Goal: Task Accomplishment & Management: Complete application form

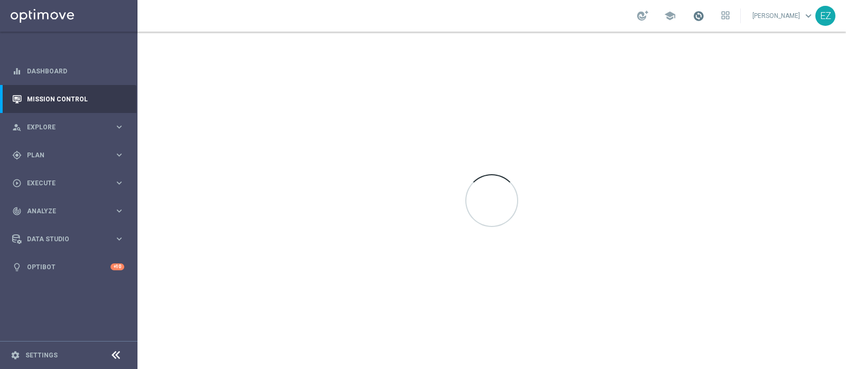
click at [704, 12] on span at bounding box center [698, 16] width 12 height 12
click at [704, 13] on span at bounding box center [698, 16] width 12 height 12
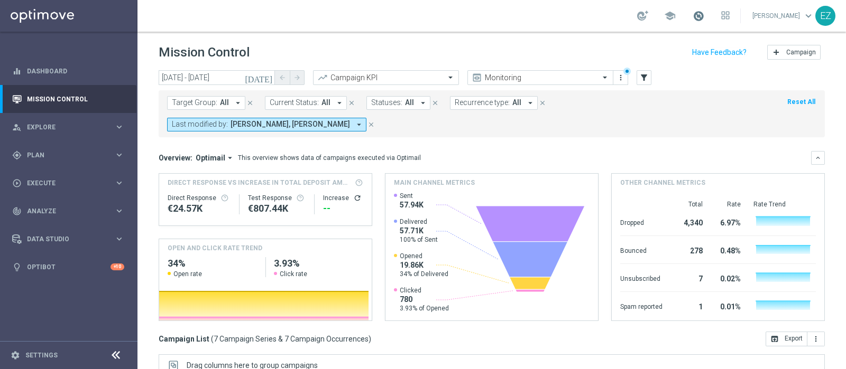
click at [704, 15] on span at bounding box center [698, 16] width 12 height 12
click at [47, 153] on span "Plan" at bounding box center [70, 155] width 87 height 6
click at [45, 177] on link "Target Groups" at bounding box center [68, 177] width 82 height 8
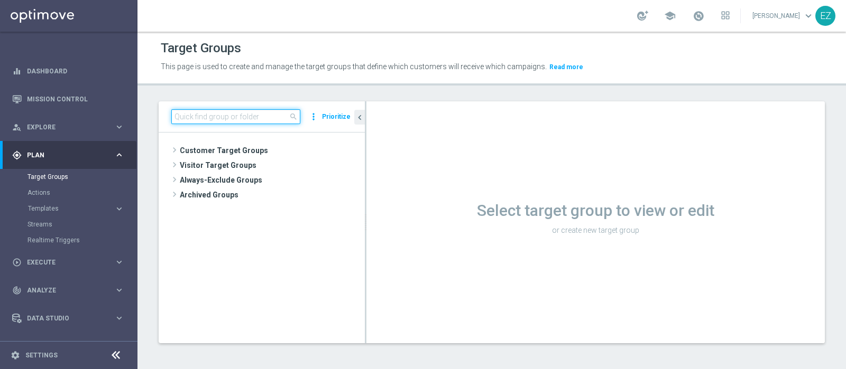
click at [227, 119] on input at bounding box center [235, 116] width 129 height 15
paste input "Recupero dei dati in corso. Attendere alcuni secondi e riprovare a tagliare o c…"
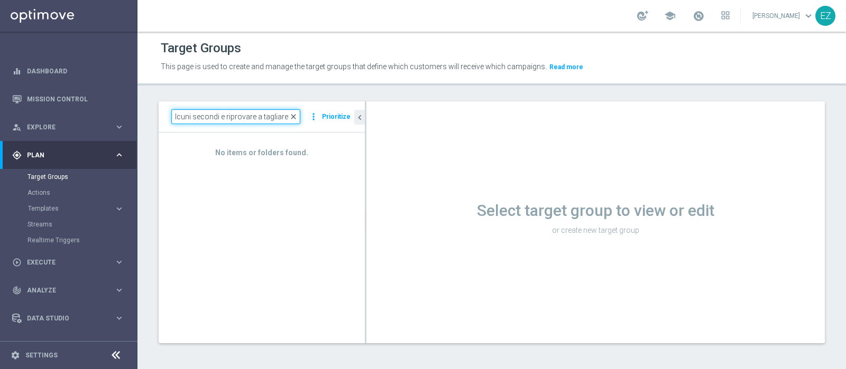
type input "Recupero dei dati in corso. Attendere alcuni secondi e riprovare a tagliare o c…"
click at [297, 116] on span "close" at bounding box center [293, 117] width 8 height 8
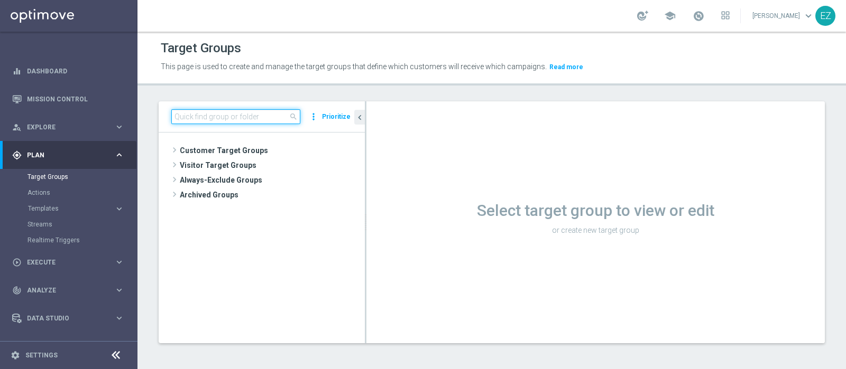
drag, startPoint x: 258, startPoint y: 112, endPoint x: 258, endPoint y: 117, distance: 5.3
click at [258, 117] on input at bounding box center [235, 116] width 129 height 15
paste input "NEW Active Lottery TOP con marginalità>0_flag NL"
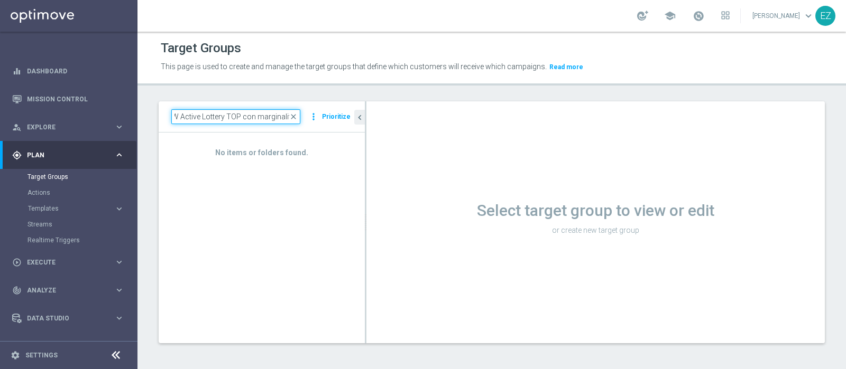
scroll to position [0, 8]
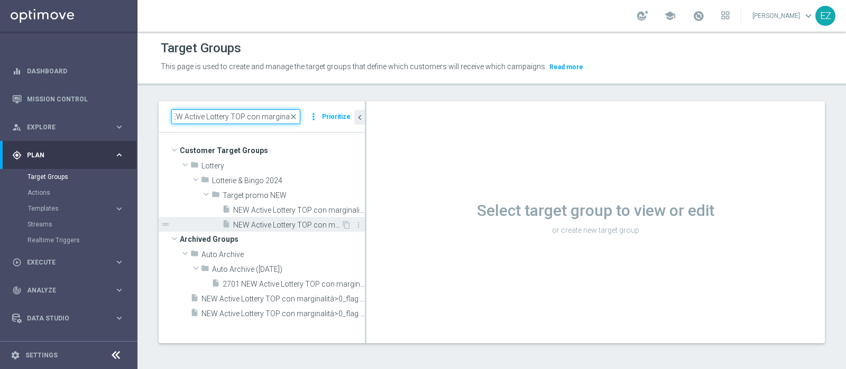
type input "NEW Active Lottery TOP con marginalit"
click at [289, 222] on span "NEW Active Lottery TOP con marginalità>0_flag NL" at bounding box center [287, 225] width 108 height 9
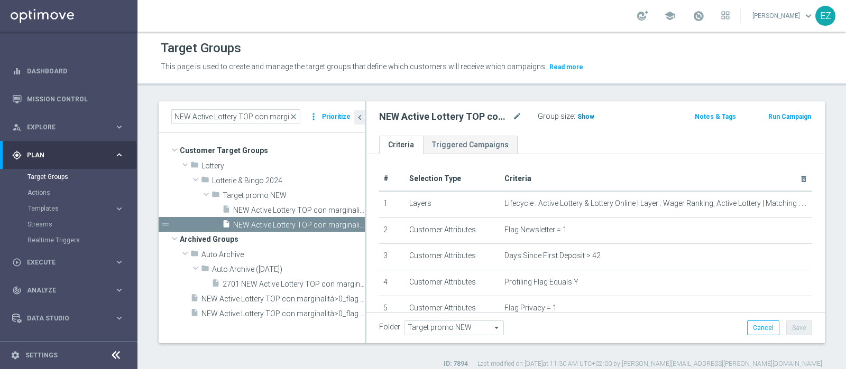
click at [581, 118] on span "Show" at bounding box center [585, 116] width 17 height 7
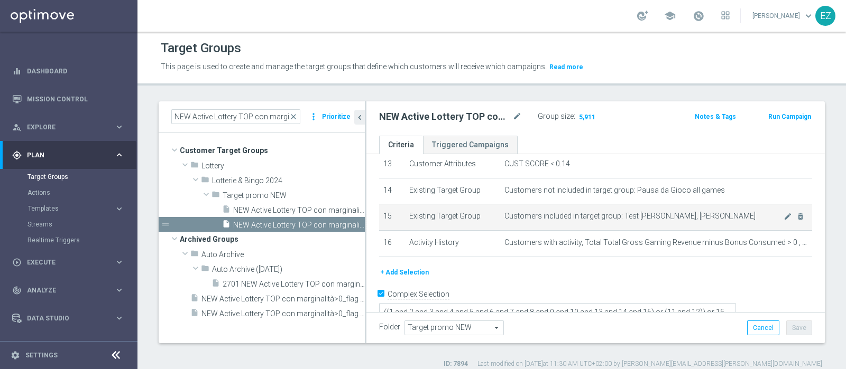
scroll to position [9, 0]
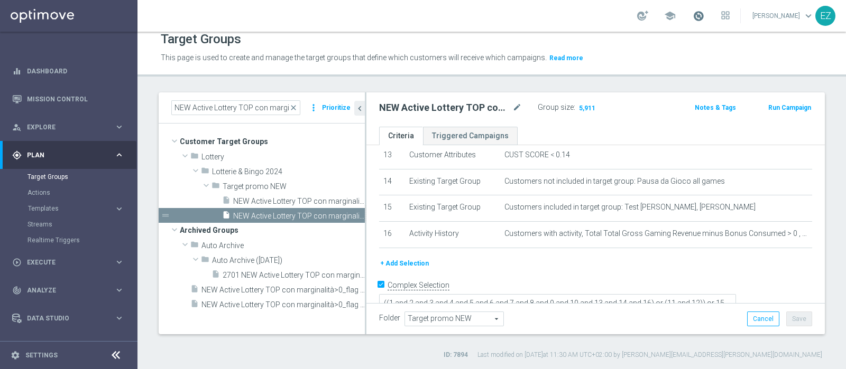
click at [704, 14] on span at bounding box center [698, 16] width 12 height 12
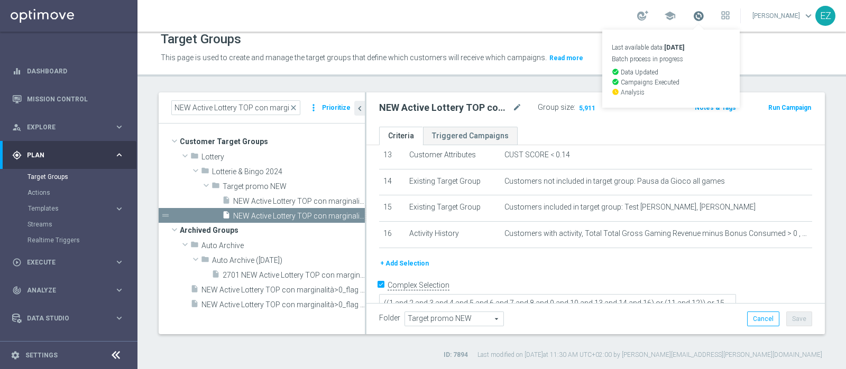
click at [704, 14] on span at bounding box center [698, 16] width 12 height 12
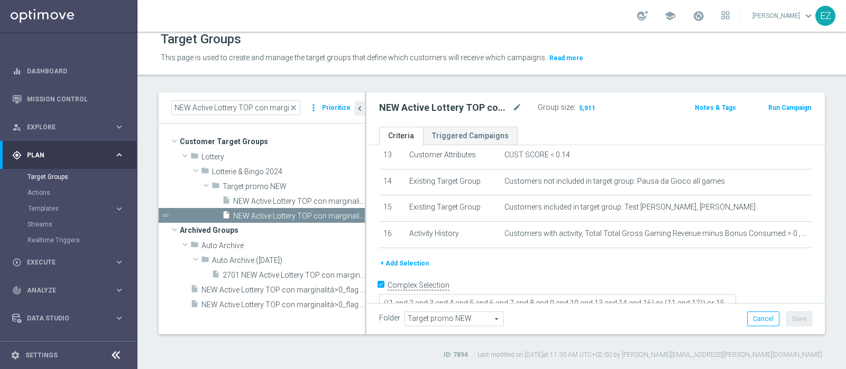
click at [771, 108] on button "Run Campaign" at bounding box center [789, 108] width 45 height 12
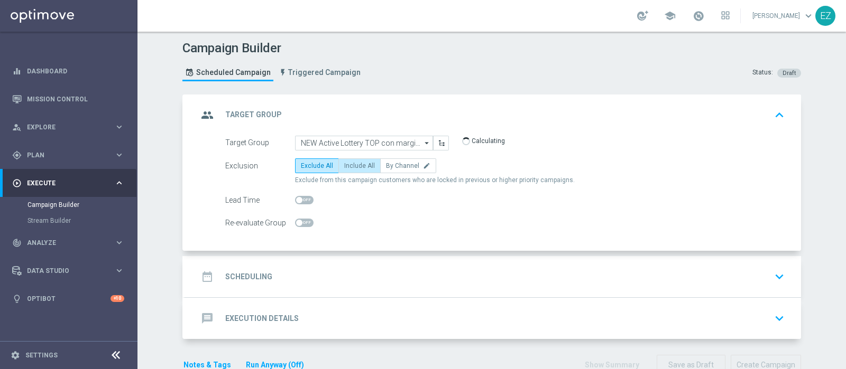
click at [354, 163] on span "Include All" at bounding box center [359, 165] width 31 height 7
click at [351, 164] on input "Include All" at bounding box center [347, 167] width 7 height 7
radio input "true"
click at [270, 271] on div "date_range Scheduling keyboard_arrow_down" at bounding box center [493, 277] width 590 height 20
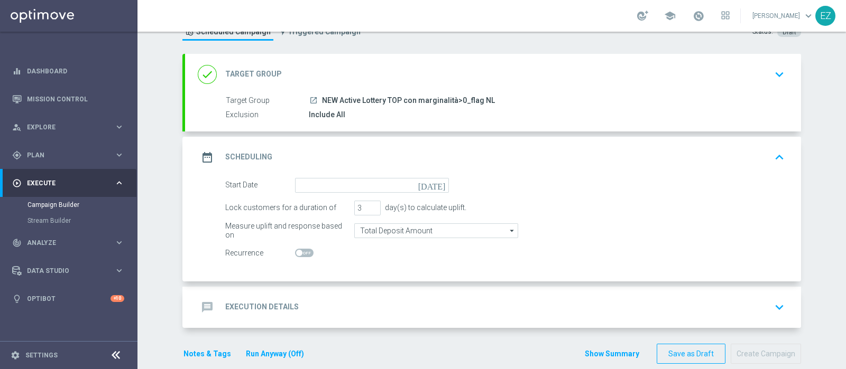
scroll to position [42, 0]
click at [436, 183] on icon "[DATE]" at bounding box center [433, 183] width 31 height 12
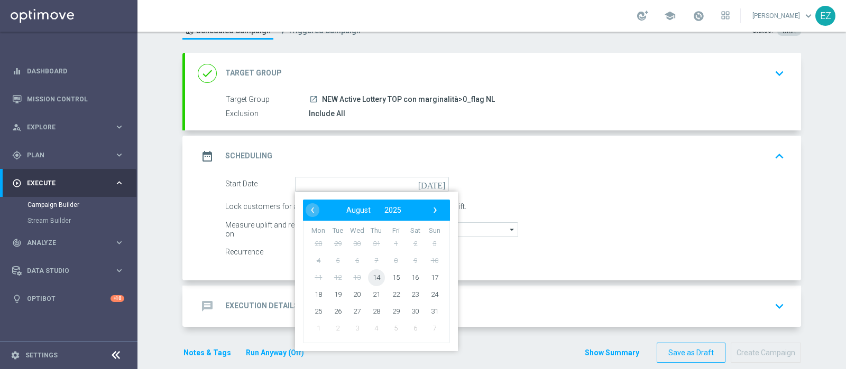
click at [368, 277] on span "14" at bounding box center [376, 277] width 17 height 17
type input "14 Aug 2025"
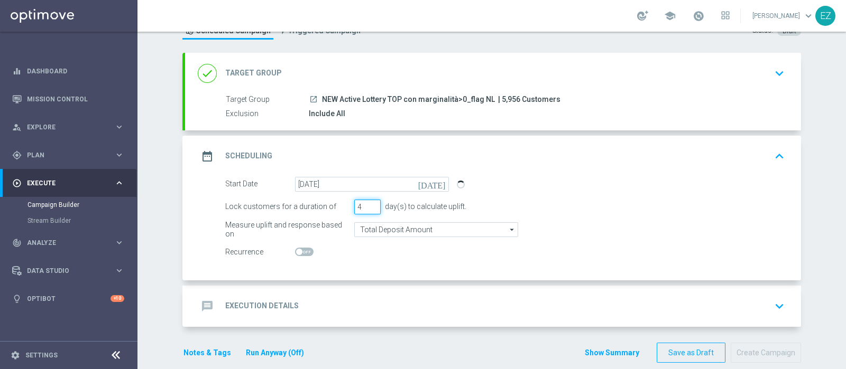
click at [367, 202] on input "4" at bounding box center [367, 207] width 26 height 15
click at [367, 202] on input "5" at bounding box center [367, 207] width 26 height 15
click at [367, 202] on input "6" at bounding box center [367, 207] width 26 height 15
click at [367, 202] on input "7" at bounding box center [367, 207] width 26 height 15
click at [367, 202] on input "8" at bounding box center [367, 207] width 26 height 15
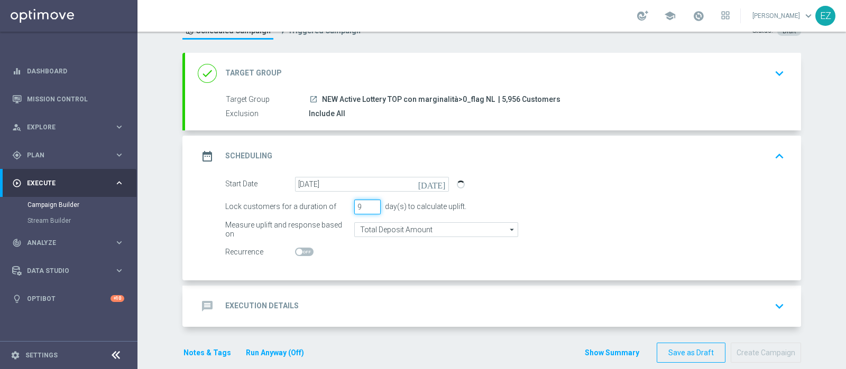
type input "9"
click at [367, 202] on input "9" at bounding box center [367, 207] width 26 height 15
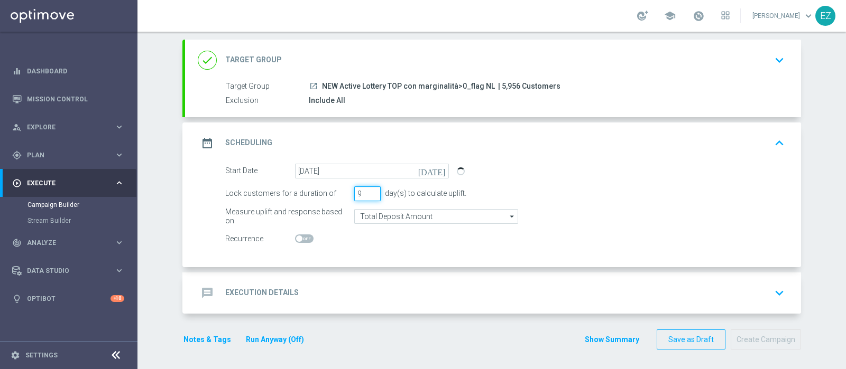
scroll to position [55, 0]
click at [278, 285] on div "message Execution Details" at bounding box center [248, 293] width 101 height 19
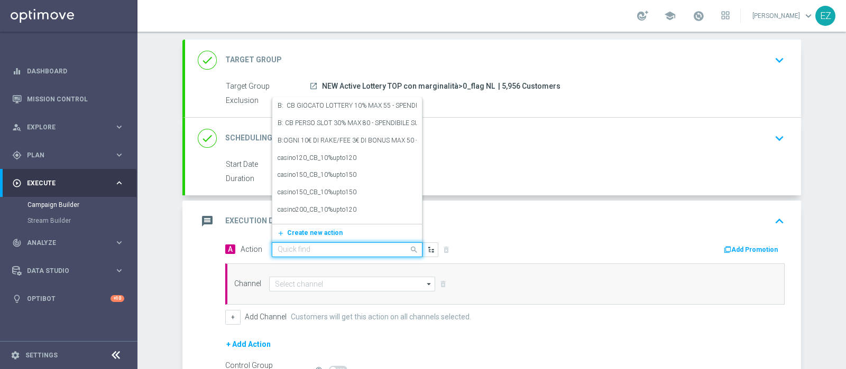
click at [330, 246] on input "text" at bounding box center [336, 250] width 118 height 9
paste input "Lotterie_upto150€"
type input "Lotterie_upto150€"
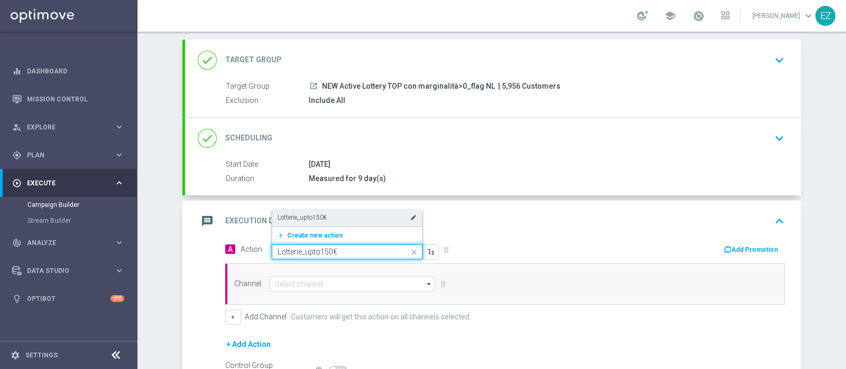
click at [317, 219] on label "Lotterie_upto150€" at bounding box center [301, 218] width 49 height 9
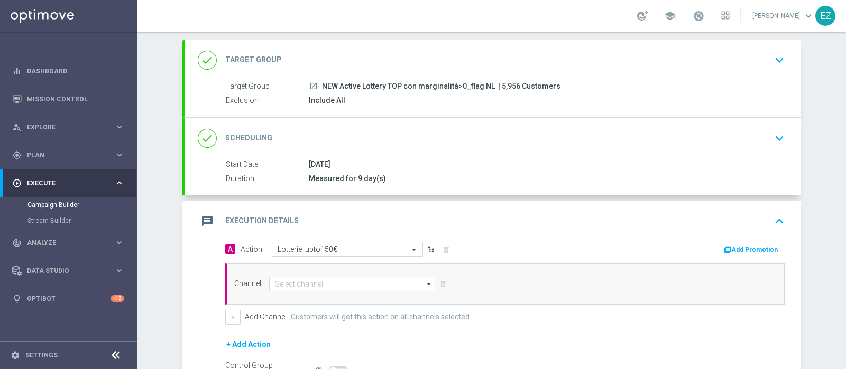
click at [736, 244] on button "Add Promotion" at bounding box center [752, 250] width 59 height 12
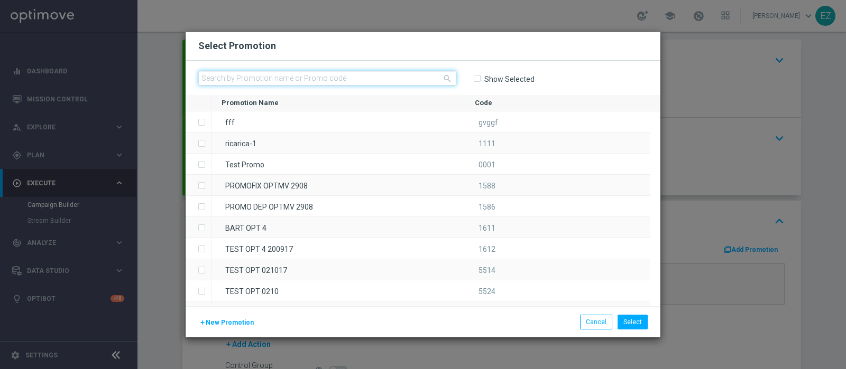
click at [284, 79] on input "text" at bounding box center [327, 78] width 258 height 15
paste input "1408 LOTAGOSTO T"
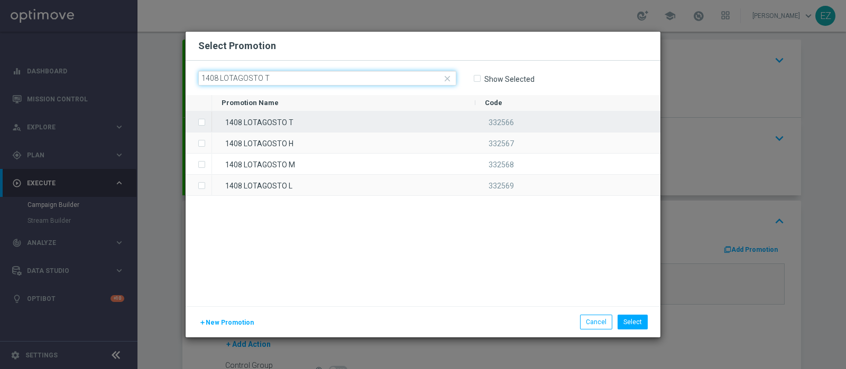
type input "1408 LOTAGOSTO T"
click at [304, 122] on div "1408 LOTAGOSTO T" at bounding box center [343, 122] width 263 height 21
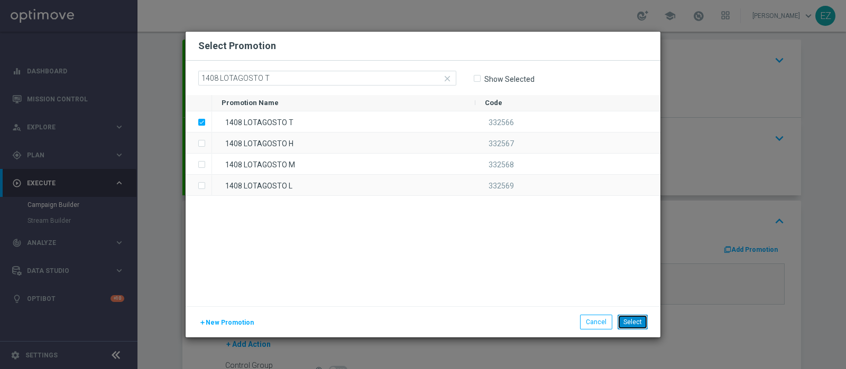
click at [634, 325] on button "Select" at bounding box center [632, 322] width 30 height 15
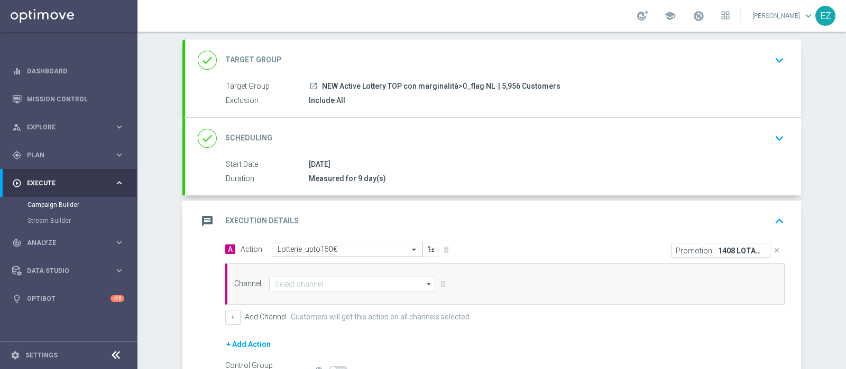
scroll to position [124, 0]
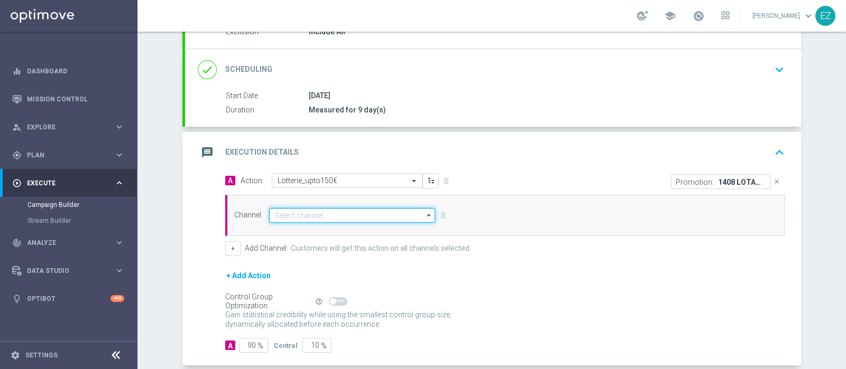
click at [411, 213] on input at bounding box center [352, 215] width 166 height 15
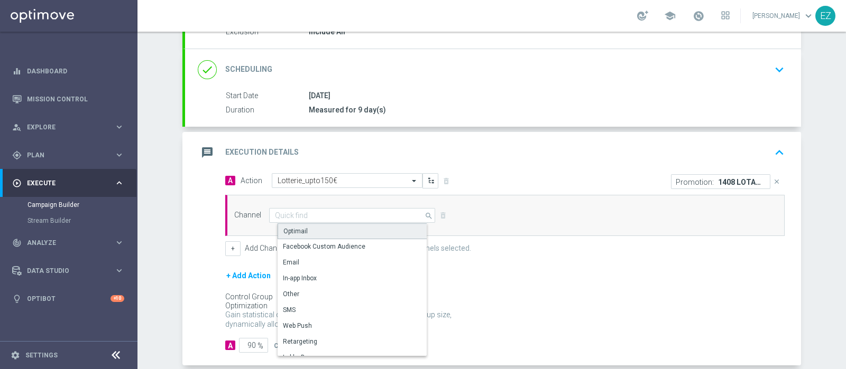
click at [324, 230] on div "Optimail" at bounding box center [356, 232] width 158 height 16
type input "Optimail"
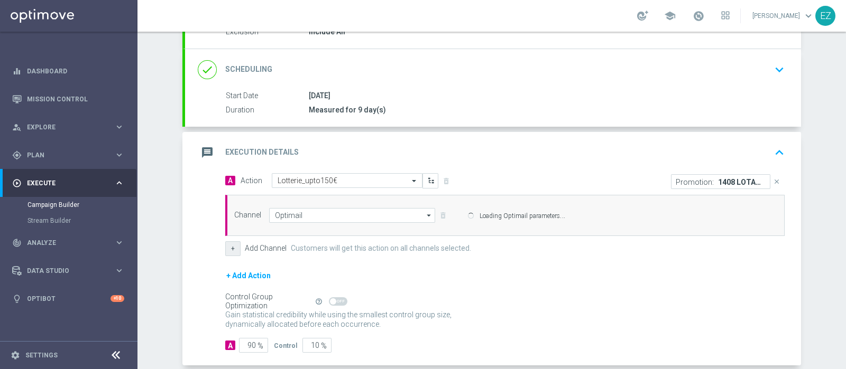
drag, startPoint x: 219, startPoint y: 249, endPoint x: 226, endPoint y: 249, distance: 7.4
click at [226, 249] on div "A Action Select action Lotterie_upto150€ delete_forever Promotion: 1408 LOTAGOS…" at bounding box center [504, 214] width 575 height 83
click at [226, 249] on button "+" at bounding box center [232, 249] width 15 height 15
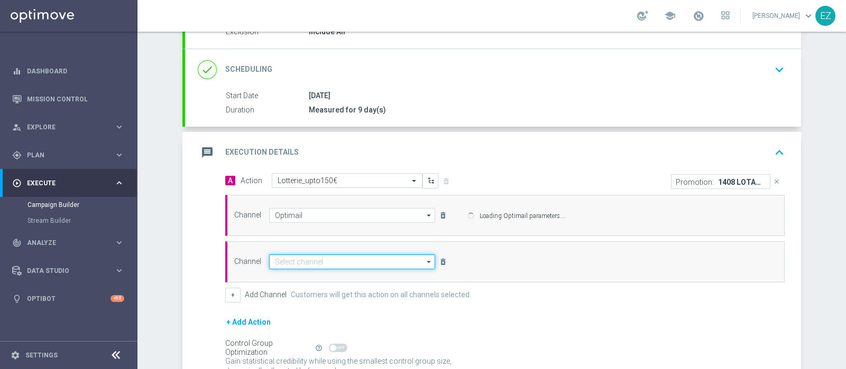
click at [319, 255] on input at bounding box center [352, 262] width 166 height 15
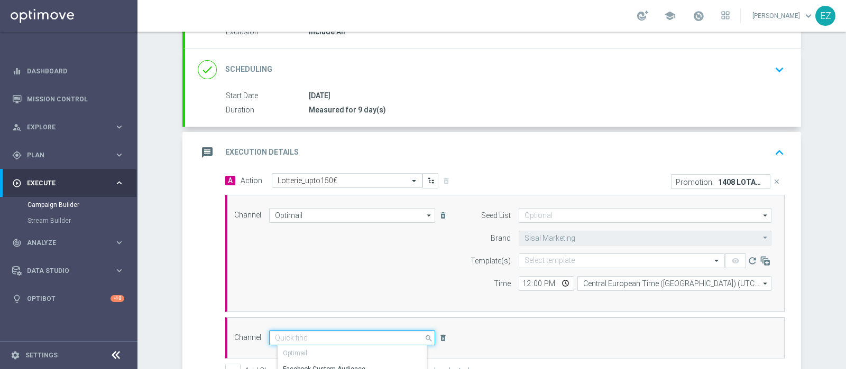
click at [292, 339] on input at bounding box center [352, 338] width 166 height 15
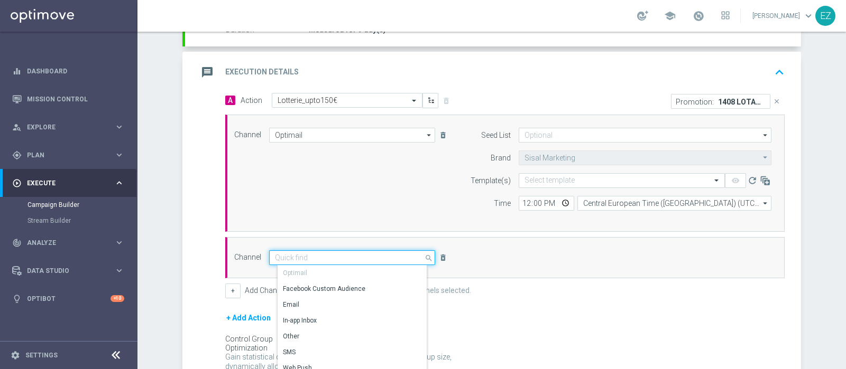
scroll to position [205, 0]
click at [292, 337] on div "Other" at bounding box center [356, 336] width 158 height 15
type input "Other"
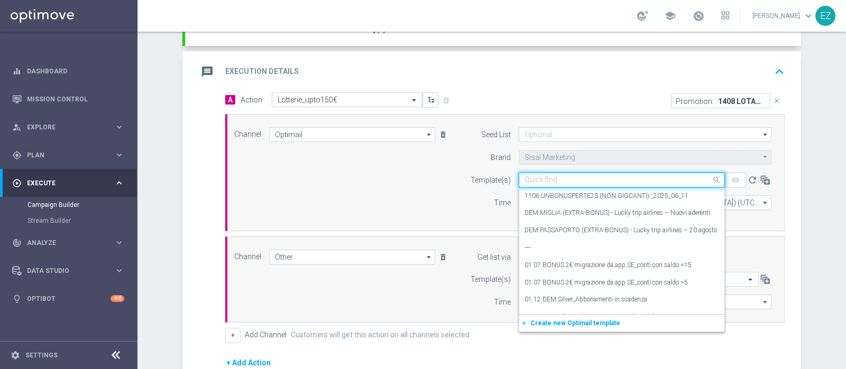
click at [544, 178] on input "text" at bounding box center [610, 180] width 173 height 9
paste input "1408 LOTAGOSTO T"
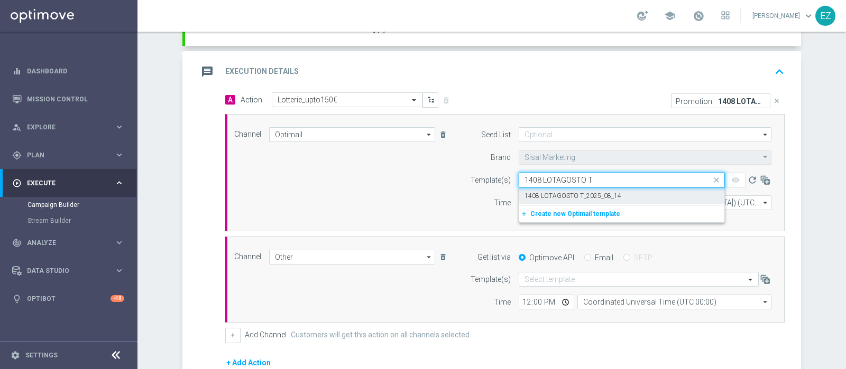
click at [554, 193] on label "1408 LOTAGOSTO T_2025_08_14" at bounding box center [572, 196] width 97 height 9
type input "1408 LOTAGOSTO T"
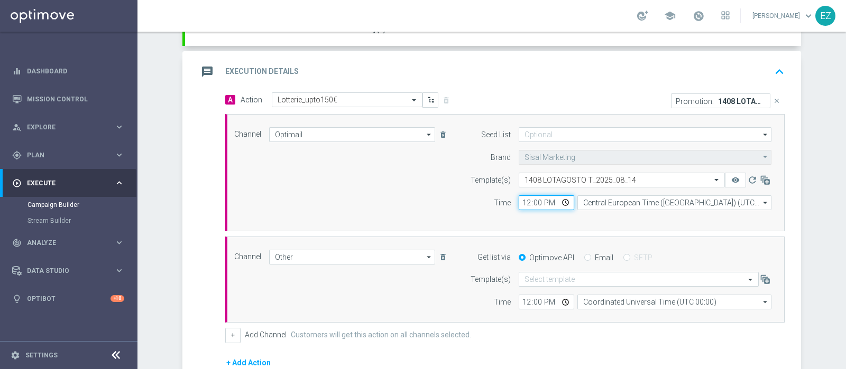
click at [521, 198] on input "12:00" at bounding box center [546, 203] width 55 height 15
type input "16:30"
click at [584, 256] on input "Email" at bounding box center [587, 258] width 7 height 7
radio input "true"
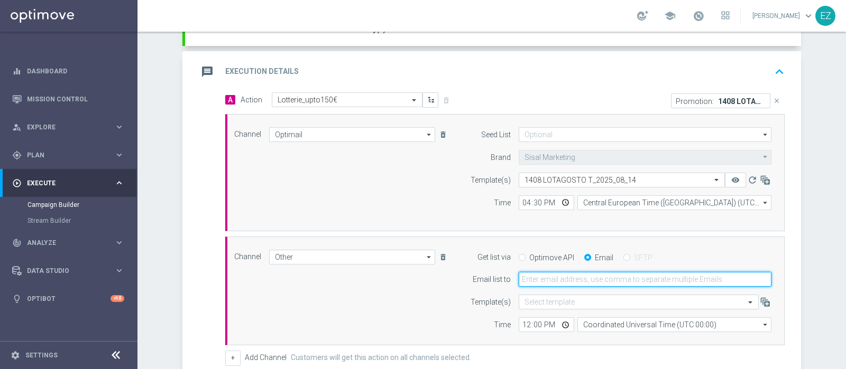
click at [566, 282] on input "email" at bounding box center [645, 279] width 253 height 15
type input "elena.zarbin@sisal.it"
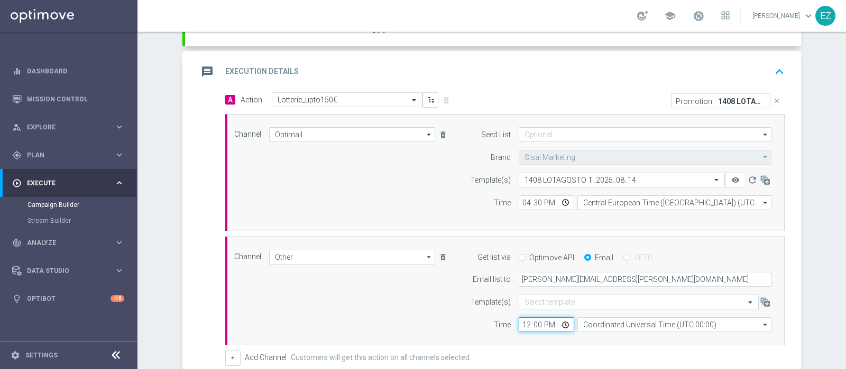
click at [521, 321] on input "12:00" at bounding box center [546, 325] width 55 height 15
type input "16:00"
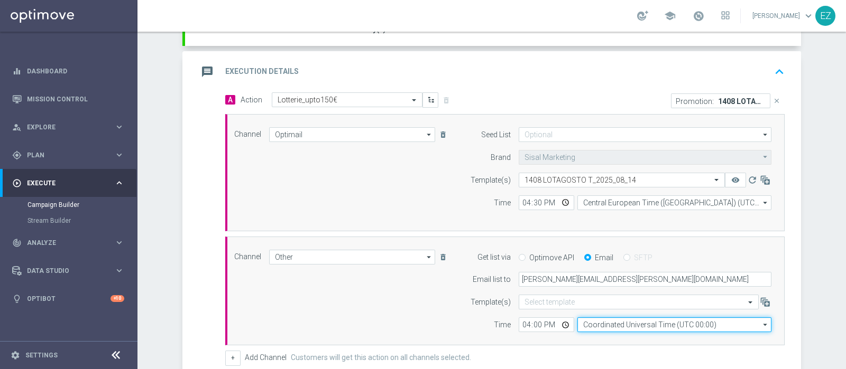
click at [603, 322] on input "Coordinated Universal Time (UTC 00:00)" at bounding box center [674, 325] width 194 height 15
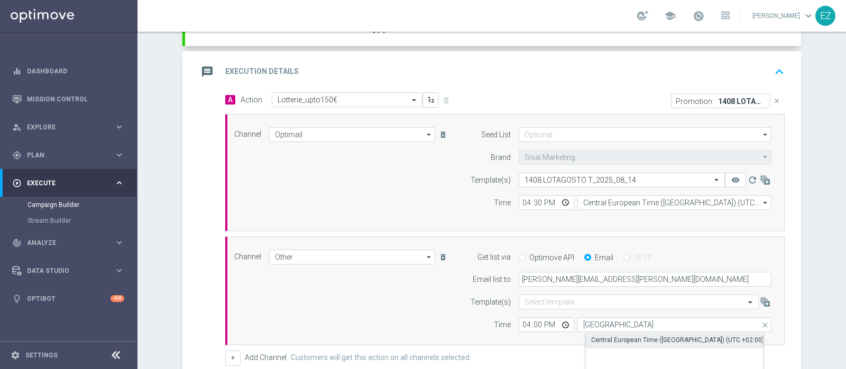
click at [620, 338] on div "Central European Time (Berlin) (UTC +02:00)" at bounding box center [677, 341] width 173 height 10
type input "Central European Time (Berlin) (UTC +02:00)"
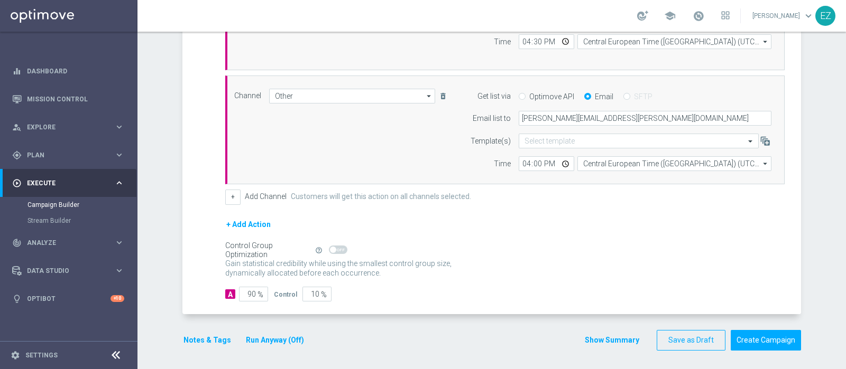
click at [277, 342] on button "Run Anyway (Off)" at bounding box center [275, 340] width 60 height 13
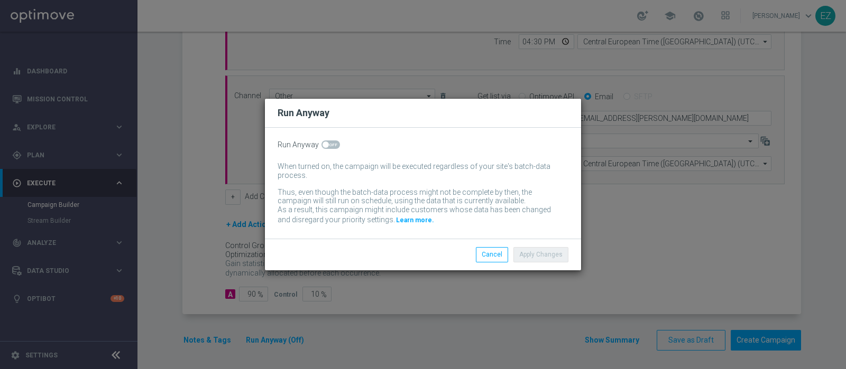
click at [328, 148] on span at bounding box center [330, 145] width 18 height 8
click at [328, 148] on input "checkbox" at bounding box center [330, 145] width 18 height 8
checkbox input "true"
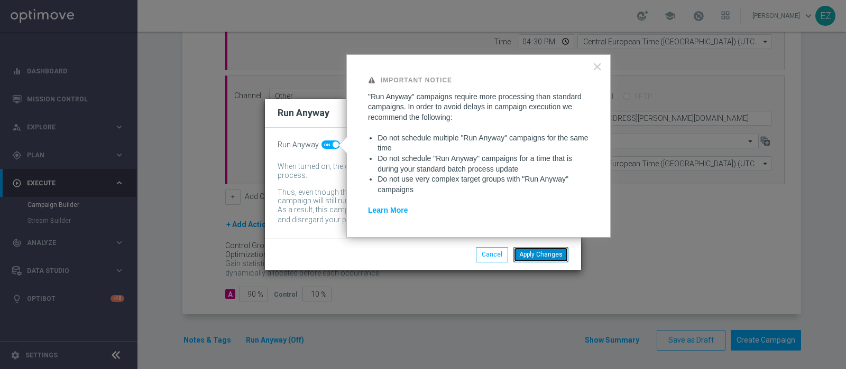
click at [552, 256] on button "Apply Changes" at bounding box center [540, 254] width 55 height 15
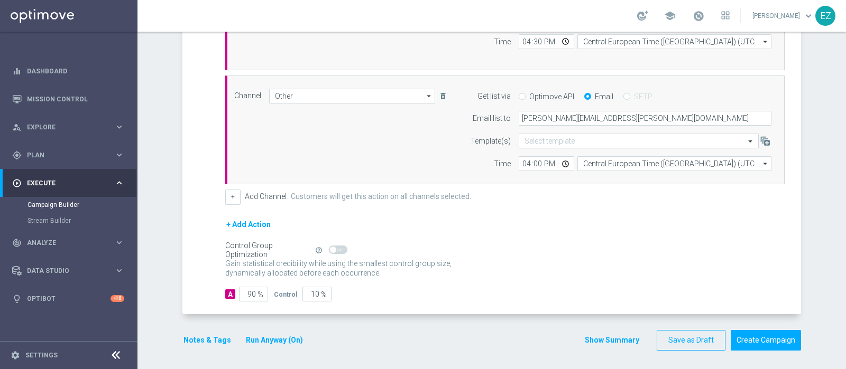
click at [213, 336] on button "Notes & Tags" at bounding box center [207, 340] width 50 height 13
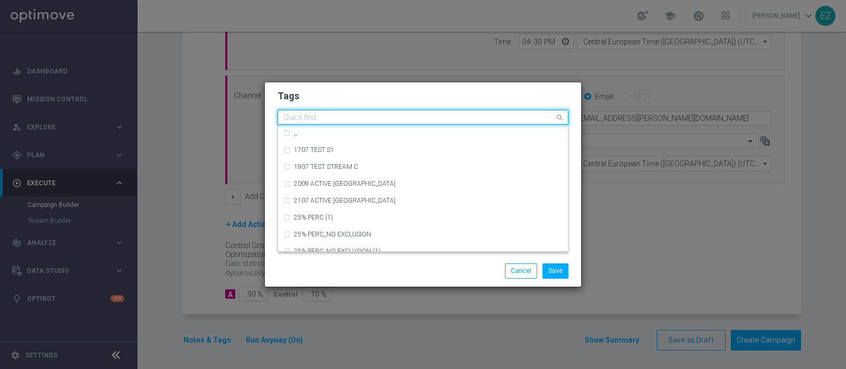
click at [356, 119] on input "text" at bounding box center [418, 118] width 271 height 9
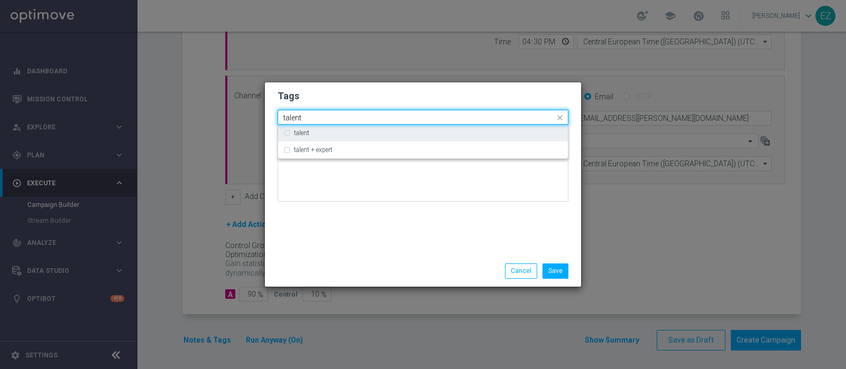
click at [309, 133] on div "talent" at bounding box center [428, 133] width 269 height 6
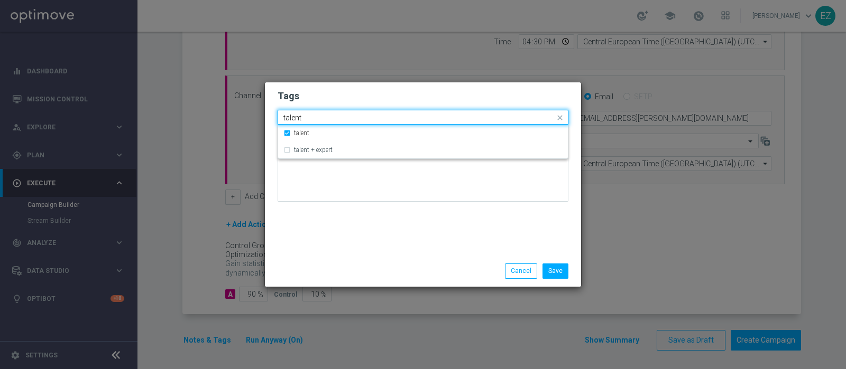
click at [295, 121] on input "talent" at bounding box center [418, 118] width 271 height 9
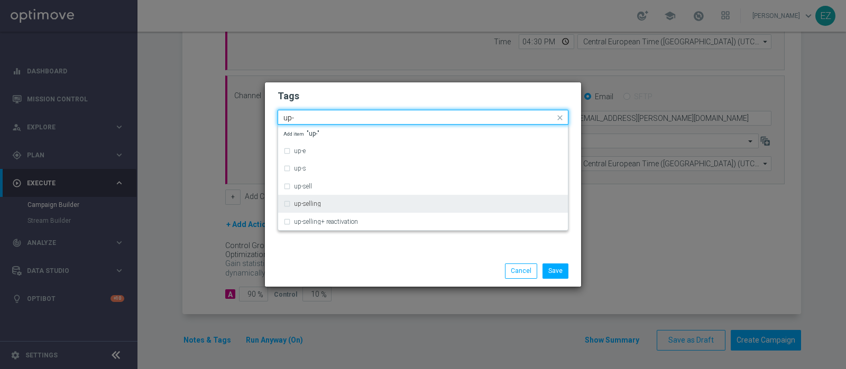
click at [304, 208] on div "up-selling" at bounding box center [422, 204] width 279 height 17
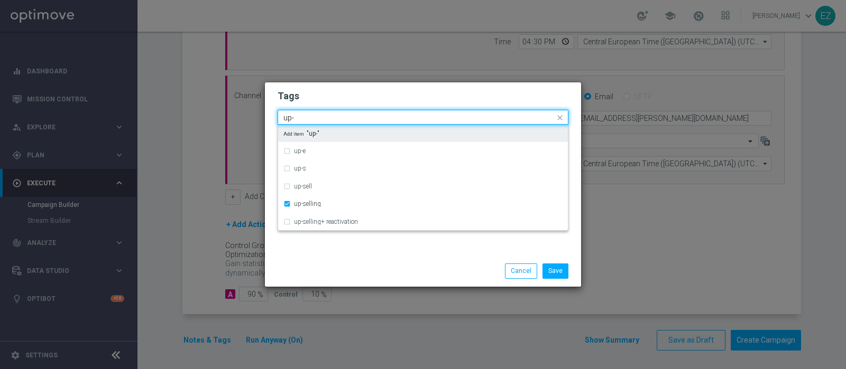
click at [288, 117] on input "up-" at bounding box center [418, 118] width 271 height 9
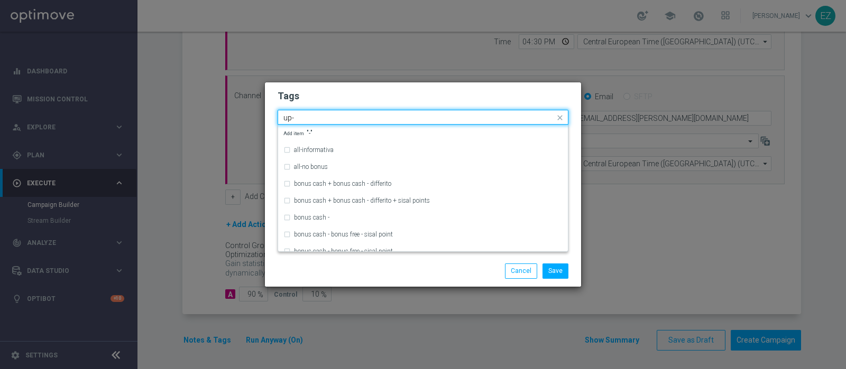
type input "-"
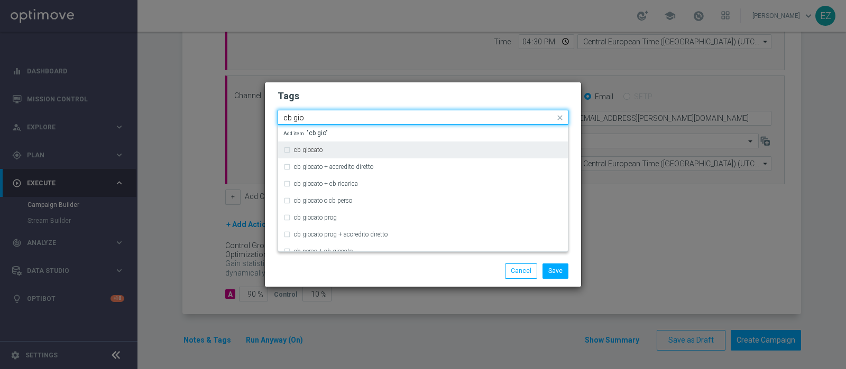
click at [306, 153] on label "cb giocato" at bounding box center [308, 150] width 29 height 6
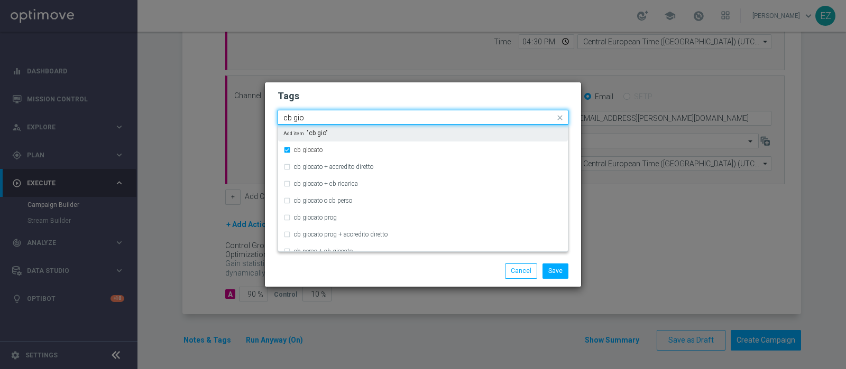
drag, startPoint x: 311, startPoint y: 119, endPoint x: 255, endPoint y: 126, distance: 56.5
click at [255, 126] on modal-container "Tags Quick find × talent × up-selling × cb giocato cb gio cb giocato cb giocato…" at bounding box center [423, 184] width 846 height 369
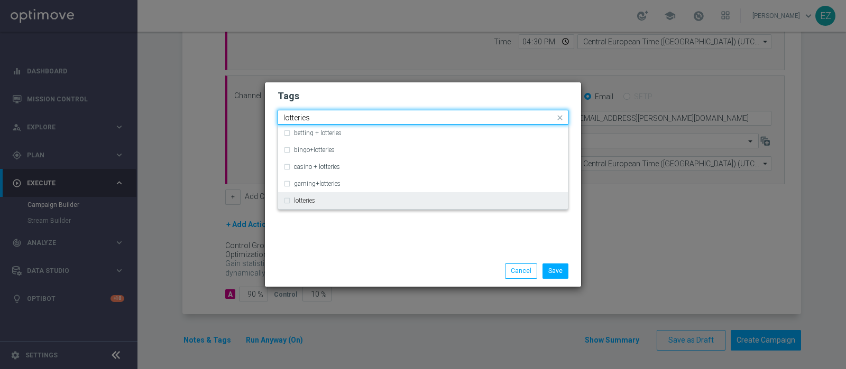
click at [304, 202] on label "lotteries" at bounding box center [304, 201] width 21 height 6
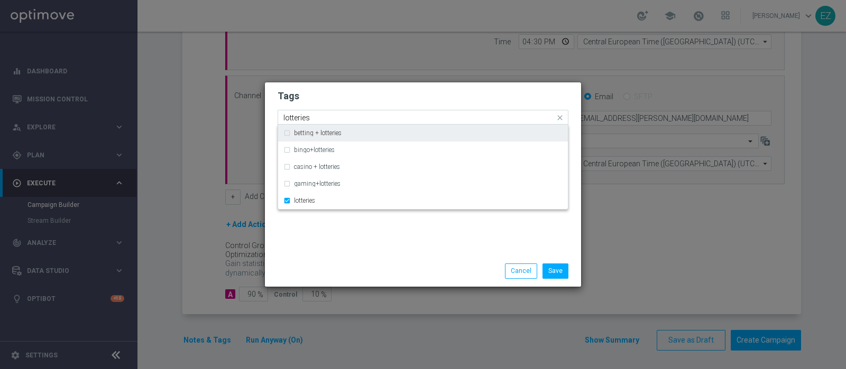
click at [298, 116] on input "lotteries" at bounding box center [418, 118] width 271 height 9
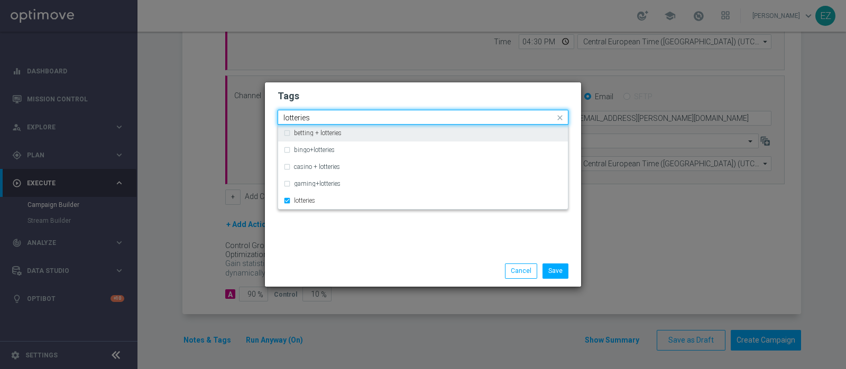
click at [298, 116] on input "lotteries" at bounding box center [418, 118] width 271 height 9
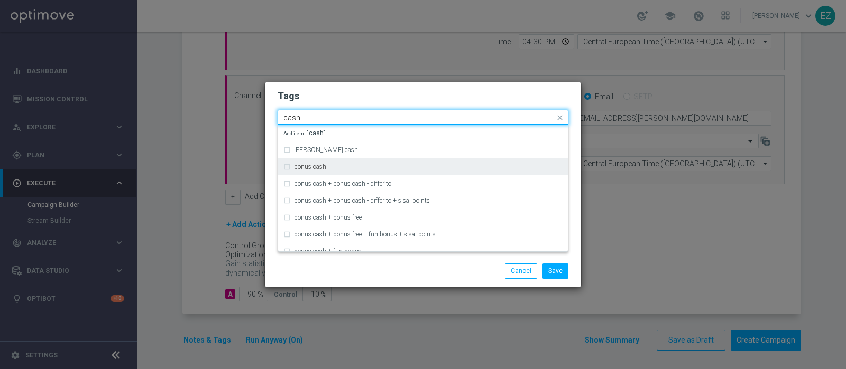
click at [321, 169] on label "bonus cash" at bounding box center [310, 167] width 32 height 6
type input "cash"
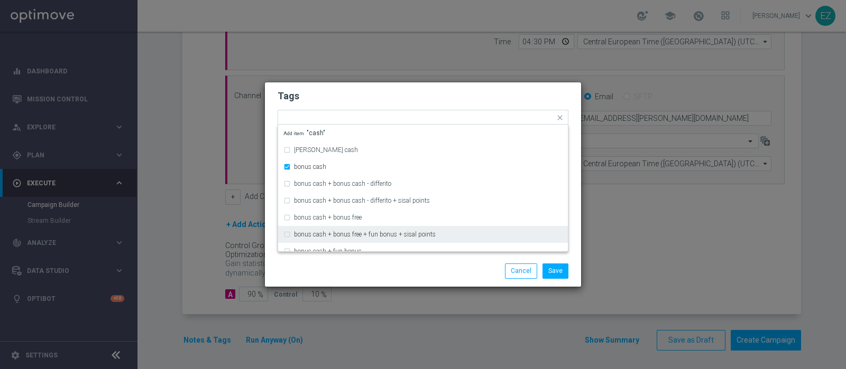
click at [351, 265] on div "Save Cancel" at bounding box center [423, 271] width 307 height 15
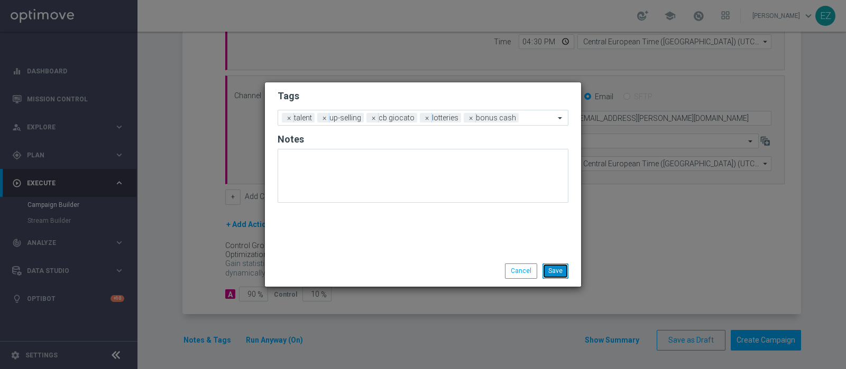
click at [562, 276] on button "Save" at bounding box center [555, 271] width 26 height 15
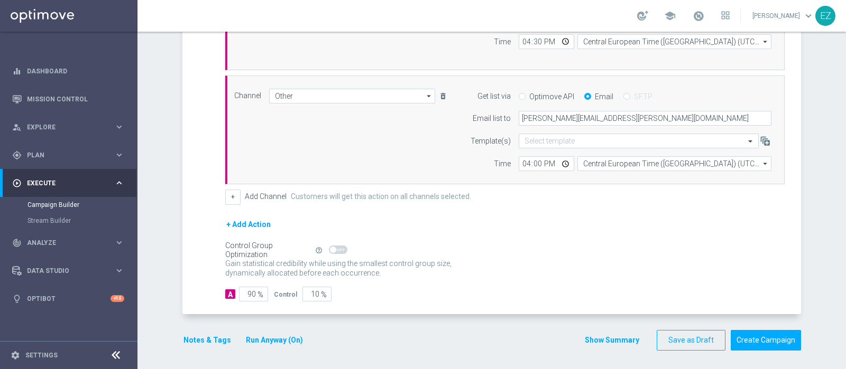
click at [613, 338] on button "Show Summary" at bounding box center [611, 341] width 55 height 12
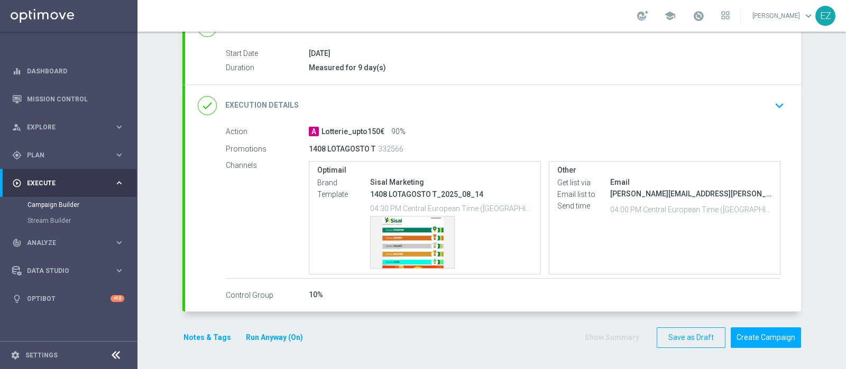
scroll to position [164, 0]
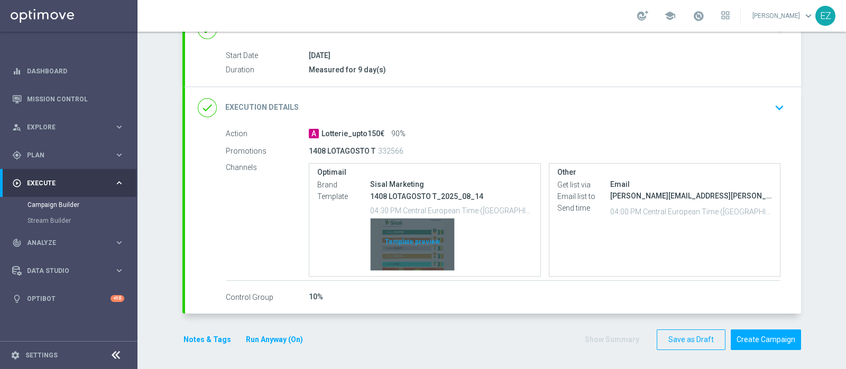
click at [417, 242] on div "Template preview" at bounding box center [413, 245] width 84 height 52
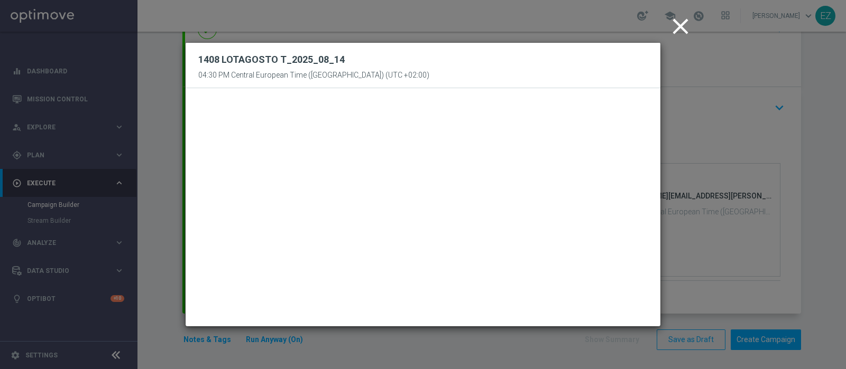
click at [677, 25] on icon "close" at bounding box center [680, 26] width 26 height 26
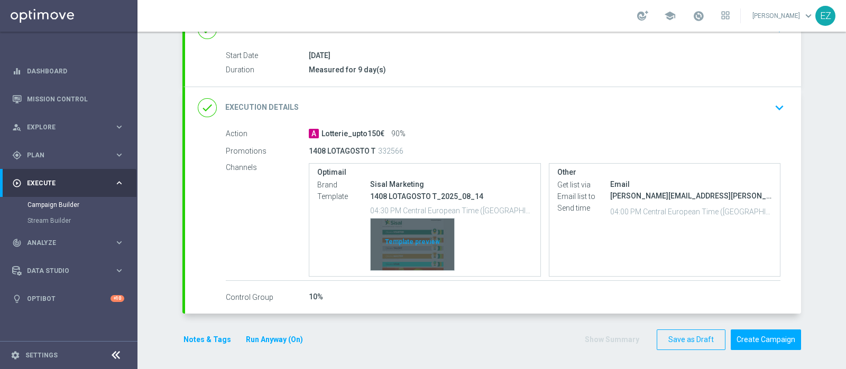
click at [402, 251] on div "Template preview" at bounding box center [413, 245] width 84 height 52
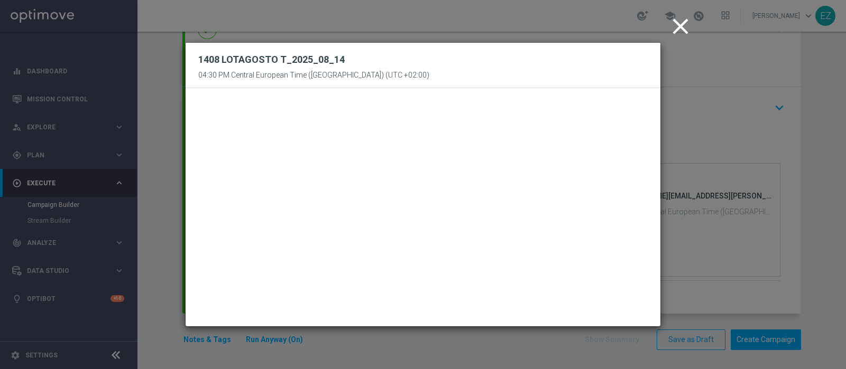
click at [680, 27] on icon "close" at bounding box center [680, 26] width 26 height 26
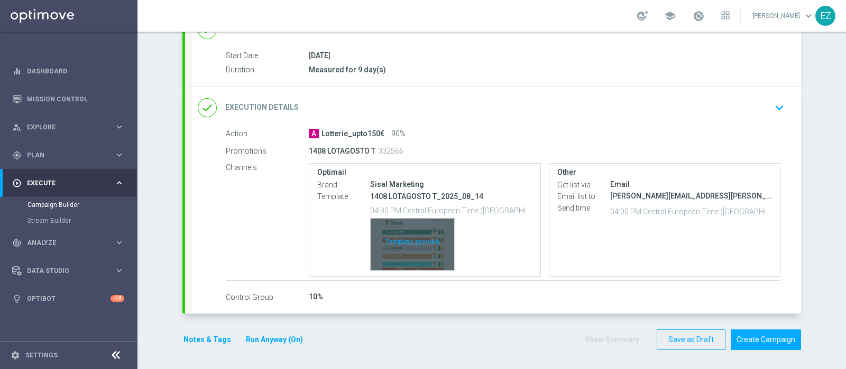
click at [396, 256] on div "Template preview" at bounding box center [413, 245] width 84 height 52
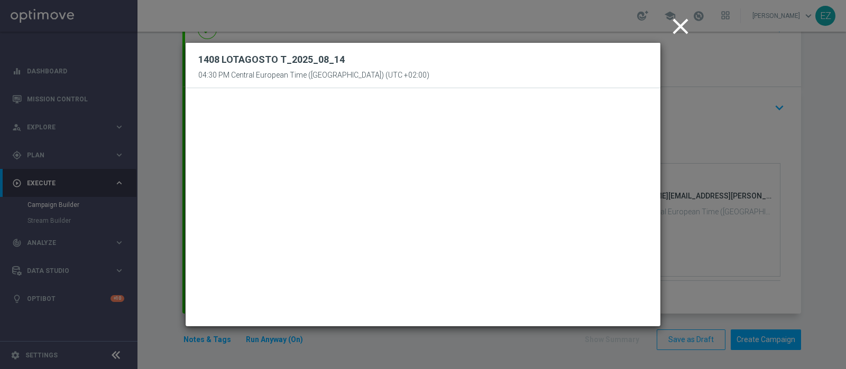
click at [684, 22] on icon "close" at bounding box center [680, 26] width 26 height 26
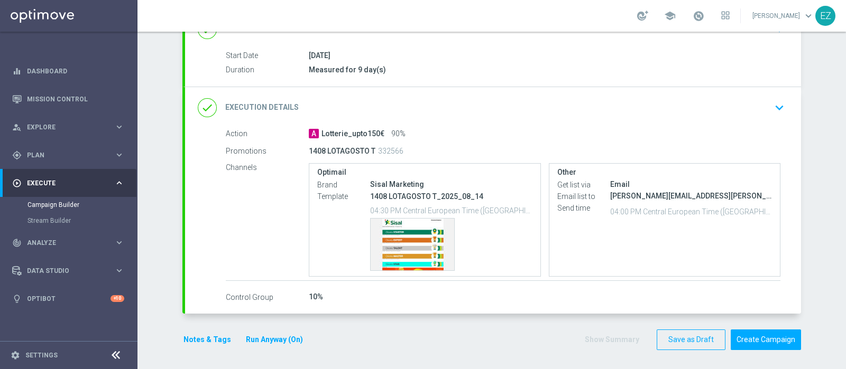
click at [676, 22] on div "school" at bounding box center [670, 17] width 12 height 14
click at [774, 337] on button "Create Campaign" at bounding box center [765, 340] width 70 height 21
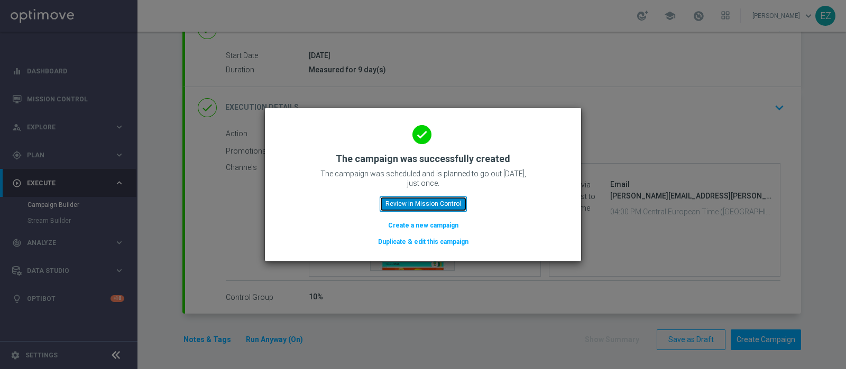
click at [404, 199] on button "Review in Mission Control" at bounding box center [423, 204] width 87 height 15
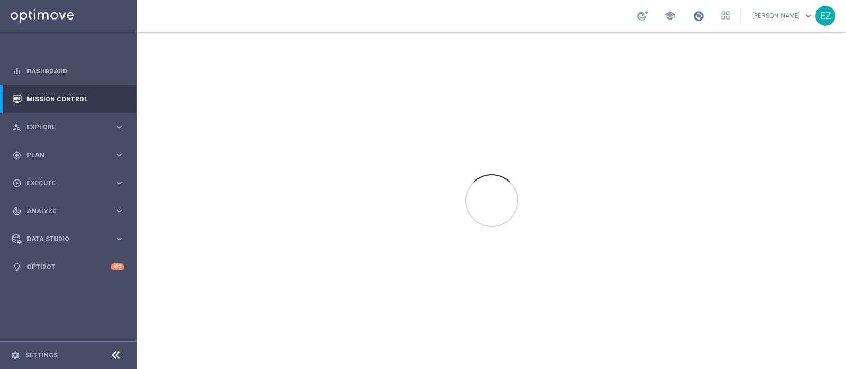
click at [704, 17] on span at bounding box center [698, 16] width 12 height 12
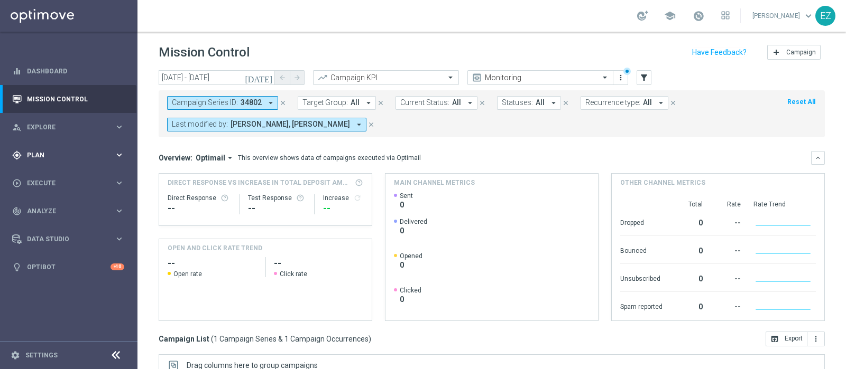
click at [52, 161] on div "gps_fixed Plan keyboard_arrow_right" at bounding box center [68, 155] width 136 height 28
click at [52, 175] on link "Target Groups" at bounding box center [68, 177] width 82 height 8
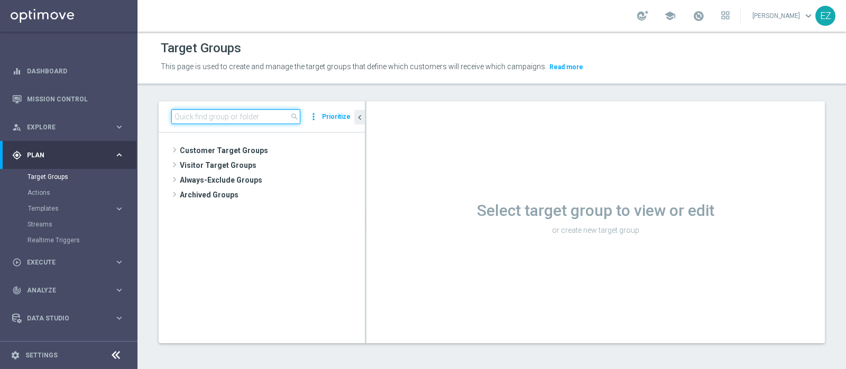
click at [243, 117] on input at bounding box center [235, 116] width 129 height 15
type input "G"
click at [151, 115] on div "close more_vert Prioritize Customer Target Groups library_add create_new_folder" at bounding box center [491, 230] width 708 height 258
paste input "NEW Active Lottery HIGH con marginalità>0_flag NL"
click at [209, 115] on input "NEW Active Lottery HIGH con marginalità>0_flag NL" at bounding box center [235, 116] width 129 height 15
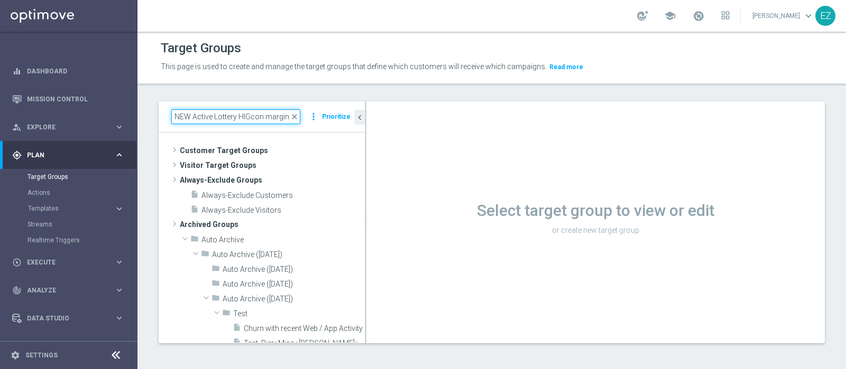
scroll to position [0, 43]
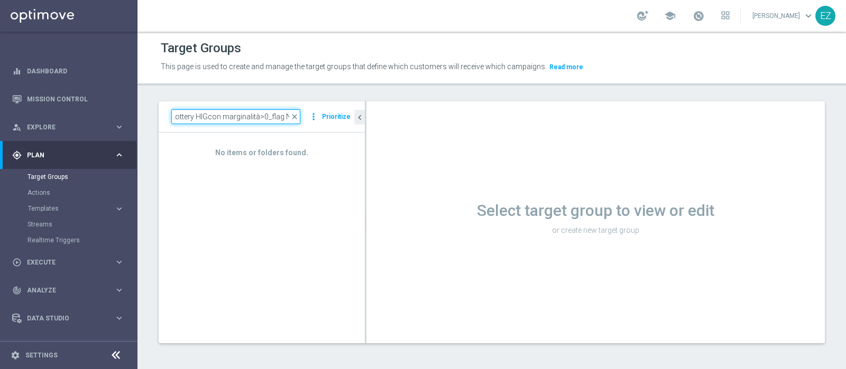
paste input "H"
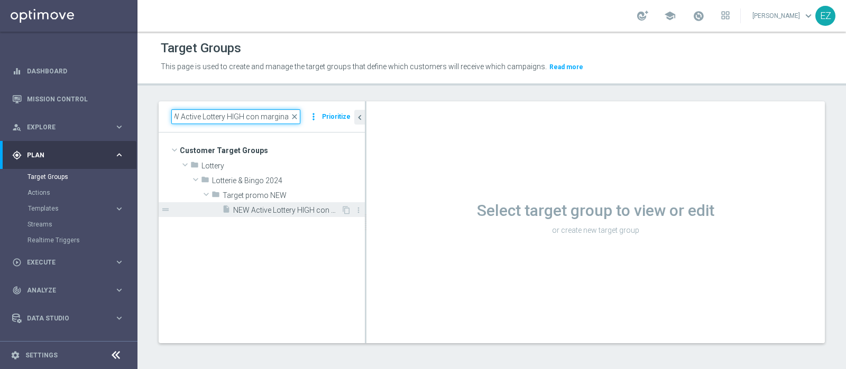
type input "NEW Active Lottery HIGH con marginalit"
click at [277, 212] on span "NEW Active Lottery HIGH con marginalità>0_flag NL" at bounding box center [287, 210] width 108 height 9
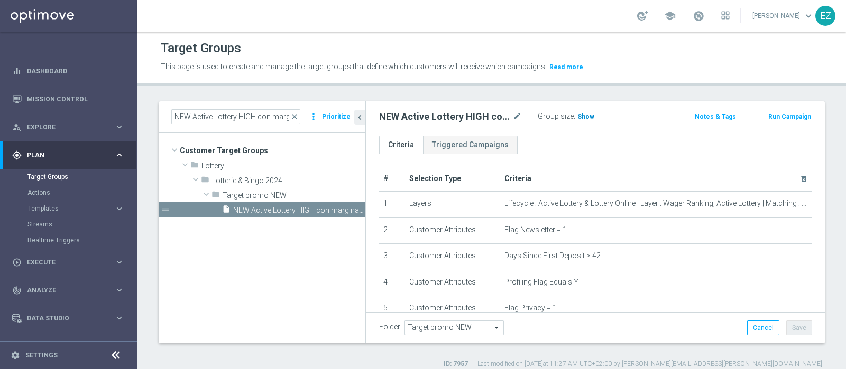
click at [584, 118] on span "Show" at bounding box center [585, 116] width 17 height 7
click at [772, 115] on button "Run Campaign" at bounding box center [789, 117] width 45 height 12
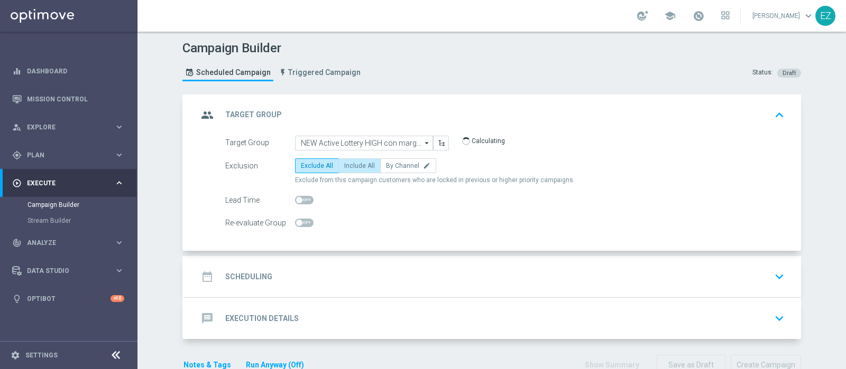
click at [355, 165] on span "Include All" at bounding box center [359, 165] width 31 height 7
click at [351, 165] on input "Include All" at bounding box center [347, 167] width 7 height 7
radio input "true"
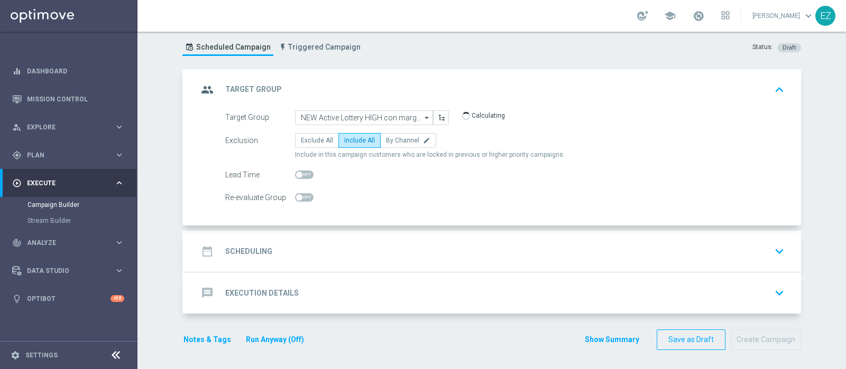
click at [254, 249] on h2 "Scheduling" at bounding box center [248, 252] width 47 height 10
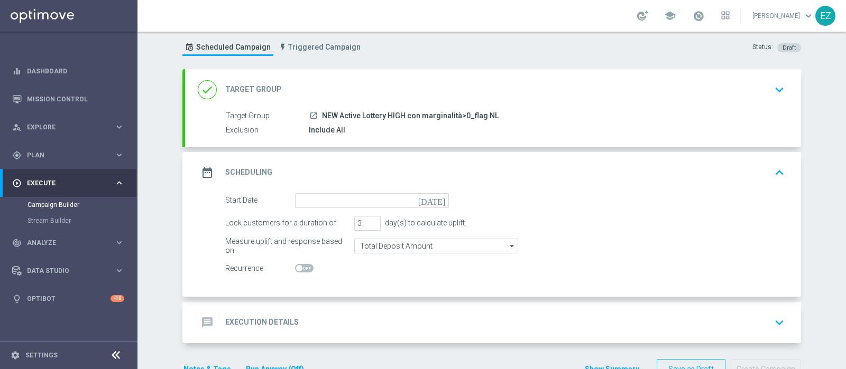
click at [436, 199] on icon "[DATE]" at bounding box center [433, 199] width 31 height 12
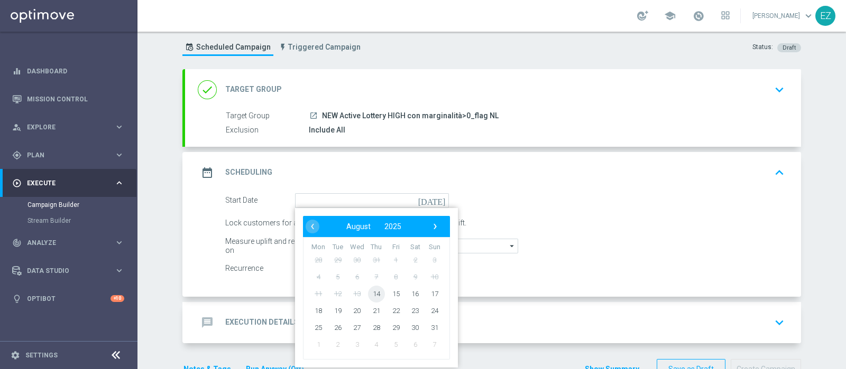
click at [372, 296] on span "14" at bounding box center [376, 293] width 17 height 17
type input "14 Aug 2025"
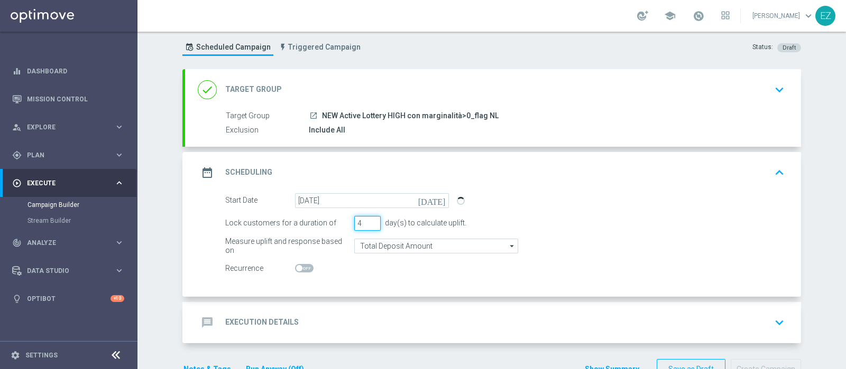
click at [369, 218] on input "4" at bounding box center [367, 223] width 26 height 15
click at [369, 218] on input "5" at bounding box center [367, 223] width 26 height 15
click at [369, 218] on input "6" at bounding box center [367, 223] width 26 height 15
click at [369, 218] on input "7" at bounding box center [367, 223] width 26 height 15
click at [369, 218] on input "8" at bounding box center [367, 223] width 26 height 15
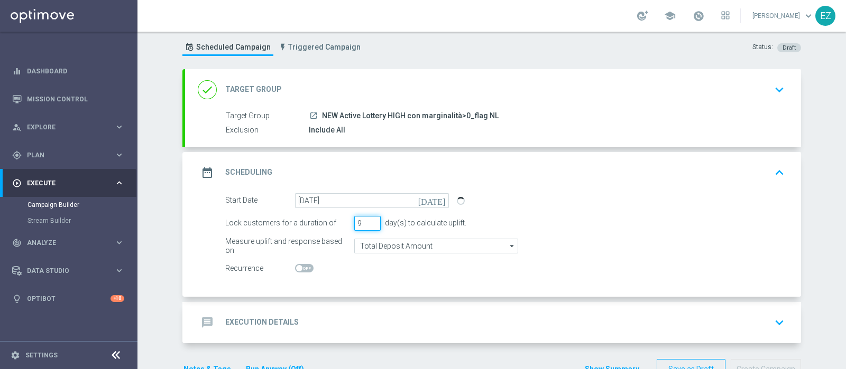
click at [369, 218] on input "9" at bounding box center [367, 223] width 26 height 15
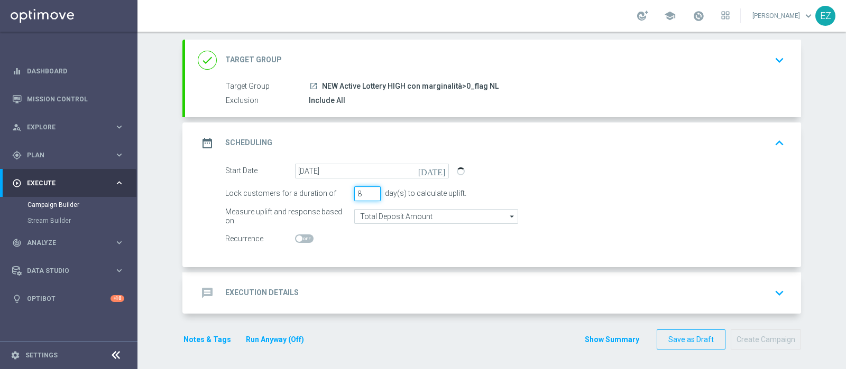
type input "8"
click at [308, 277] on div "message Execution Details keyboard_arrow_down" at bounding box center [493, 293] width 616 height 41
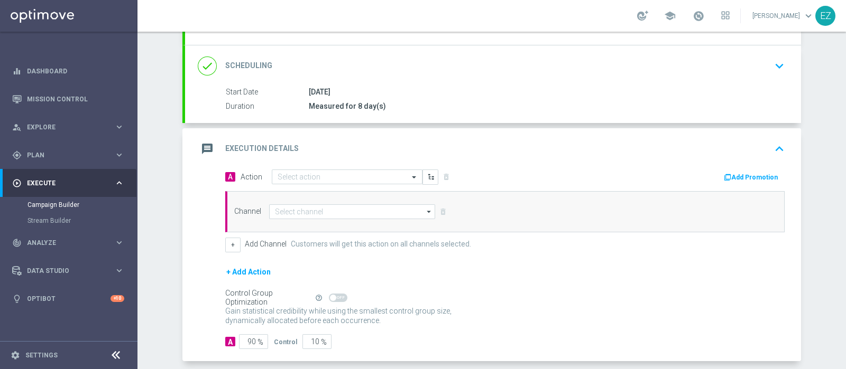
scroll to position [128, 0]
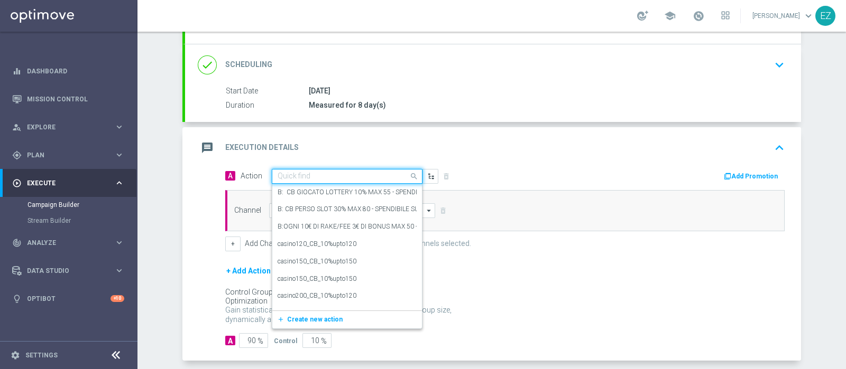
click at [338, 175] on input "text" at bounding box center [336, 176] width 118 height 9
paste input "Lotterie_upto50€"
type input "Lotterie_upto50€"
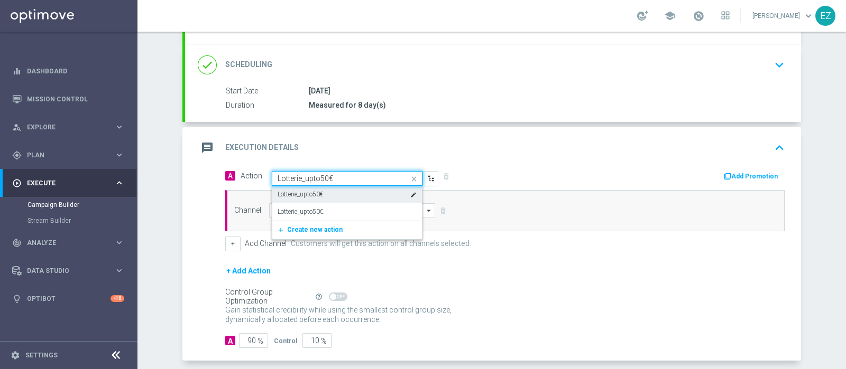
click at [329, 191] on div "Lotterie_upto50€ edit" at bounding box center [346, 194] width 139 height 17
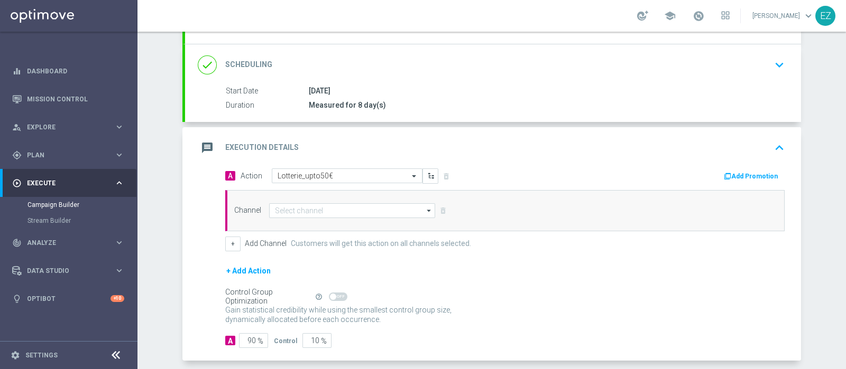
click at [744, 178] on button "Add Promotion" at bounding box center [752, 177] width 59 height 12
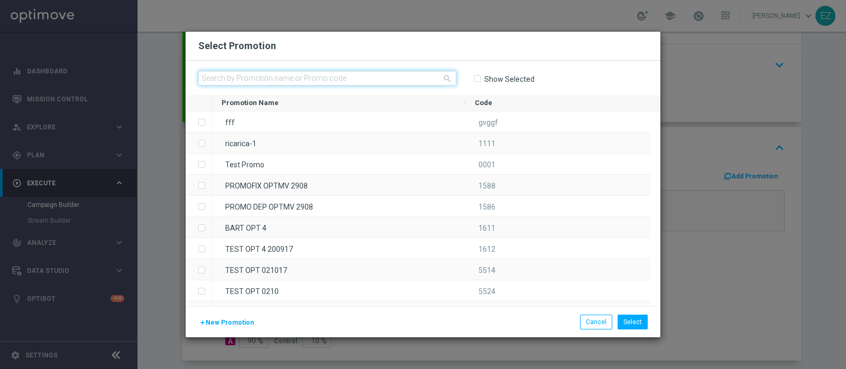
click at [322, 78] on input "text" at bounding box center [327, 78] width 258 height 15
paste input "1408 LOTAGOSTO H"
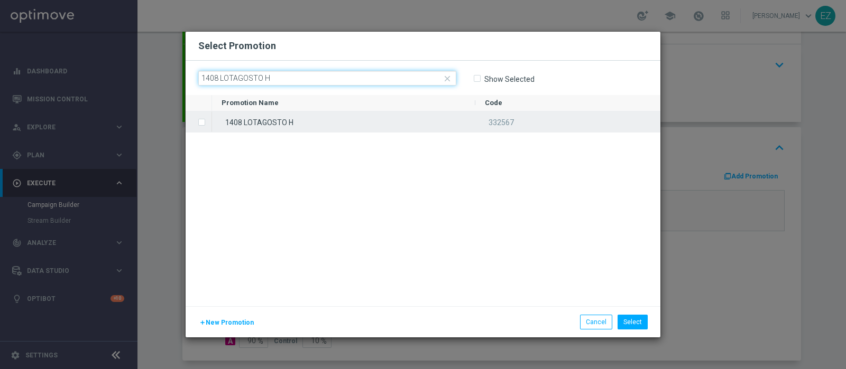
type input "1408 LOTAGOSTO H"
click at [301, 117] on div "1408 LOTAGOSTO H" at bounding box center [343, 122] width 263 height 21
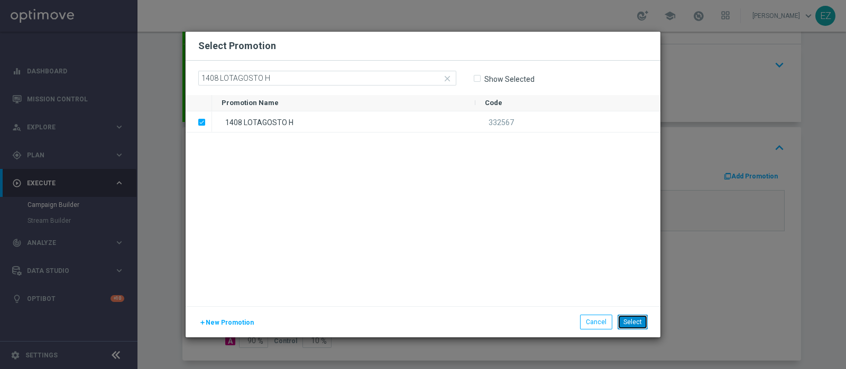
click at [643, 323] on button "Select" at bounding box center [632, 322] width 30 height 15
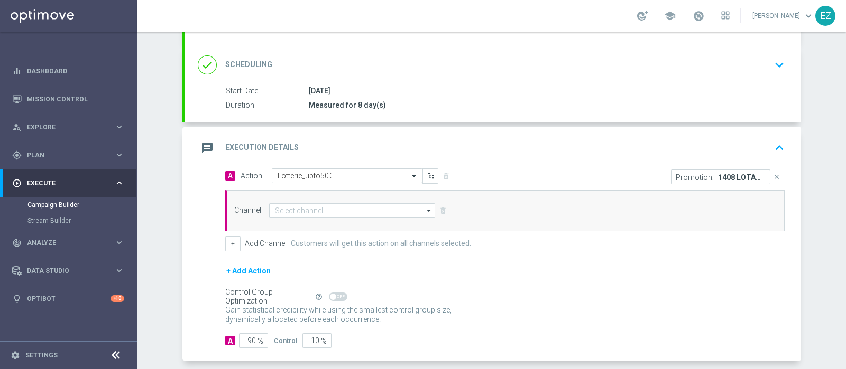
scroll to position [175, 0]
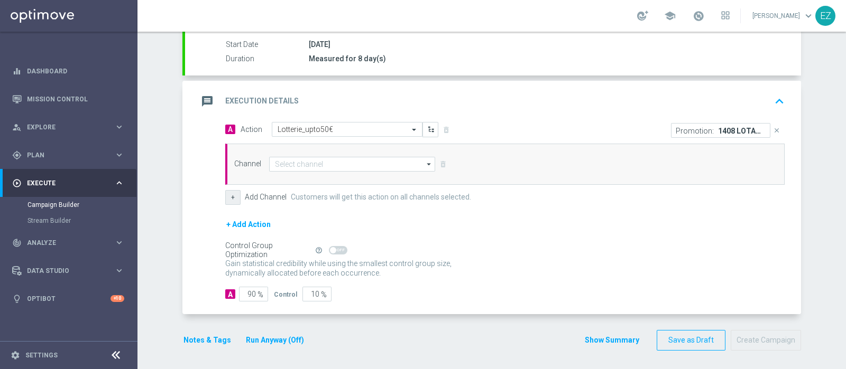
click at [229, 193] on button "+" at bounding box center [232, 197] width 15 height 15
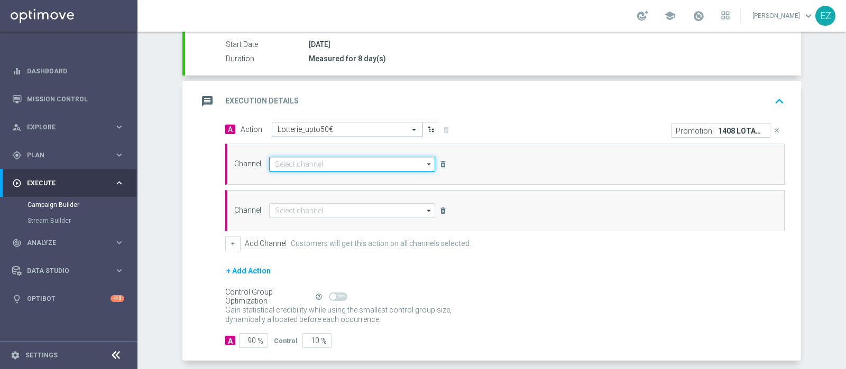
click at [338, 163] on input at bounding box center [352, 164] width 166 height 15
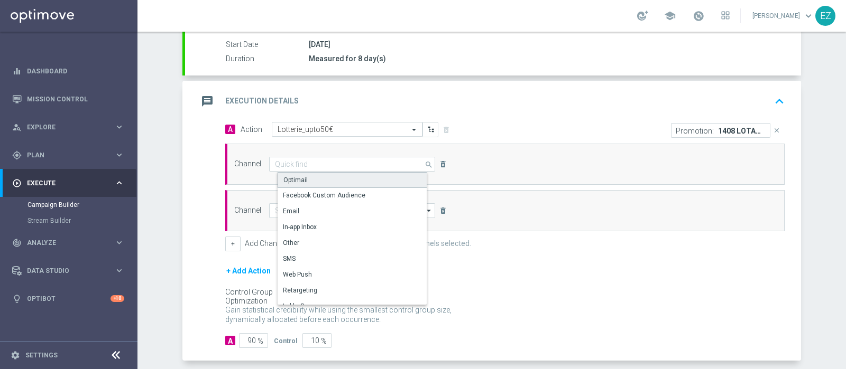
click at [297, 175] on div "Optimail" at bounding box center [295, 180] width 24 height 10
type input "Optimail"
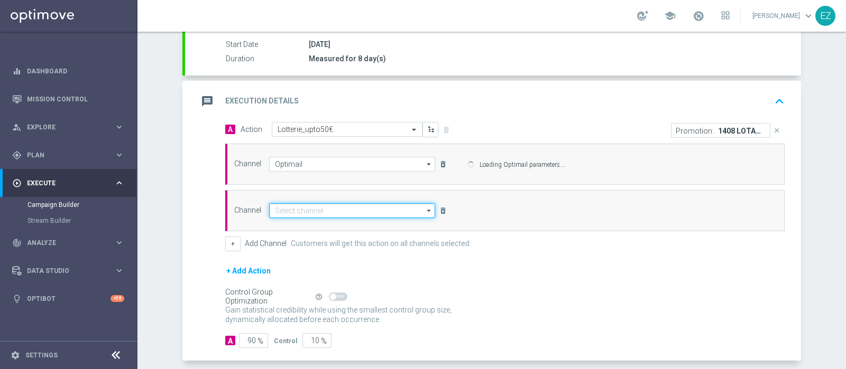
click at [296, 209] on input at bounding box center [352, 210] width 166 height 15
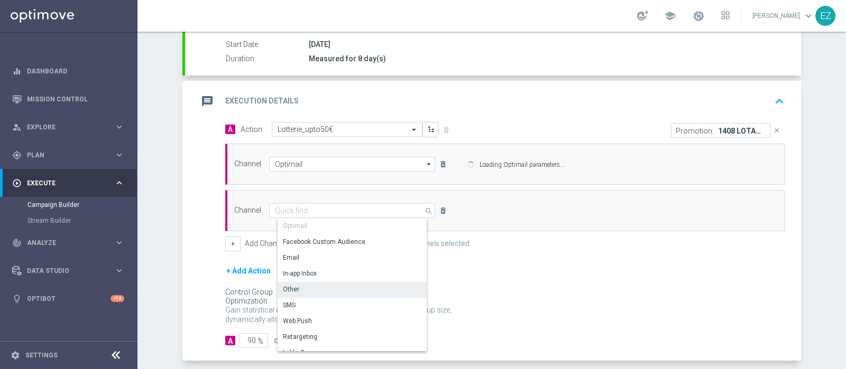
click at [316, 289] on div "Other" at bounding box center [356, 289] width 158 height 15
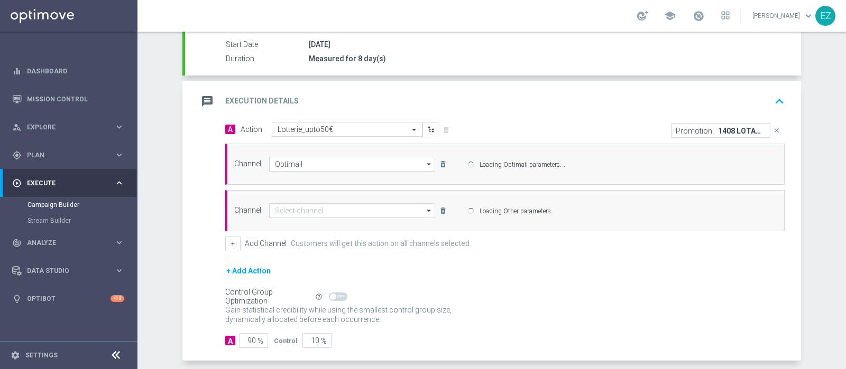
type input "Other"
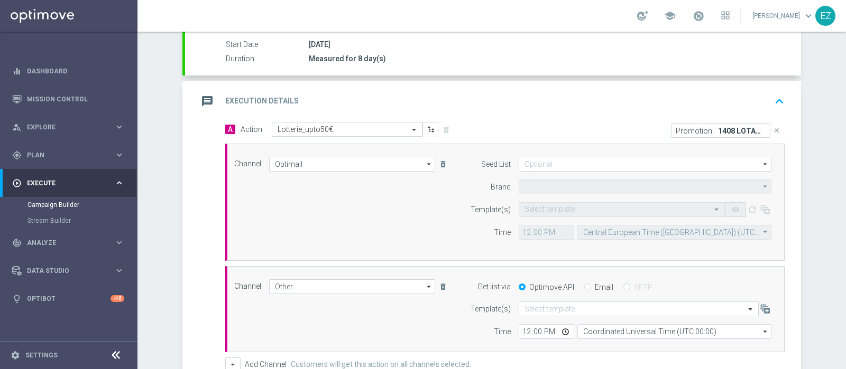
type input "Sisal Marketing"
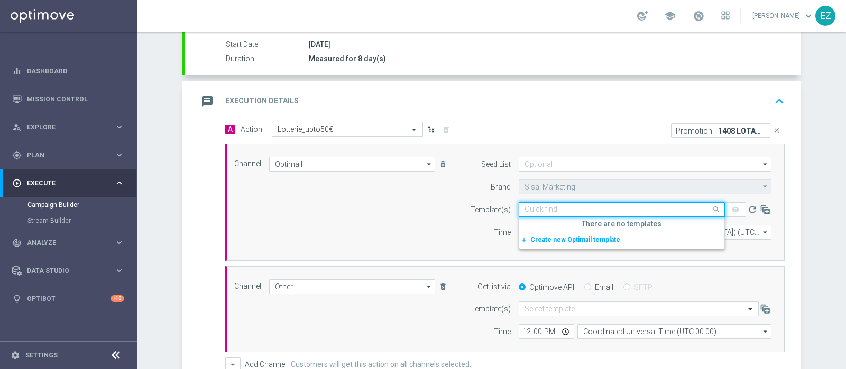
click at [553, 207] on input "text" at bounding box center [610, 210] width 173 height 9
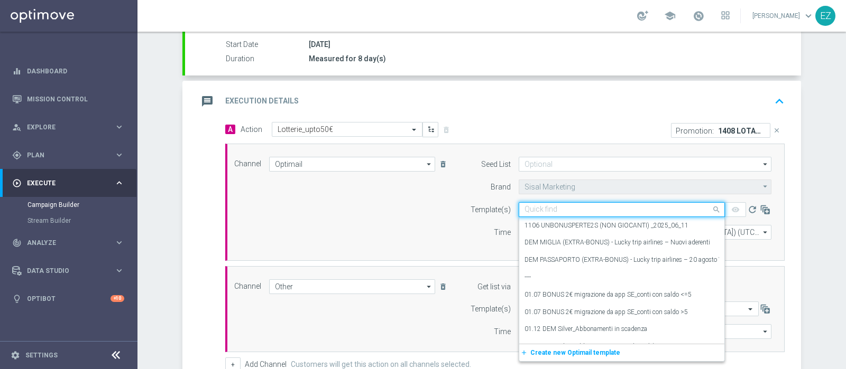
paste input "1408 LOTAGOSTO H"
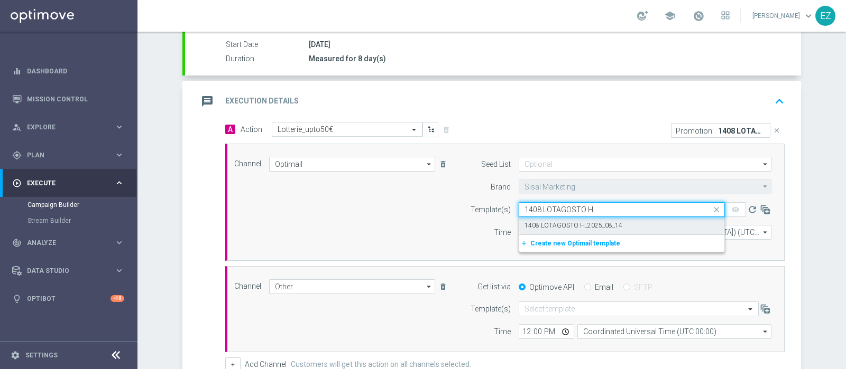
click at [544, 222] on label "1408 LOTAGOSTO H_2025_08_14" at bounding box center [573, 225] width 98 height 9
type input "1408 LOTAGOSTO H"
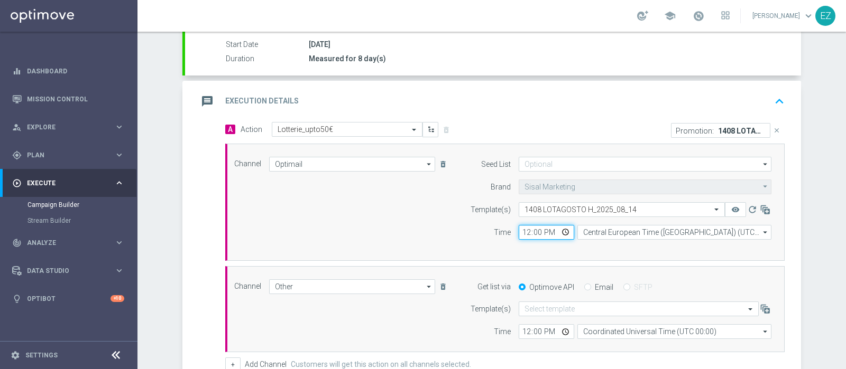
click at [521, 229] on input "12:00" at bounding box center [546, 232] width 55 height 15
type input "16:30"
click at [584, 285] on input "Email" at bounding box center [587, 288] width 7 height 7
radio input "true"
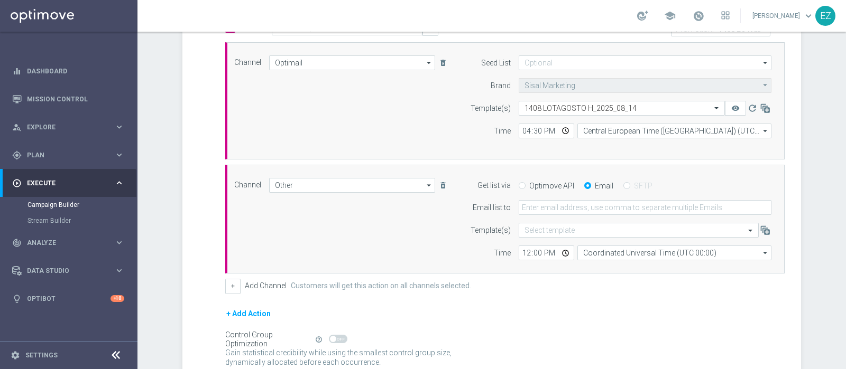
scroll to position [277, 0]
click at [552, 226] on input "text" at bounding box center [627, 230] width 207 height 9
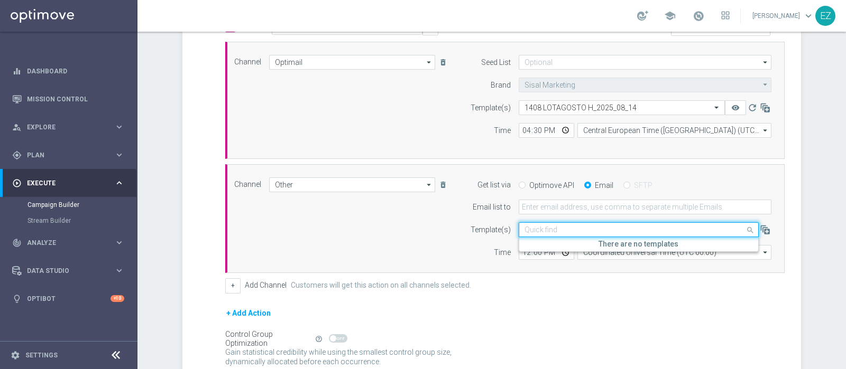
paste input "1408 LOTAGOSTO H"
click at [552, 226] on input "1408 LOTAGOSTO H" at bounding box center [627, 230] width 207 height 9
type input "GOSTO H"
drag, startPoint x: 552, startPoint y: 226, endPoint x: 481, endPoint y: 234, distance: 71.9
click at [481, 234] on div "Template(s) Quick find GOSTO H There are no templates" at bounding box center [618, 230] width 322 height 15
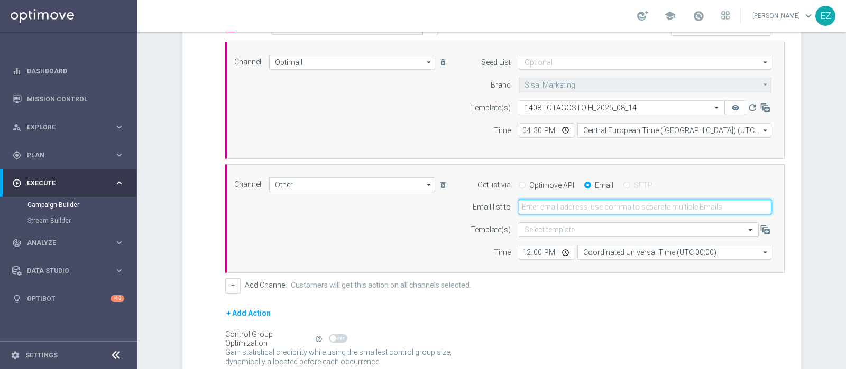
click at [545, 205] on input "email" at bounding box center [645, 207] width 253 height 15
type input "elena.zarbin@sisal.it"
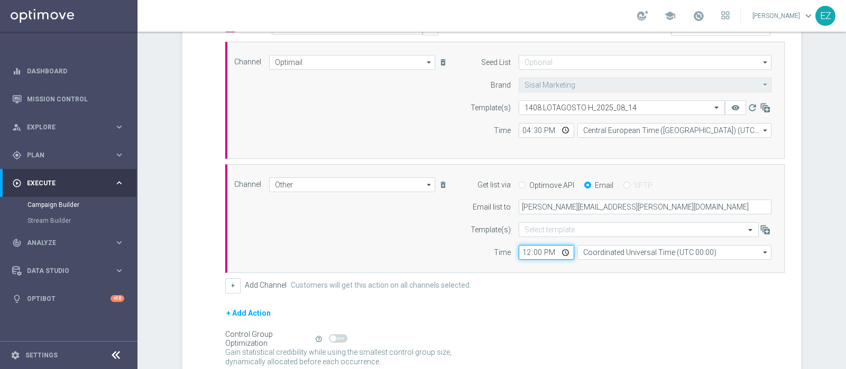
click at [519, 254] on input "12:00" at bounding box center [546, 252] width 55 height 15
type input "16:00"
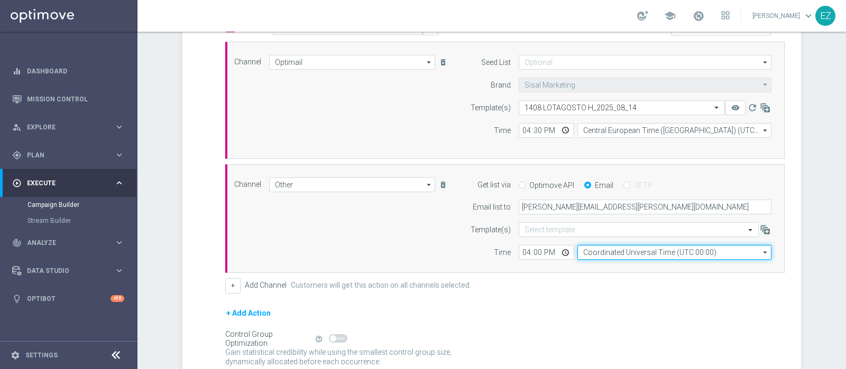
click at [619, 253] on input "Coordinated Universal Time (UTC 00:00)" at bounding box center [674, 252] width 194 height 15
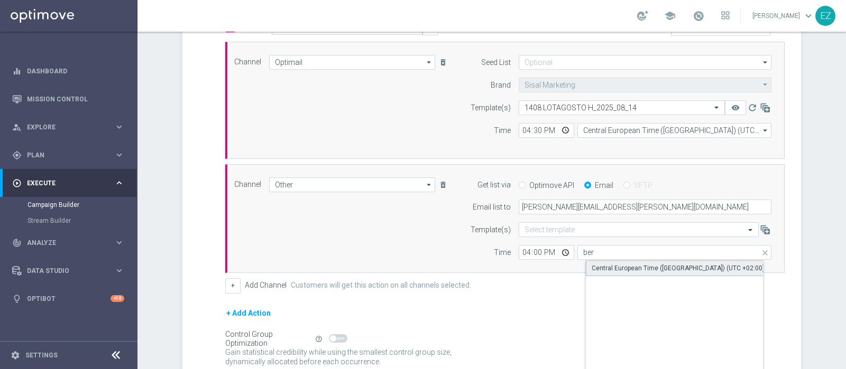
click at [635, 267] on div "Central European Time (Berlin) (UTC +02:00)" at bounding box center [677, 269] width 173 height 10
type input "Central European Time (Berlin) (UTC +02:00)"
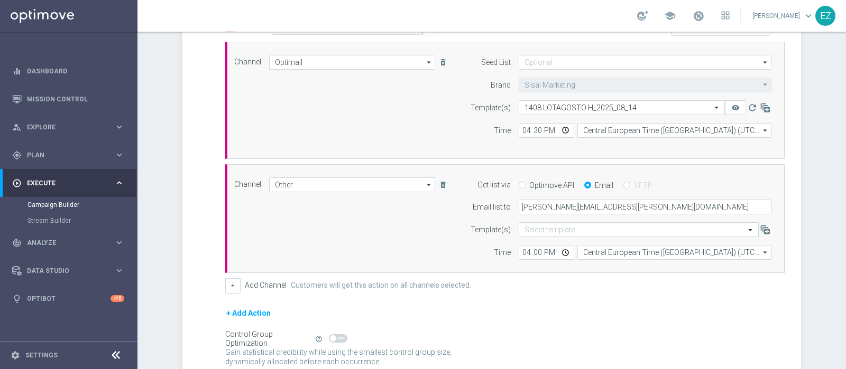
scroll to position [366, 0]
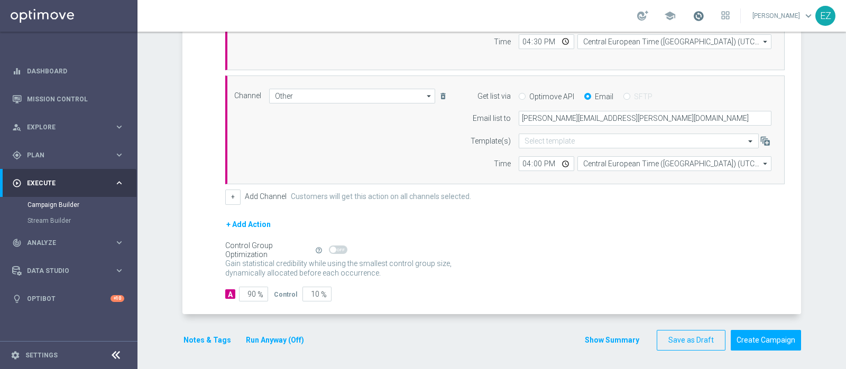
click at [704, 17] on span at bounding box center [698, 16] width 12 height 12
click at [264, 338] on button "Run Anyway (Off)" at bounding box center [275, 340] width 60 height 13
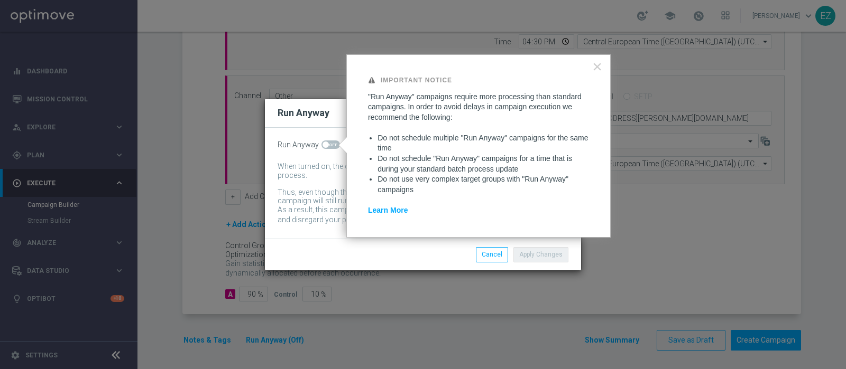
click at [327, 145] on span at bounding box center [330, 145] width 18 height 8
click at [327, 145] on input "checkbox" at bounding box center [330, 145] width 18 height 8
checkbox input "true"
click at [555, 253] on button "Apply Changes" at bounding box center [540, 254] width 55 height 15
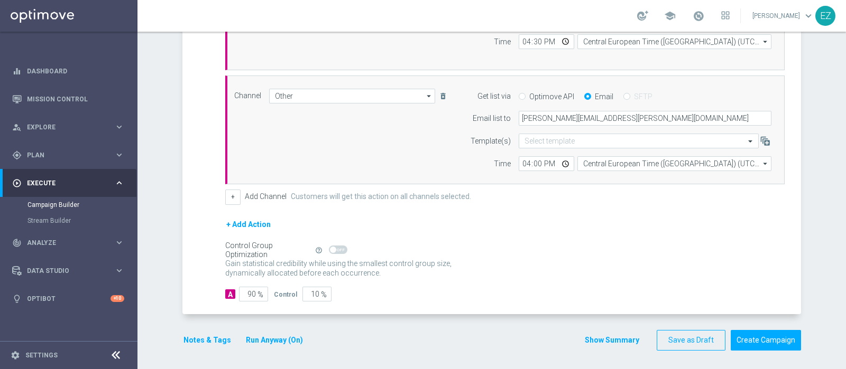
click at [199, 340] on button "Notes & Tags" at bounding box center [207, 340] width 50 height 13
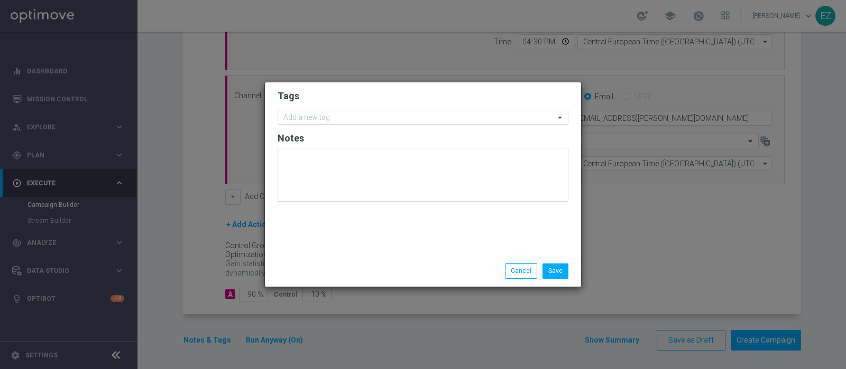
click at [334, 122] on input "text" at bounding box center [418, 118] width 271 height 9
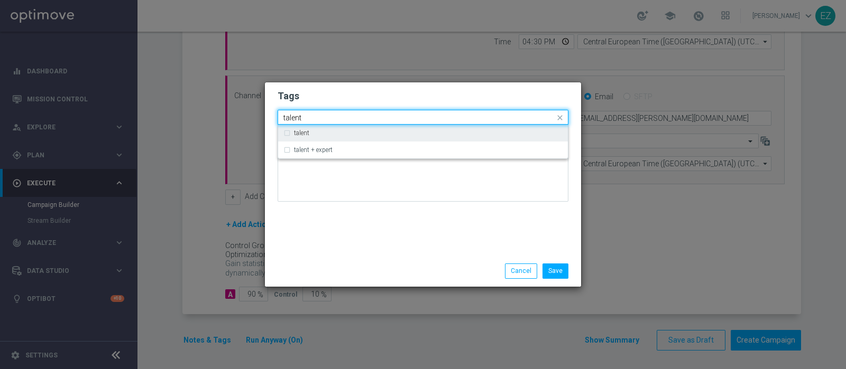
click at [302, 139] on div "talent" at bounding box center [422, 133] width 279 height 17
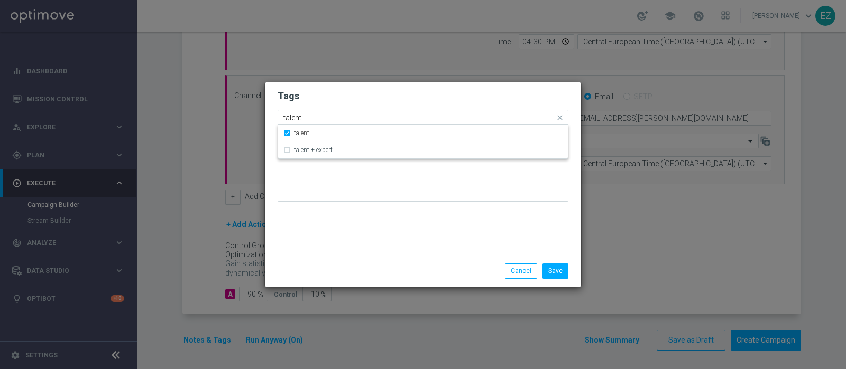
click at [289, 117] on input "talent" at bounding box center [418, 118] width 271 height 9
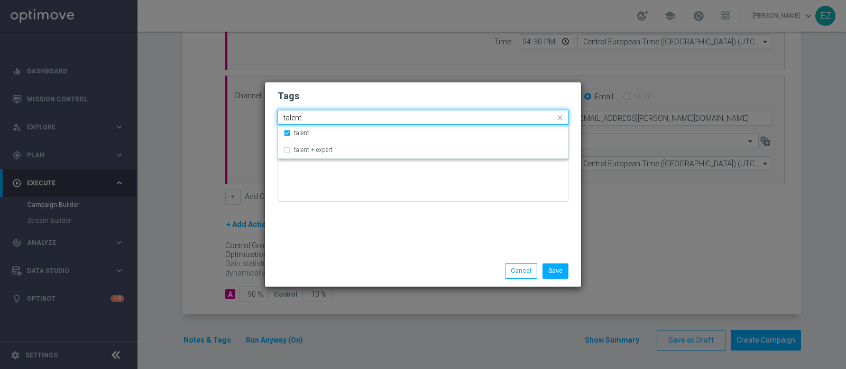
click at [289, 117] on input "talent" at bounding box center [418, 118] width 271 height 9
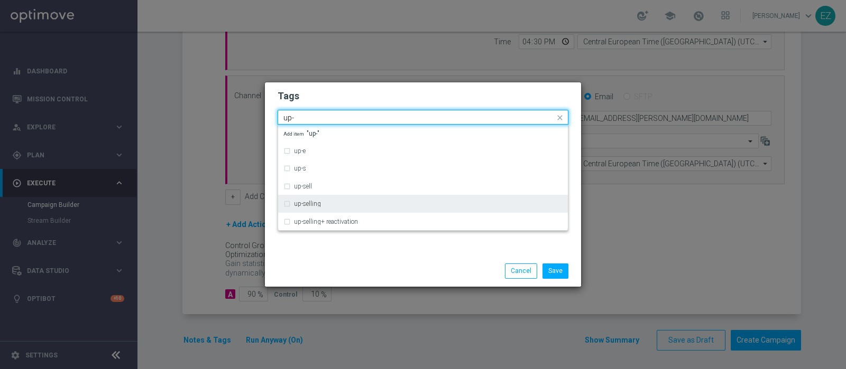
click at [317, 207] on div "up-selling" at bounding box center [422, 204] width 279 height 17
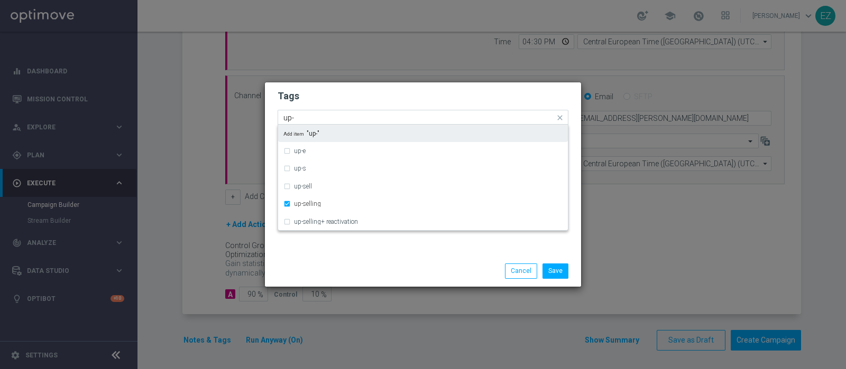
click at [301, 117] on input "up-" at bounding box center [418, 118] width 271 height 9
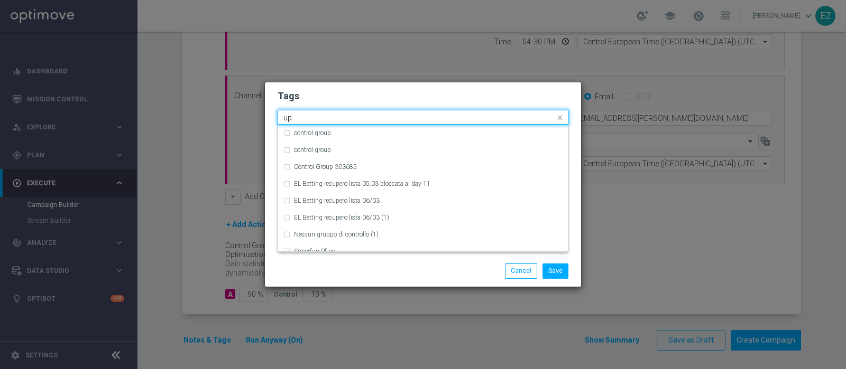
type input "u"
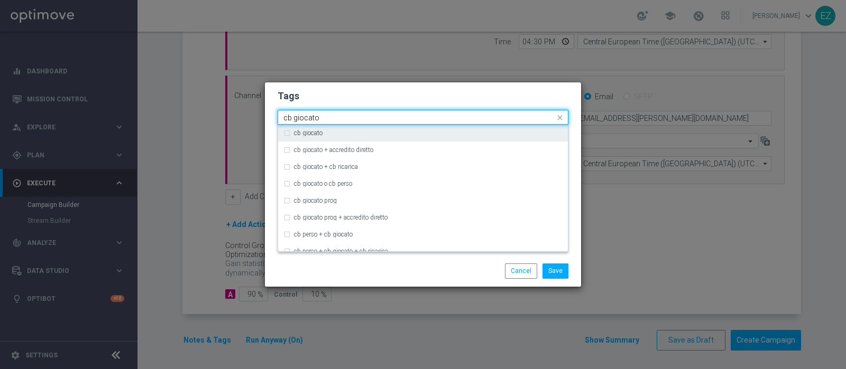
click at [312, 132] on label "cb giocato" at bounding box center [308, 133] width 29 height 6
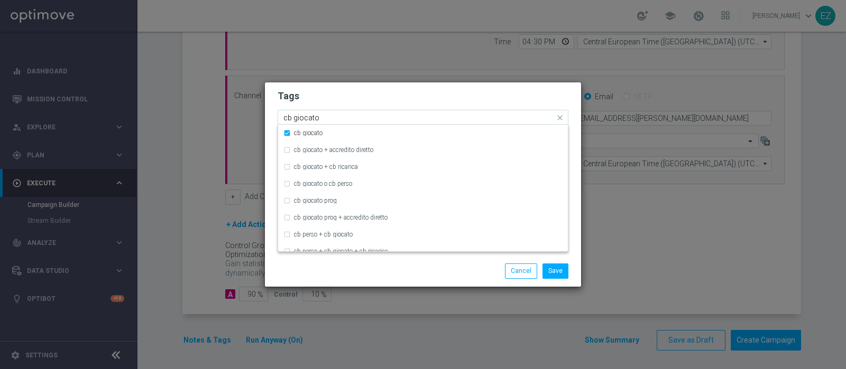
click at [307, 119] on input "cb giocato" at bounding box center [418, 118] width 271 height 9
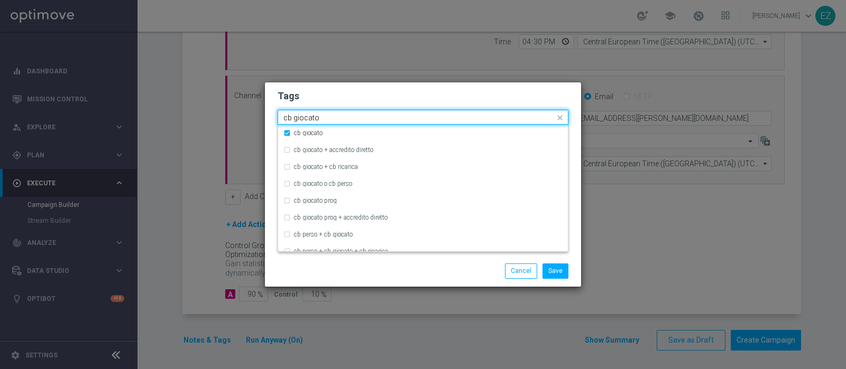
click at [307, 119] on input "cb giocato" at bounding box center [418, 118] width 271 height 9
type input "c"
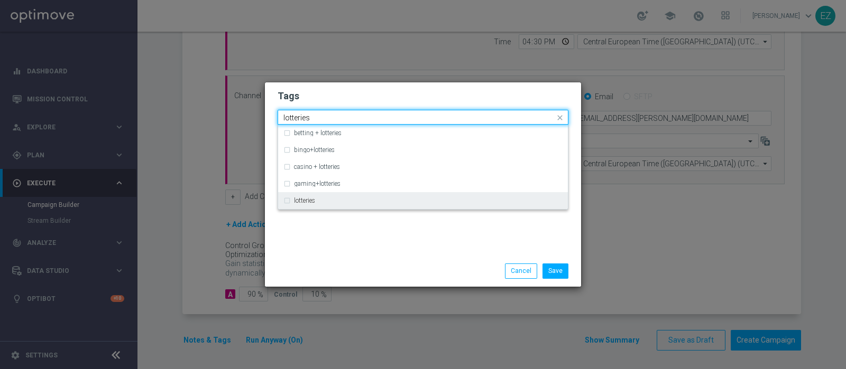
click at [305, 197] on div "lotteries" at bounding box center [422, 200] width 279 height 17
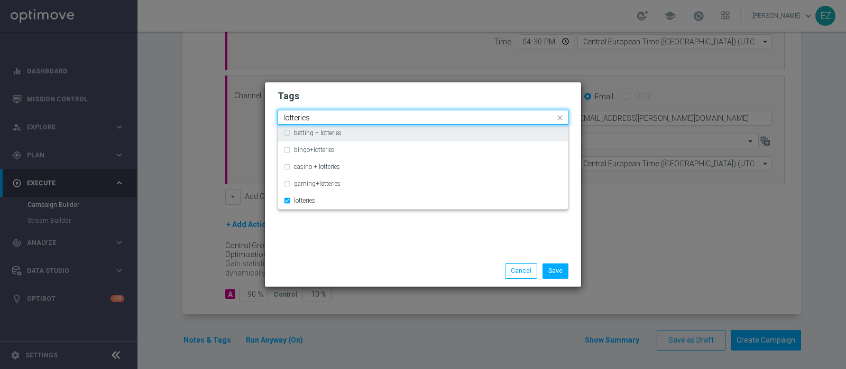
click at [293, 118] on input "lotteries" at bounding box center [418, 118] width 271 height 9
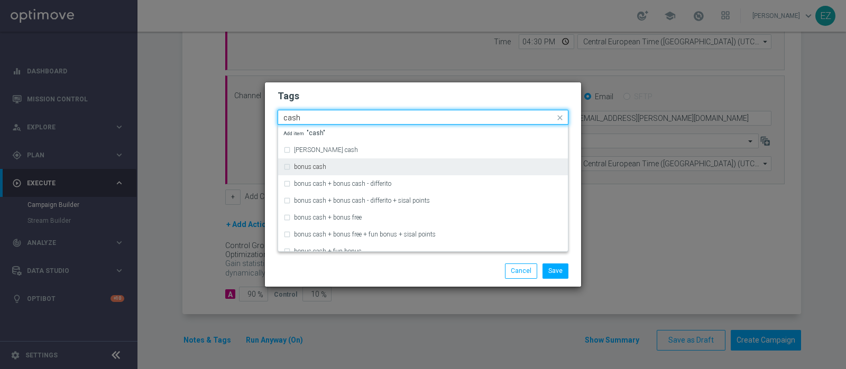
click at [311, 171] on div "bonus cash" at bounding box center [422, 167] width 279 height 17
type input "cash"
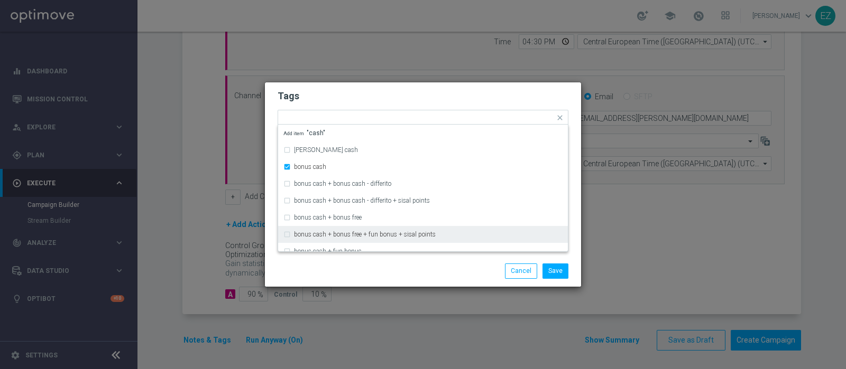
click at [402, 268] on div "Save Cancel" at bounding box center [474, 271] width 205 height 15
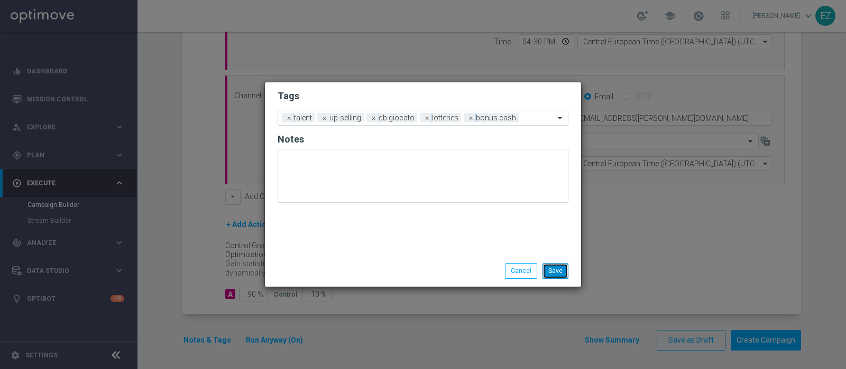
click at [557, 271] on button "Save" at bounding box center [555, 271] width 26 height 15
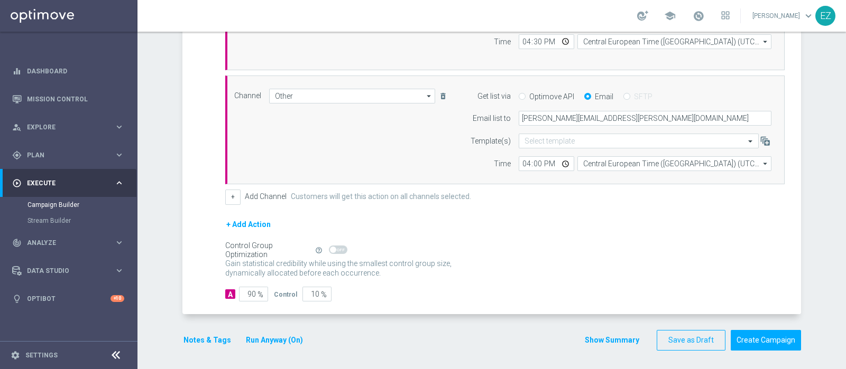
click at [621, 335] on button "Show Summary" at bounding box center [611, 341] width 55 height 12
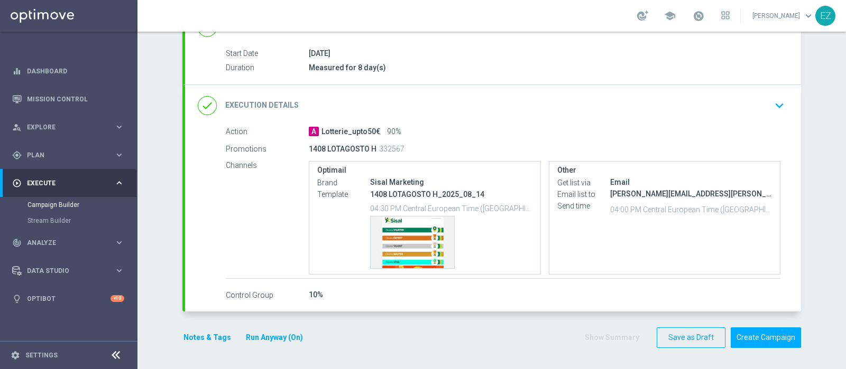
scroll to position [164, 0]
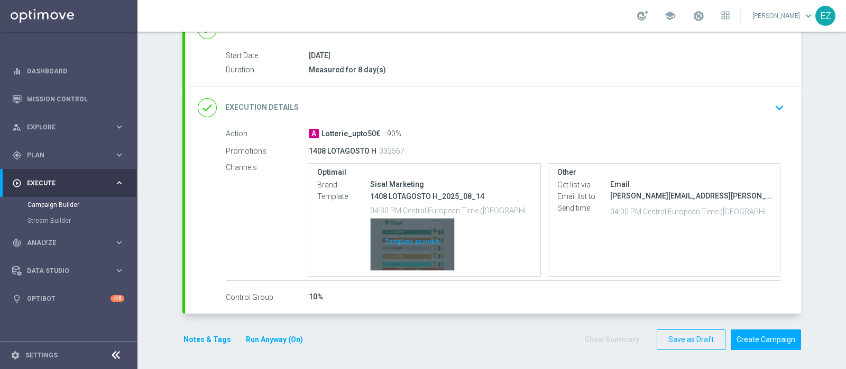
click at [410, 246] on div "Template preview" at bounding box center [413, 245] width 84 height 52
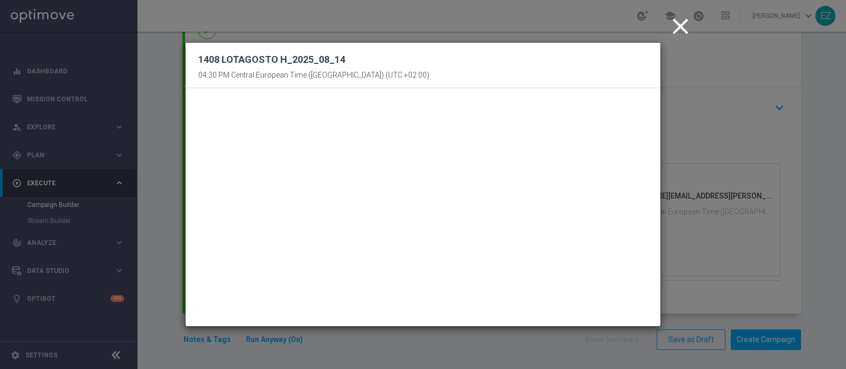
click at [688, 25] on icon "close" at bounding box center [680, 26] width 26 height 26
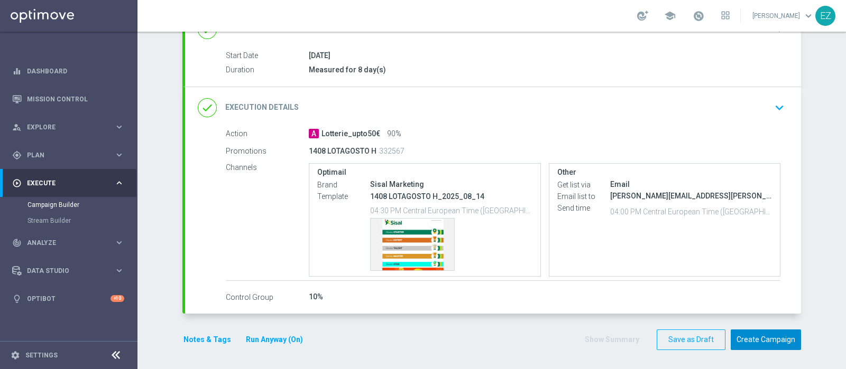
click at [759, 331] on button "Create Campaign" at bounding box center [765, 340] width 70 height 21
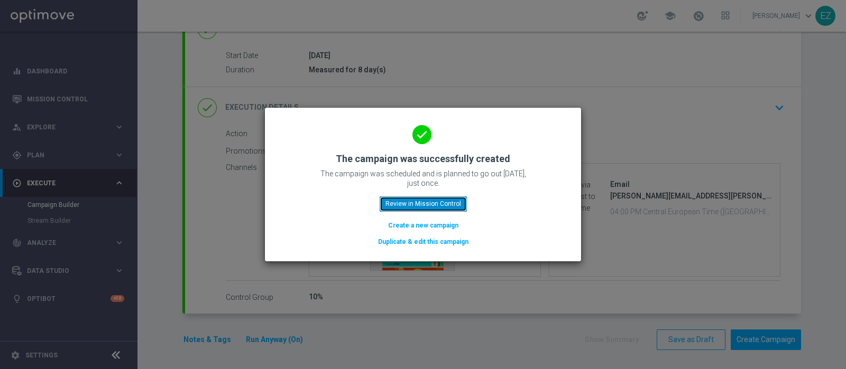
click at [428, 201] on button "Review in Mission Control" at bounding box center [423, 204] width 87 height 15
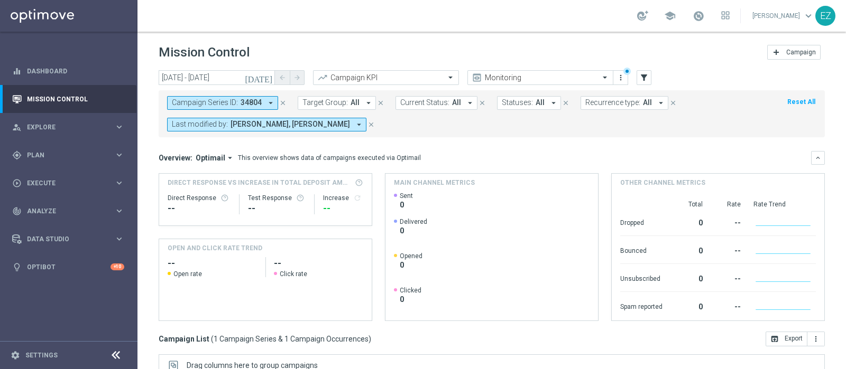
scroll to position [180, 0]
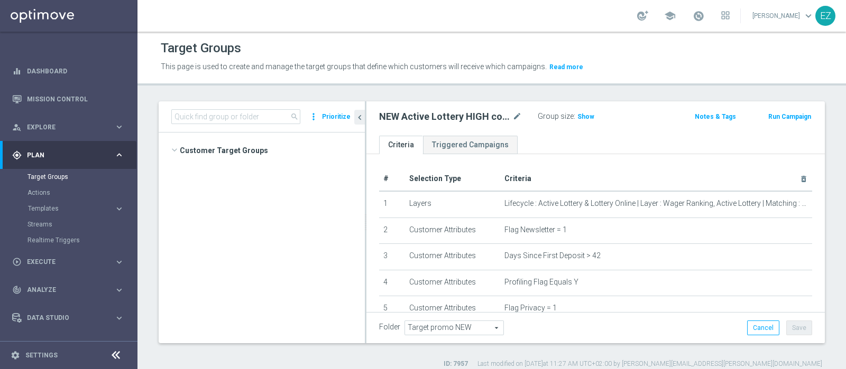
scroll to position [838, 0]
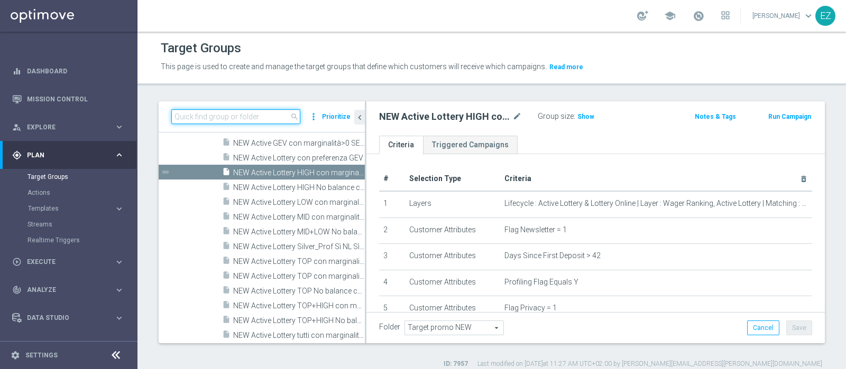
click at [270, 116] on input at bounding box center [235, 116] width 129 height 15
paste input "NEW Active Lottery MID con marginalità>0_flag NL"
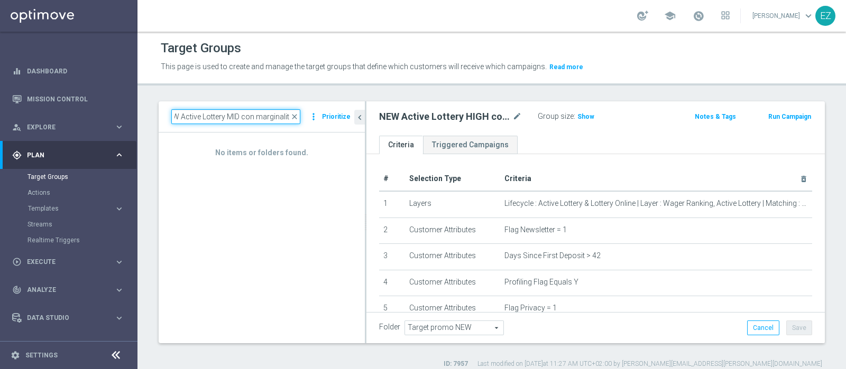
scroll to position [0, 7]
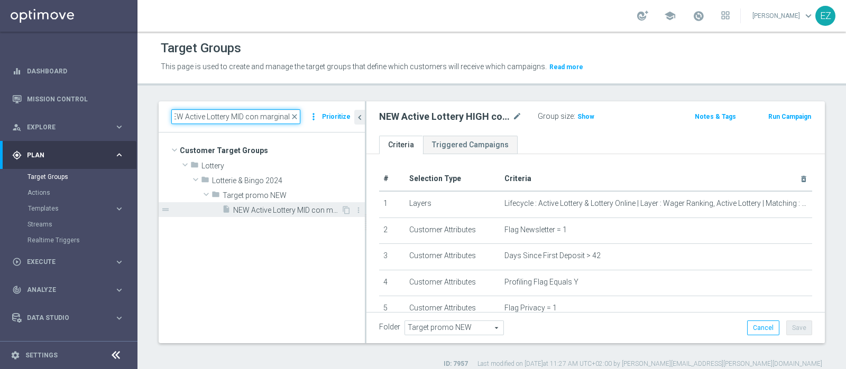
type input "NEW Active Lottery MID con marginalit"
click at [274, 210] on span "NEW Active Lottery MID con marginalità>0_Flag NL" at bounding box center [287, 210] width 108 height 9
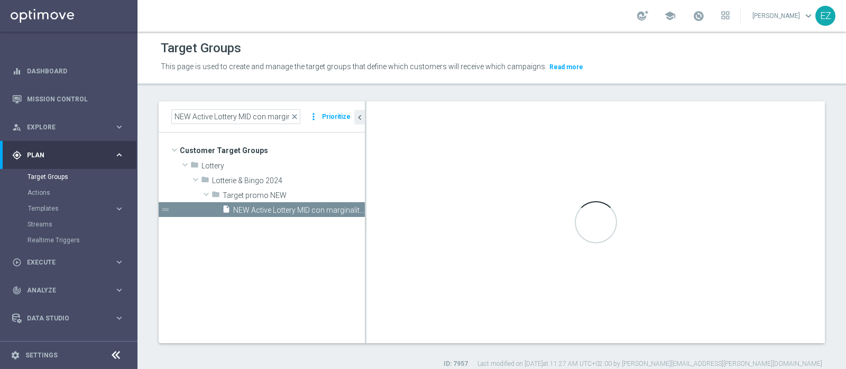
type textarea "((1 and 2 and 3 and 4 and 5 and 6 and 7 and 8 and 10 and 11 and 12 and 14 and 1…"
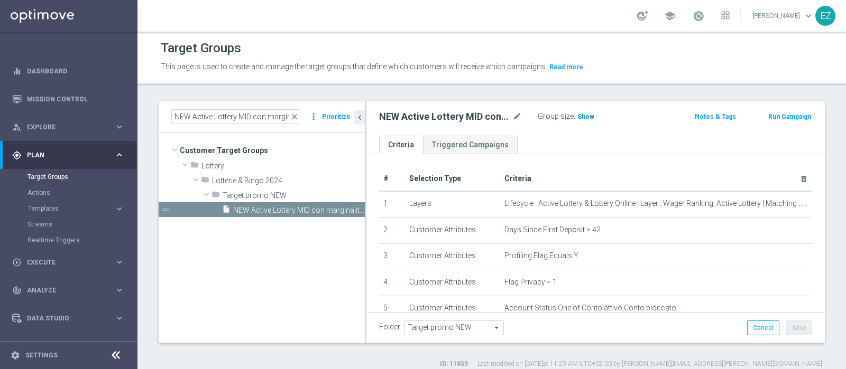
click at [581, 117] on span "Show" at bounding box center [585, 116] width 17 height 7
click at [782, 118] on button "Run Campaign" at bounding box center [789, 117] width 45 height 12
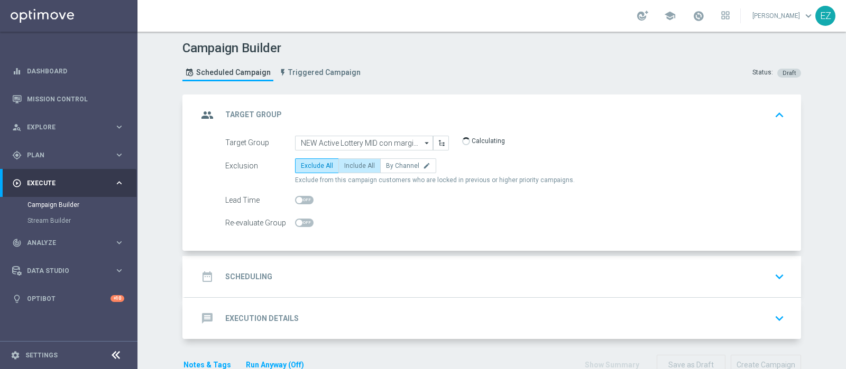
click at [341, 159] on label "Include All" at bounding box center [359, 166] width 42 height 15
click at [344, 164] on input "Include All" at bounding box center [347, 167] width 7 height 7
radio input "true"
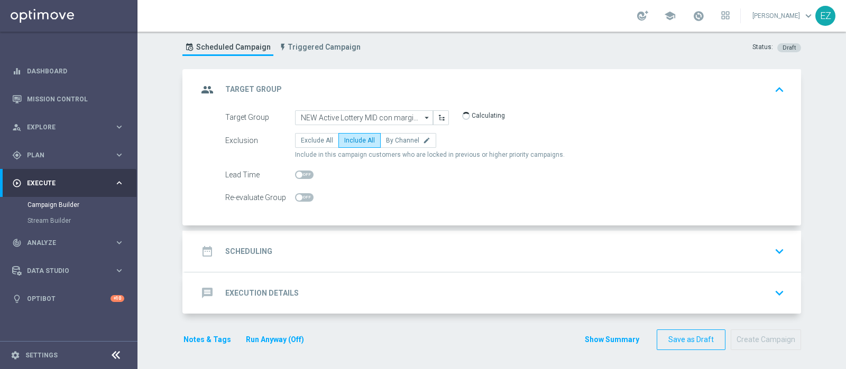
click at [275, 252] on div "date_range Scheduling keyboard_arrow_down" at bounding box center [493, 252] width 590 height 20
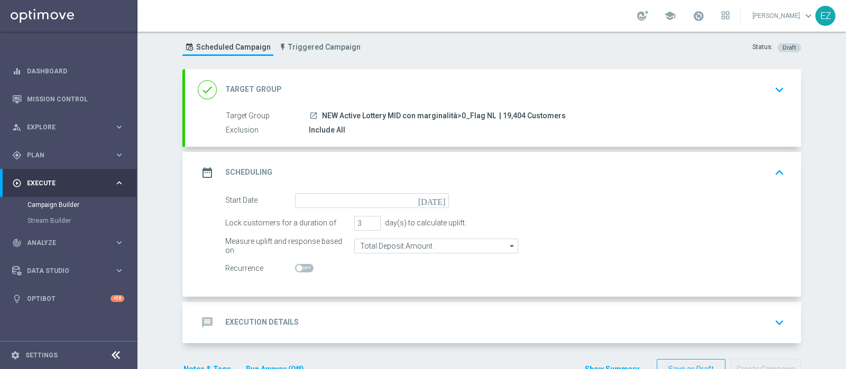
scroll to position [55, 0]
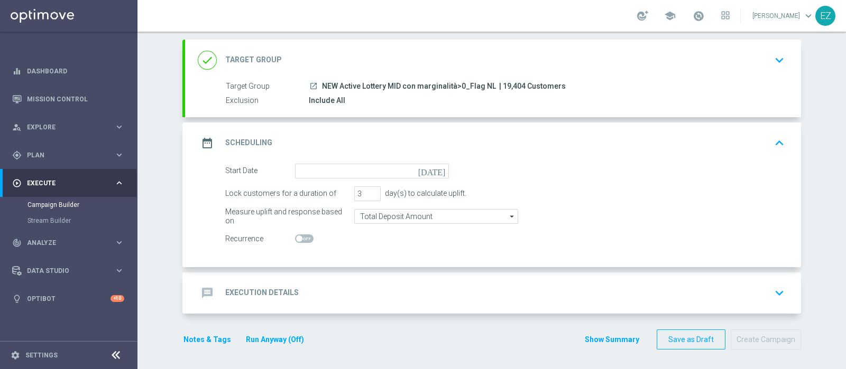
click at [433, 173] on icon "[DATE]" at bounding box center [433, 170] width 31 height 12
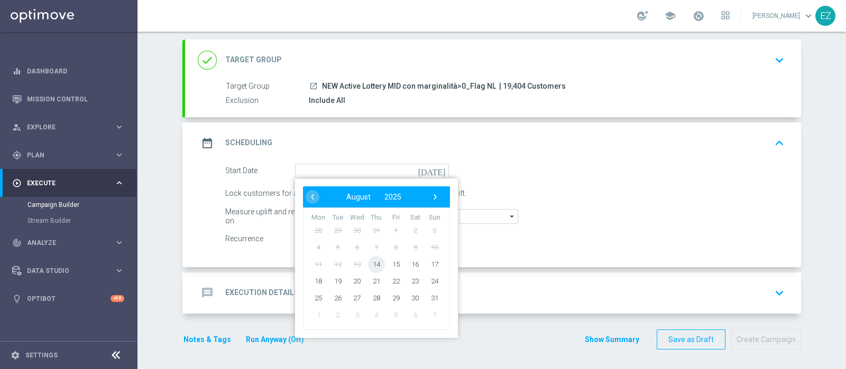
click at [372, 260] on span "14" at bounding box center [376, 264] width 17 height 17
type input "14 Aug 2025"
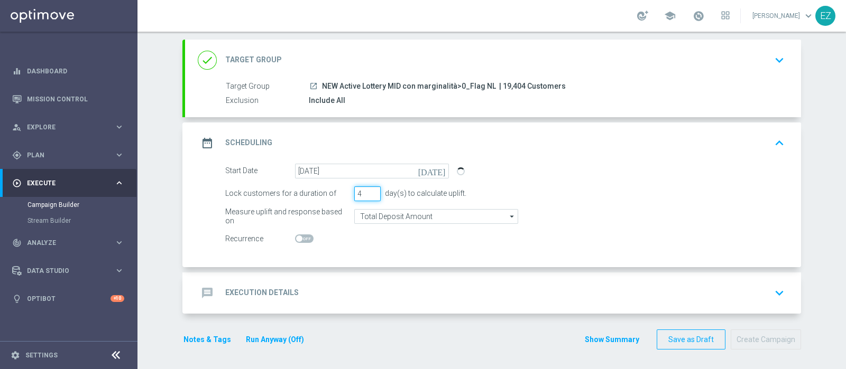
click at [370, 190] on input "4" at bounding box center [367, 194] width 26 height 15
click at [370, 190] on input "5" at bounding box center [367, 194] width 26 height 15
click at [370, 190] on input "6" at bounding box center [367, 194] width 26 height 15
click at [370, 190] on input "7" at bounding box center [367, 194] width 26 height 15
click at [370, 190] on input "8" at bounding box center [367, 194] width 26 height 15
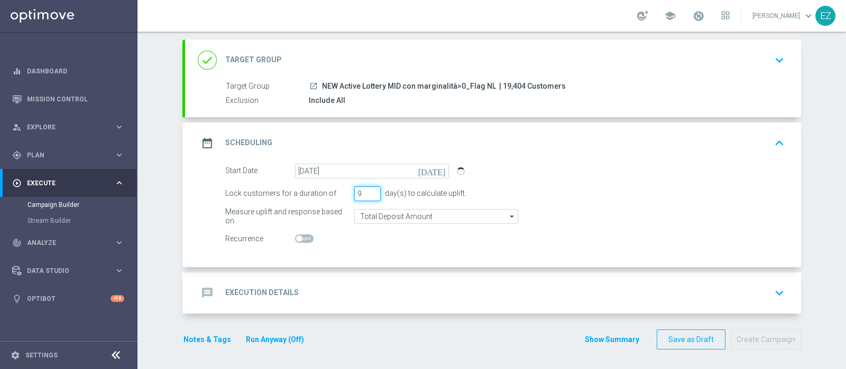
type input "9"
click at [370, 190] on input "9" at bounding box center [367, 194] width 26 height 15
click at [292, 293] on div "message Execution Details keyboard_arrow_down" at bounding box center [493, 293] width 590 height 20
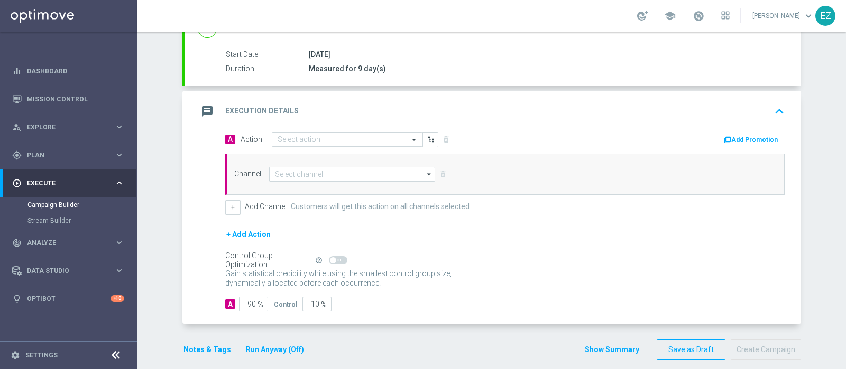
scroll to position [165, 0]
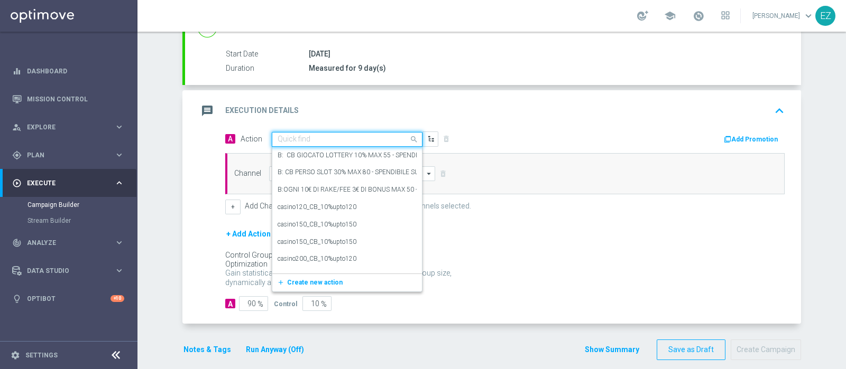
click at [313, 140] on input "text" at bounding box center [336, 139] width 118 height 9
paste input "Lotterie_up to 20000 Sisal Points"
type input "Lotterie_up to 20000 Sisal Points"
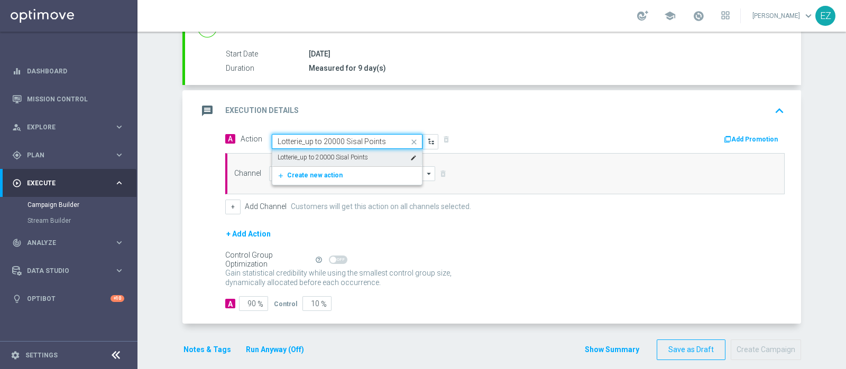
click at [317, 153] on label "Lotterie_up to 20000 Sisal Points" at bounding box center [322, 157] width 90 height 9
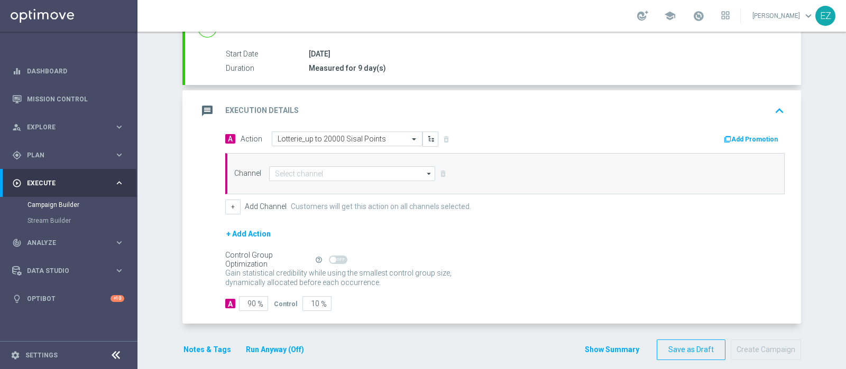
click at [743, 135] on button "Add Promotion" at bounding box center [752, 140] width 59 height 12
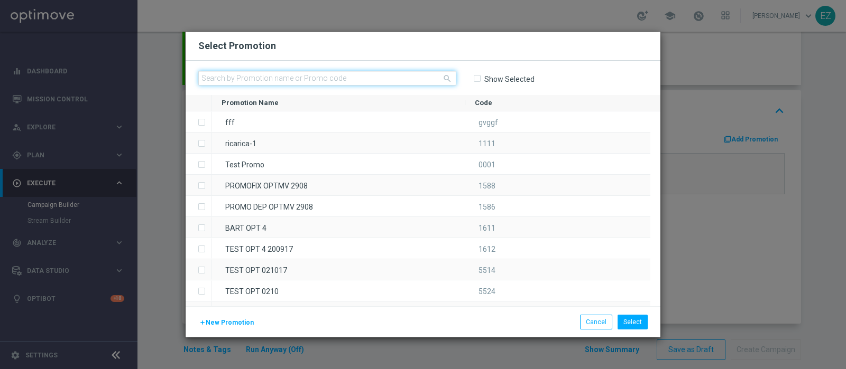
click at [377, 76] on input "text" at bounding box center [327, 78] width 258 height 15
paste input "1408 LOTAGOSTO M"
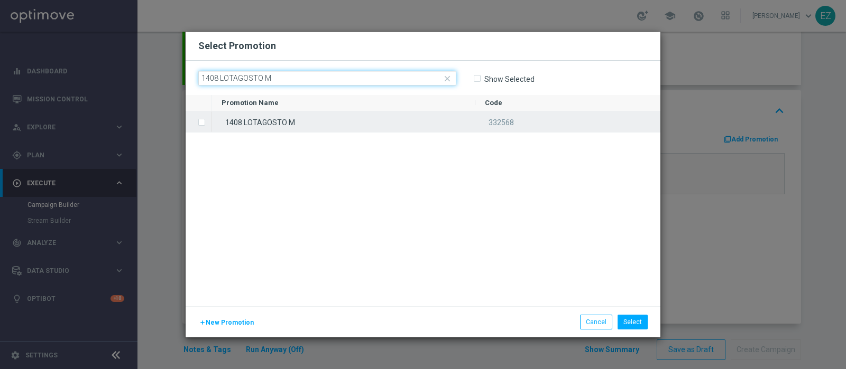
type input "1408 LOTAGOSTO M"
click at [313, 126] on div "1408 LOTAGOSTO M" at bounding box center [343, 122] width 263 height 21
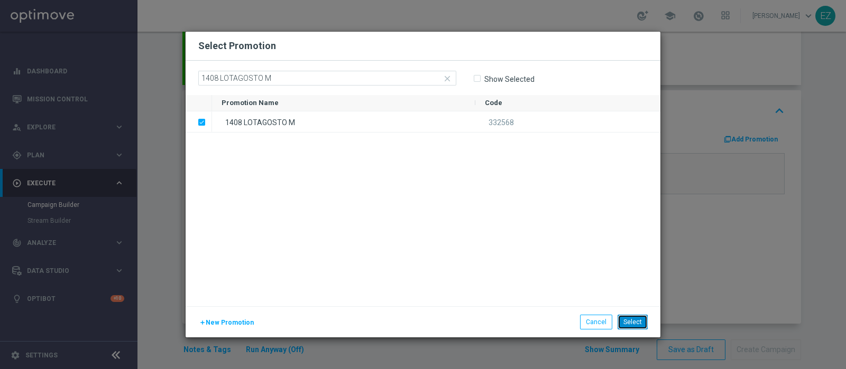
click at [636, 322] on button "Select" at bounding box center [632, 322] width 30 height 15
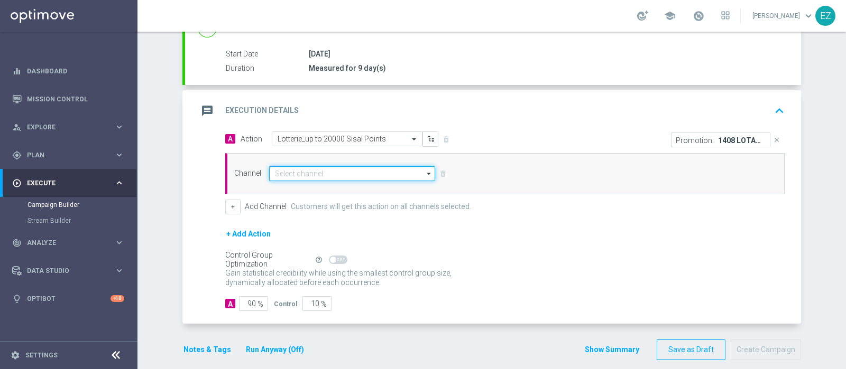
click at [402, 171] on input at bounding box center [352, 173] width 166 height 15
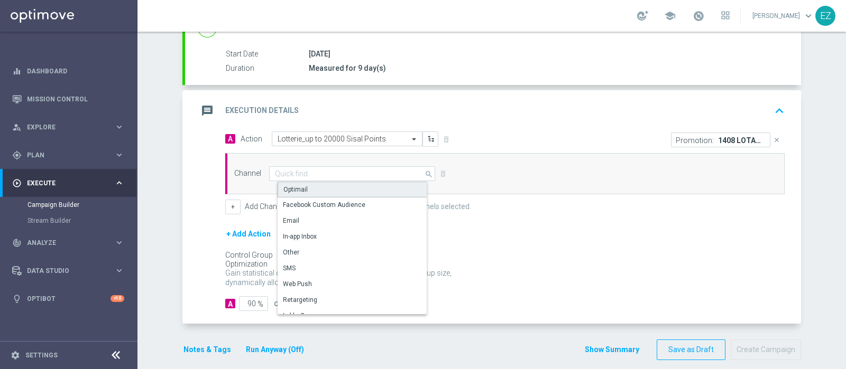
click at [317, 189] on div "Optimail" at bounding box center [356, 190] width 158 height 16
type input "Optimail"
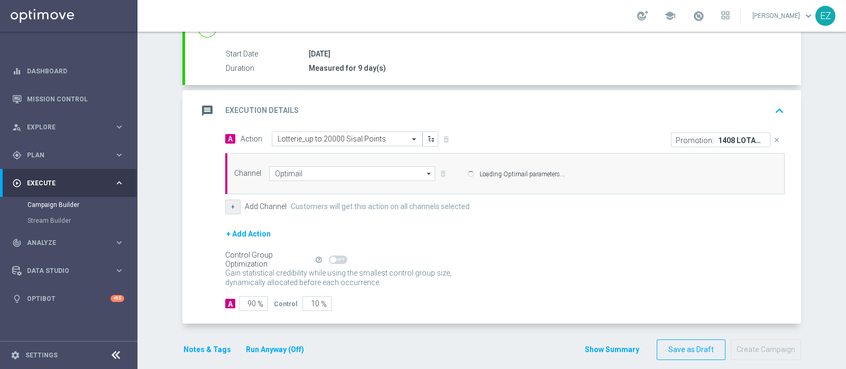
click at [229, 208] on button "+" at bounding box center [232, 207] width 15 height 15
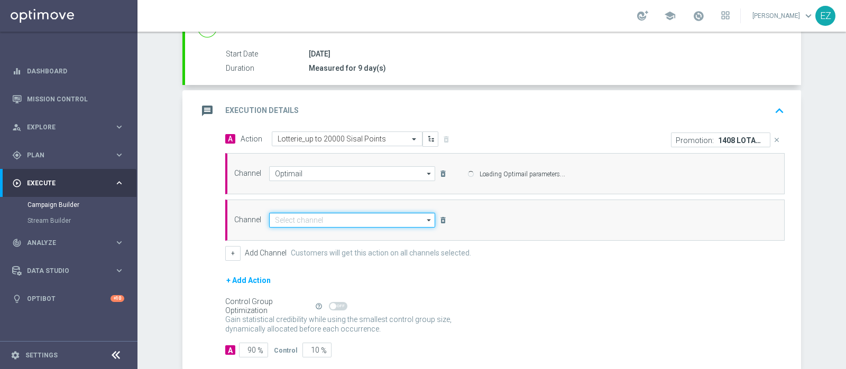
click at [303, 214] on input at bounding box center [352, 220] width 166 height 15
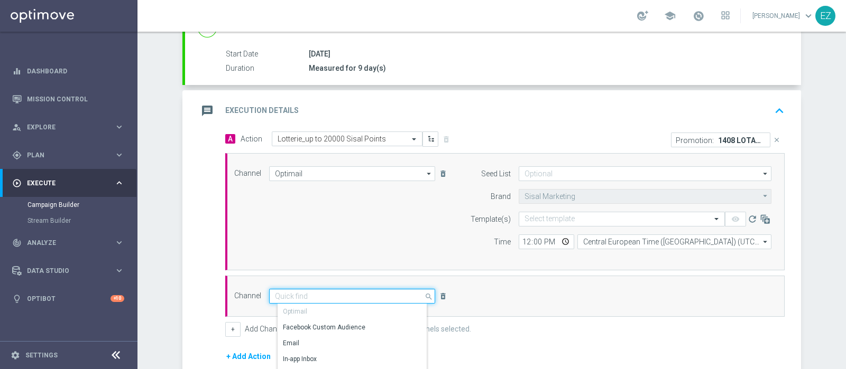
click at [304, 299] on input at bounding box center [352, 296] width 166 height 15
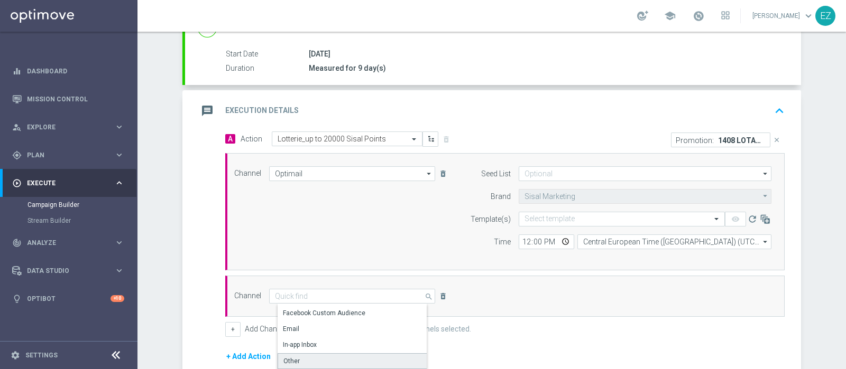
click at [301, 358] on div "Other" at bounding box center [356, 362] width 158 height 16
type input "Other"
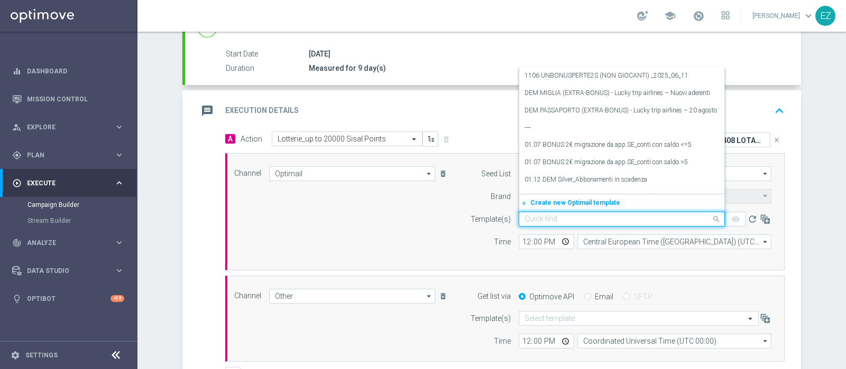
click at [566, 216] on input "text" at bounding box center [610, 219] width 173 height 9
paste input "1408 LOTAGOSTO M"
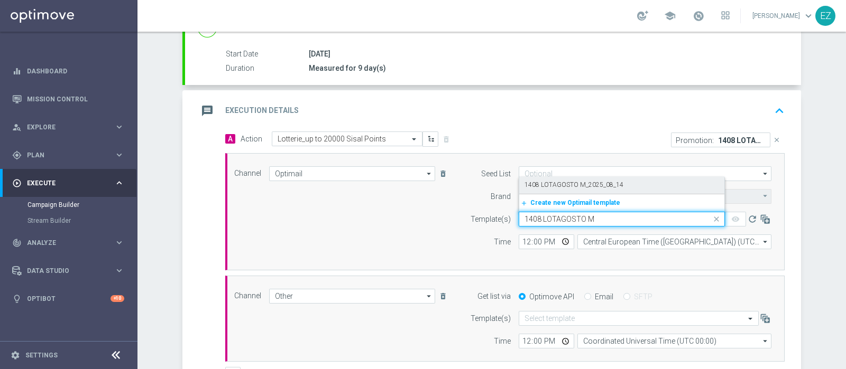
click at [559, 181] on label "1408 LOTAGOSTO M_2025_08_14" at bounding box center [573, 185] width 99 height 9
type input "1408 LOTAGOSTO M"
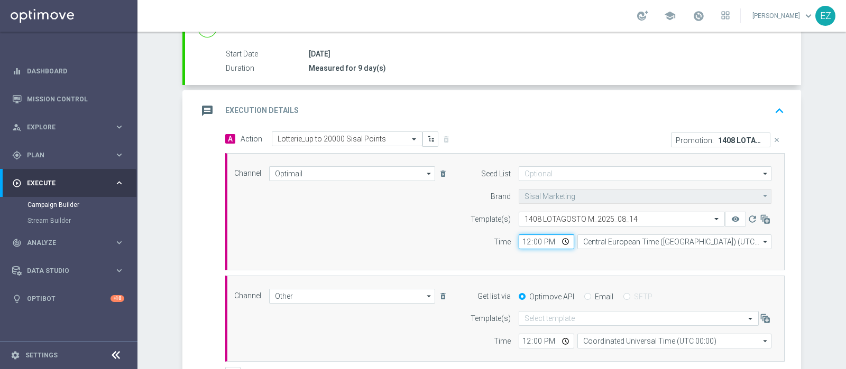
click at [522, 240] on input "12:00" at bounding box center [546, 242] width 55 height 15
type input "16:30"
click at [584, 297] on input "Email" at bounding box center [587, 297] width 7 height 7
radio input "true"
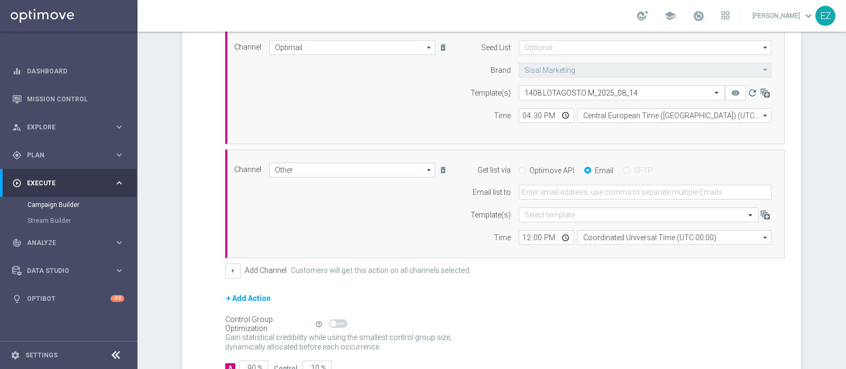
scroll to position [291, 0]
click at [525, 234] on input "12:00" at bounding box center [546, 239] width 55 height 15
type input "16:00"
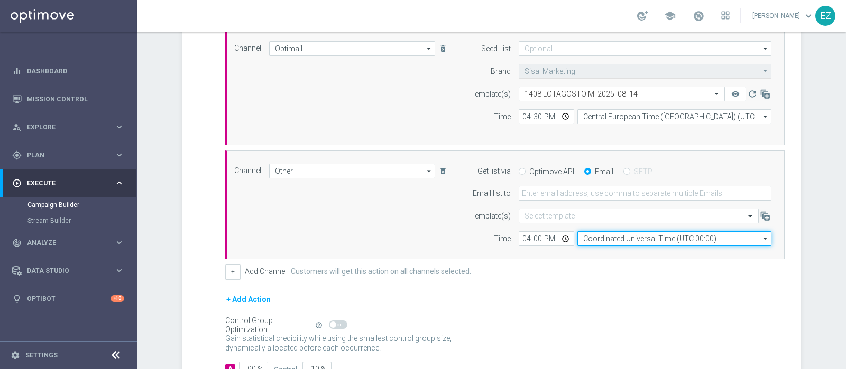
click at [591, 239] on input "Coordinated Universal Time (UTC 00:00)" at bounding box center [674, 239] width 194 height 15
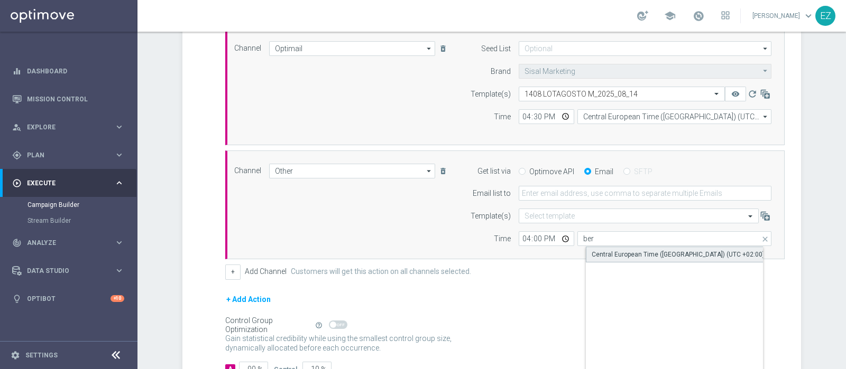
click at [608, 254] on div "Central European Time (Berlin) (UTC +02:00)" at bounding box center [677, 255] width 173 height 10
type input "Central European Time (Berlin) (UTC +02:00)"
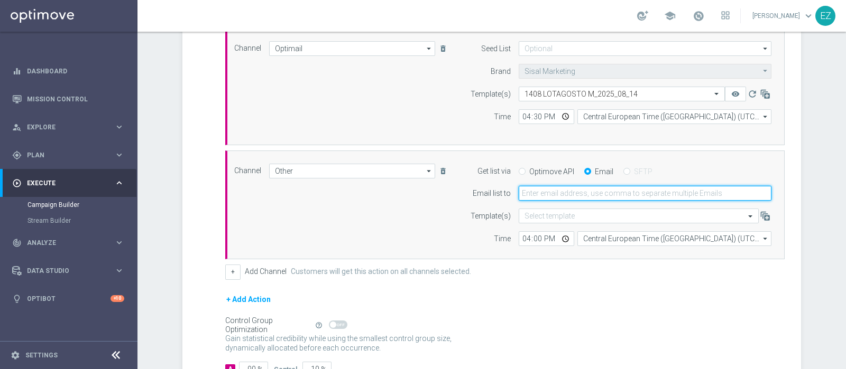
click at [563, 188] on input "email" at bounding box center [645, 193] width 253 height 15
type input "elena.zarbin@sisal.it"
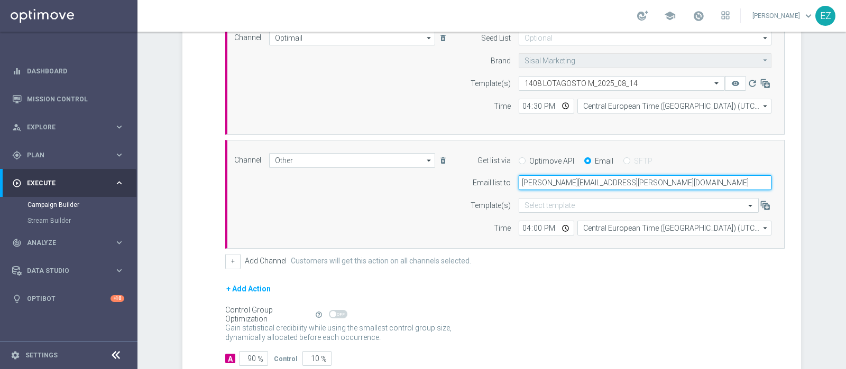
scroll to position [366, 0]
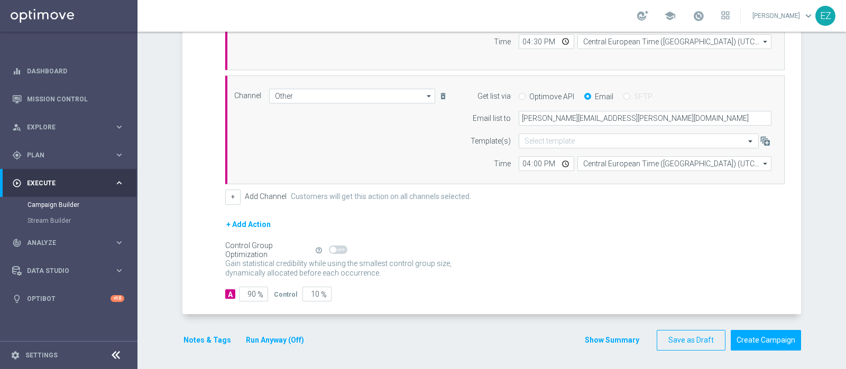
click at [261, 338] on button "Run Anyway (Off)" at bounding box center [275, 340] width 60 height 13
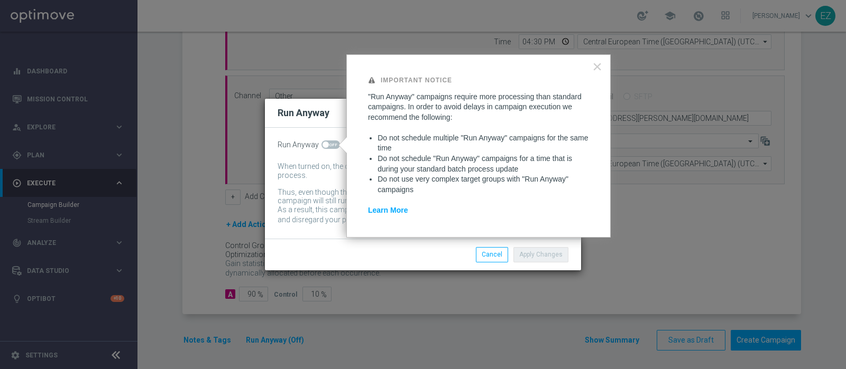
click at [326, 149] on span at bounding box center [330, 145] width 18 height 8
click at [326, 149] on input "checkbox" at bounding box center [330, 145] width 18 height 8
checkbox input "true"
click at [558, 256] on button "Apply Changes" at bounding box center [540, 254] width 55 height 15
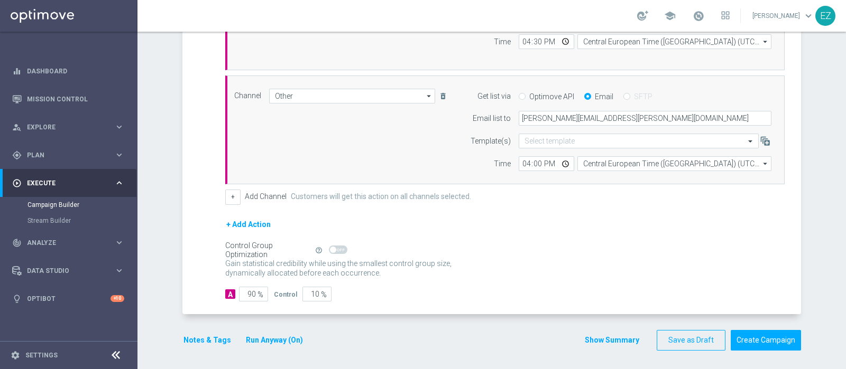
click at [211, 336] on button "Notes & Tags" at bounding box center [207, 340] width 50 height 13
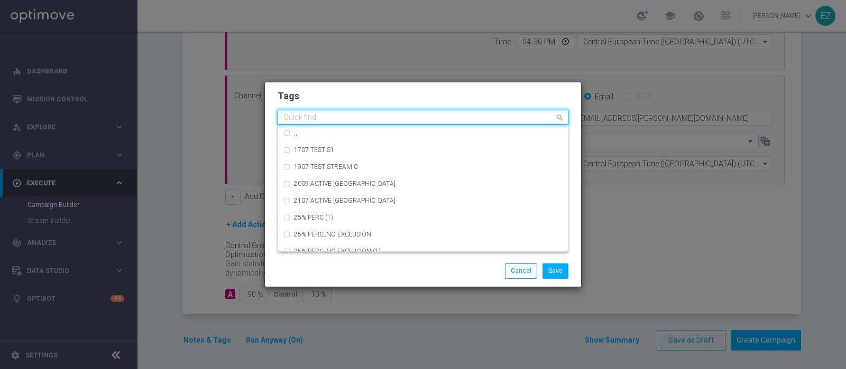
click at [334, 119] on input "text" at bounding box center [418, 118] width 271 height 9
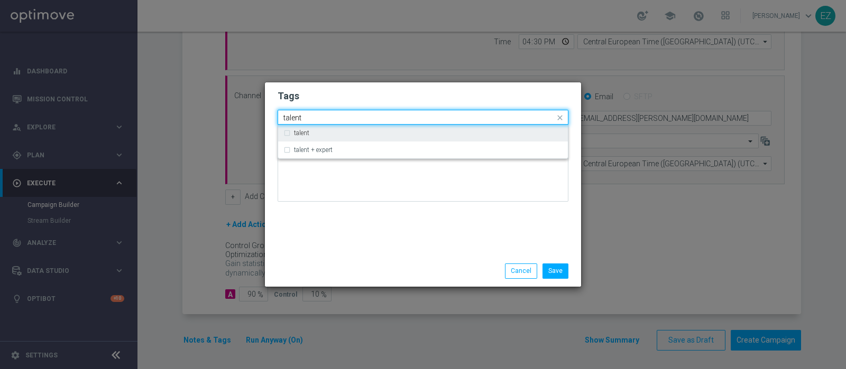
click at [343, 134] on div "talent" at bounding box center [428, 133] width 269 height 6
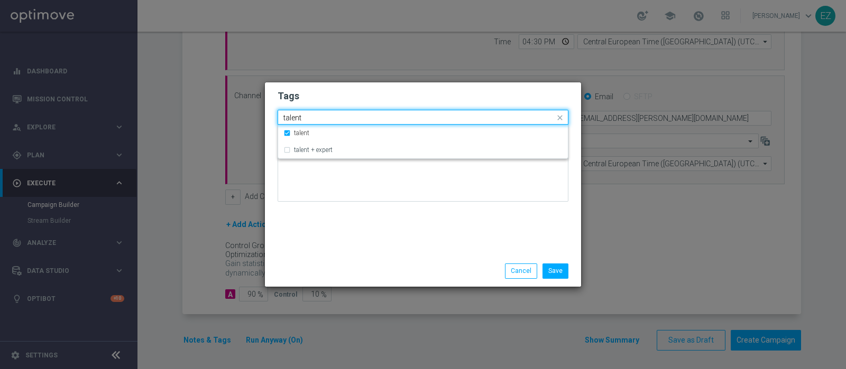
click at [296, 114] on input "talent" at bounding box center [418, 118] width 271 height 9
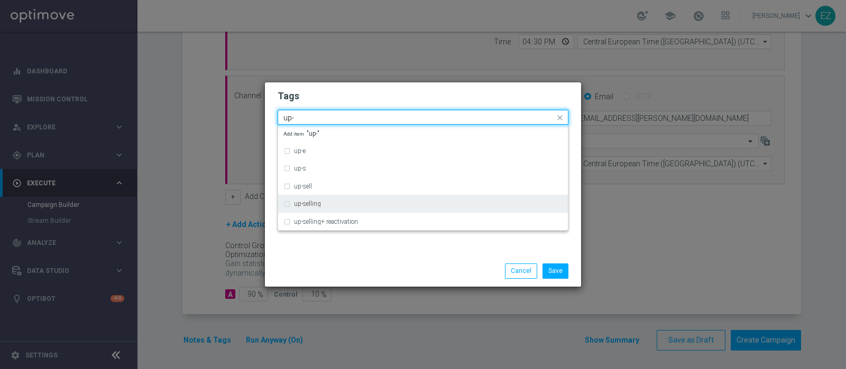
click at [316, 207] on div "up-selling" at bounding box center [422, 204] width 279 height 17
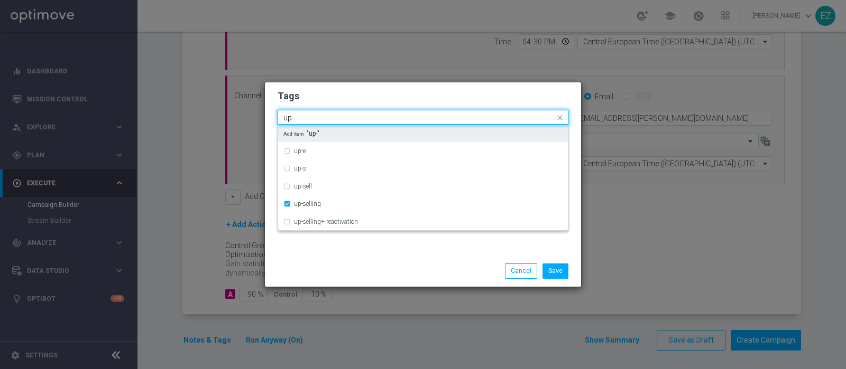
drag, startPoint x: 299, startPoint y: 119, endPoint x: 261, endPoint y: 115, distance: 38.9
click at [261, 115] on modal-container "Tags Quick find × talent × up-selling up- up-e up-s up-sell up-selling up-selli…" at bounding box center [423, 184] width 846 height 369
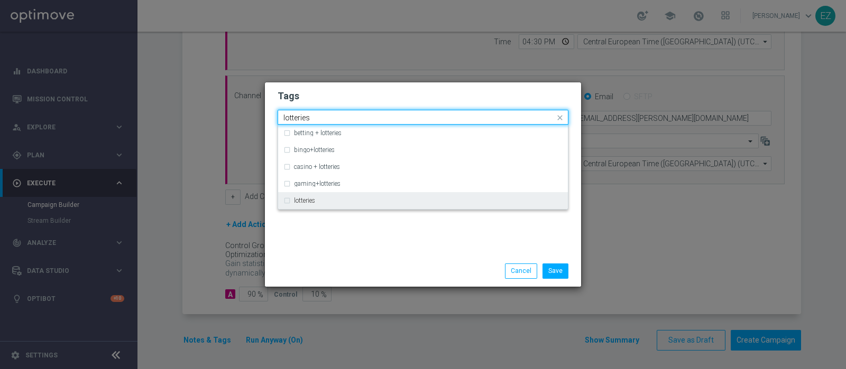
click at [323, 201] on div "lotteries" at bounding box center [428, 201] width 269 height 6
type input "lotteries"
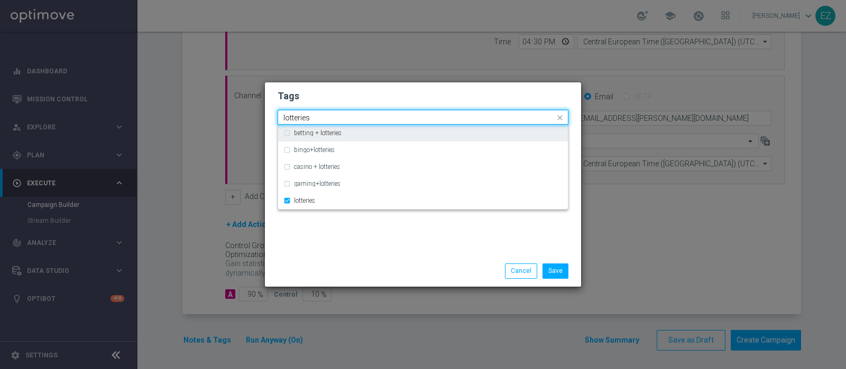
click at [301, 119] on input "lotteries" at bounding box center [418, 118] width 271 height 9
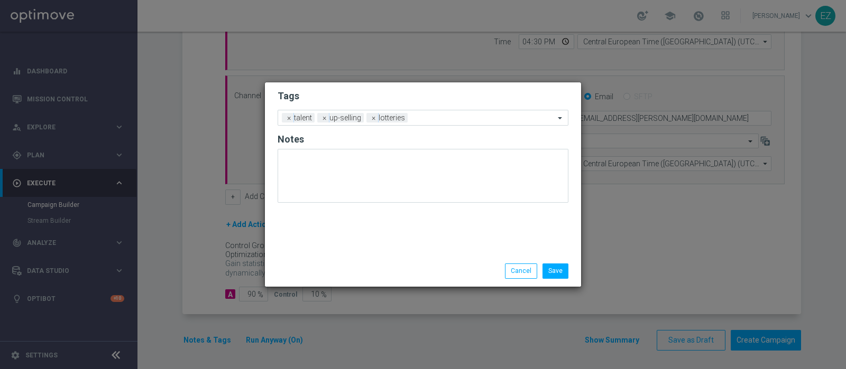
click at [396, 97] on h2 "Tags" at bounding box center [422, 96] width 291 height 13
click at [369, 119] on span "×" at bounding box center [374, 118] width 10 height 10
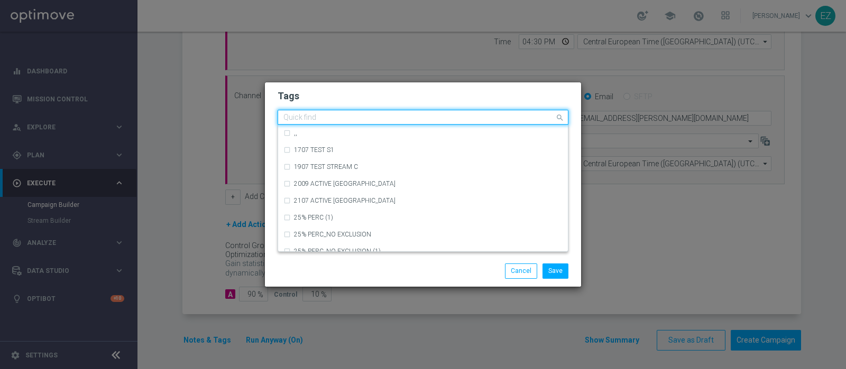
click at [439, 112] on div "Quick find × talent × up-selling" at bounding box center [416, 117] width 276 height 13
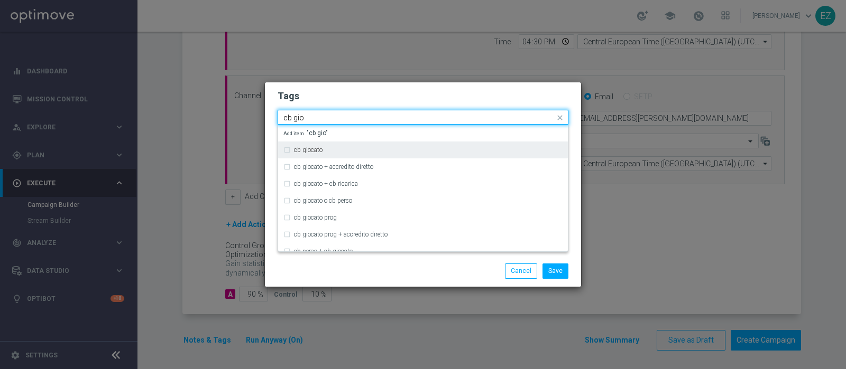
click at [321, 148] on label "cb giocato" at bounding box center [308, 150] width 29 height 6
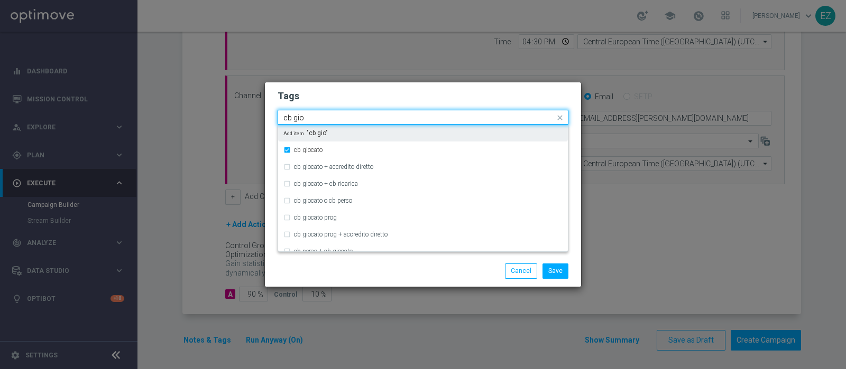
drag, startPoint x: 322, startPoint y: 121, endPoint x: 260, endPoint y: 116, distance: 63.1
click at [260, 116] on modal-container "Tags Quick find × talent × up-selling × cb giocato cb gio cb giocato cb giocato…" at bounding box center [423, 184] width 846 height 369
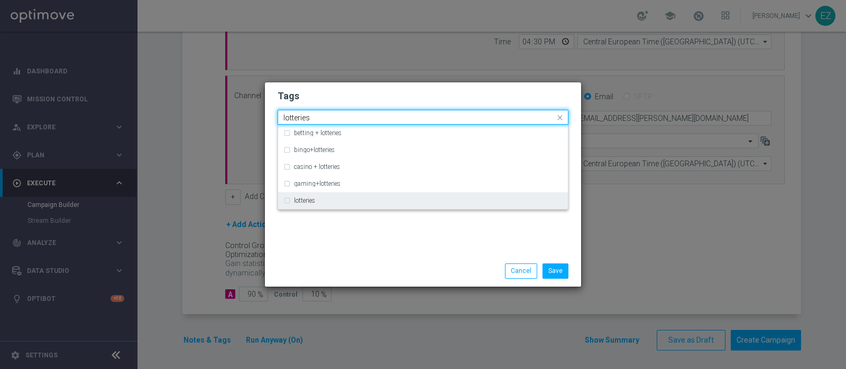
click at [303, 199] on label "lotteries" at bounding box center [304, 201] width 21 height 6
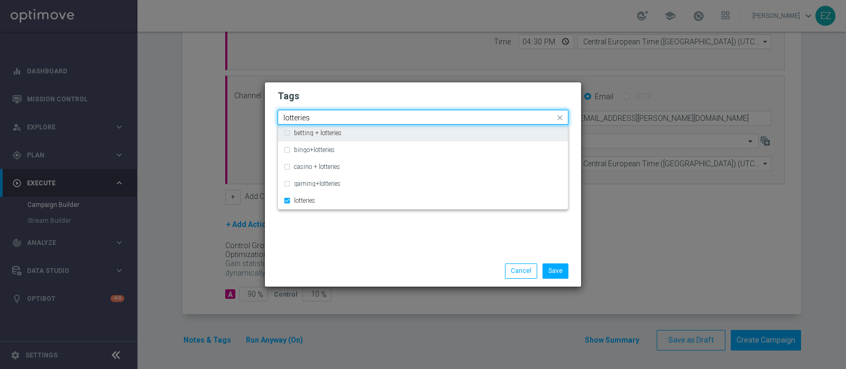
click at [300, 118] on input "lotteries" at bounding box center [418, 118] width 271 height 9
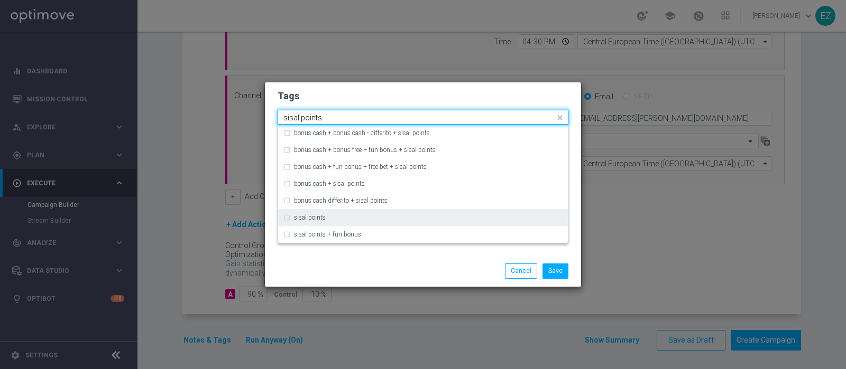
click at [322, 223] on div "sisal points" at bounding box center [422, 217] width 279 height 17
type input "sisal points"
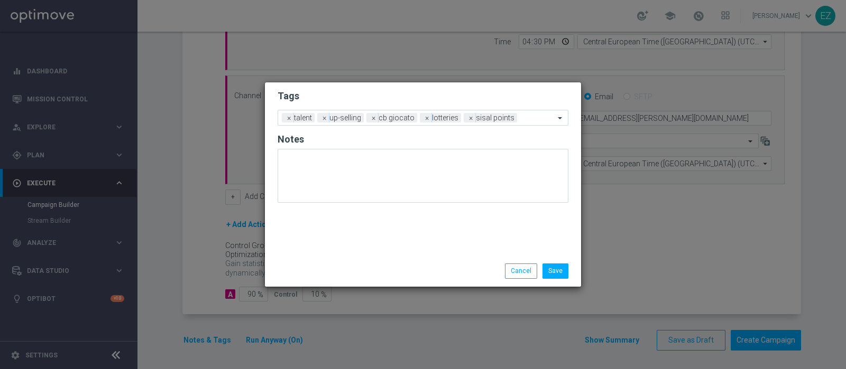
click at [356, 265] on div "Save Cancel" at bounding box center [423, 271] width 307 height 15
click at [550, 273] on button "Save" at bounding box center [555, 271] width 26 height 15
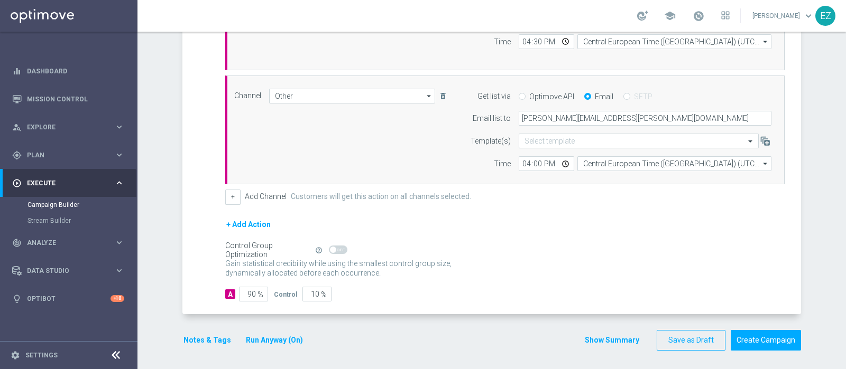
click at [621, 335] on button "Show Summary" at bounding box center [611, 341] width 55 height 12
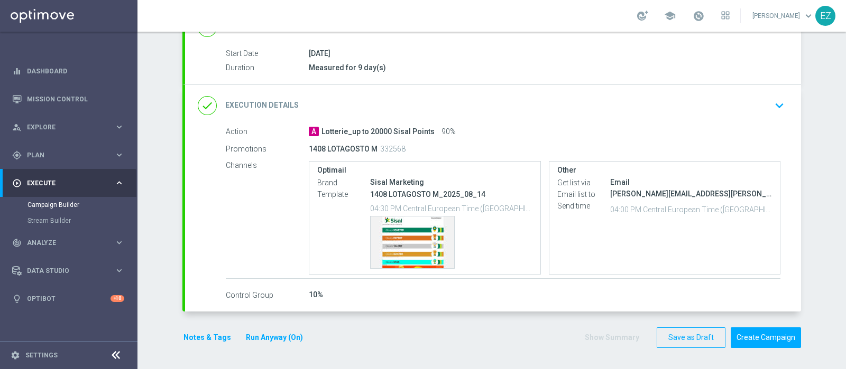
scroll to position [164, 0]
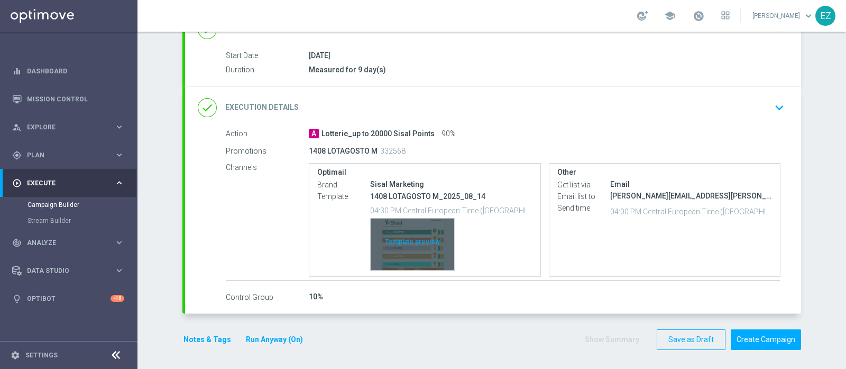
click at [395, 224] on div "Template preview" at bounding box center [413, 245] width 84 height 52
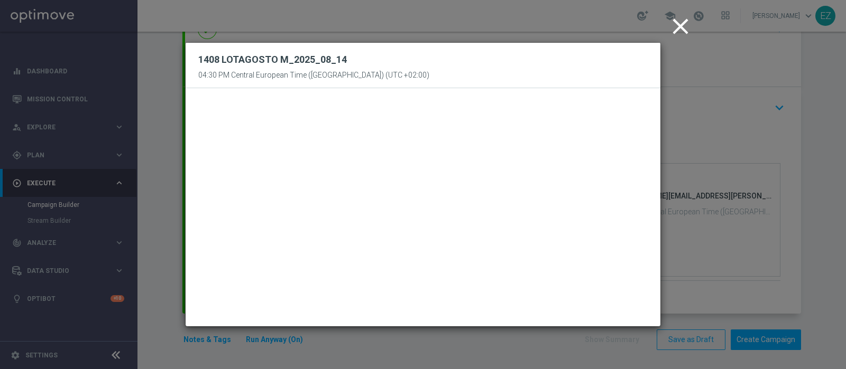
click at [681, 27] on icon "close" at bounding box center [680, 26] width 26 height 26
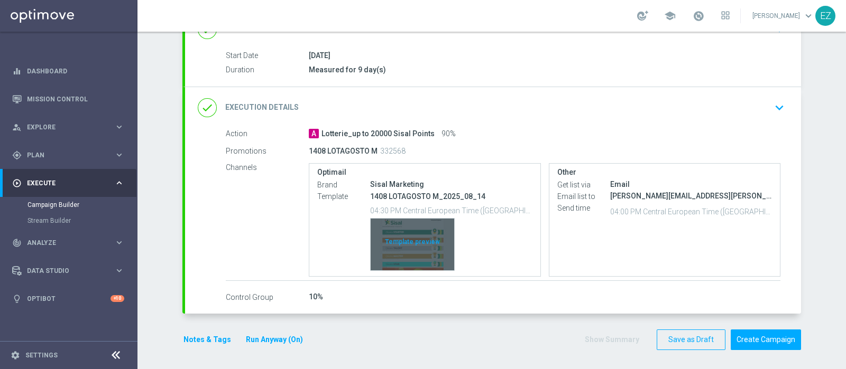
click at [419, 246] on div "Template preview" at bounding box center [413, 245] width 84 height 52
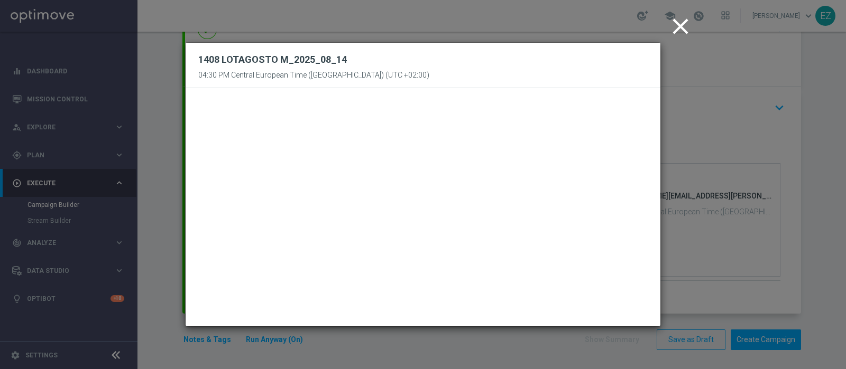
click at [676, 26] on icon "close" at bounding box center [680, 26] width 26 height 26
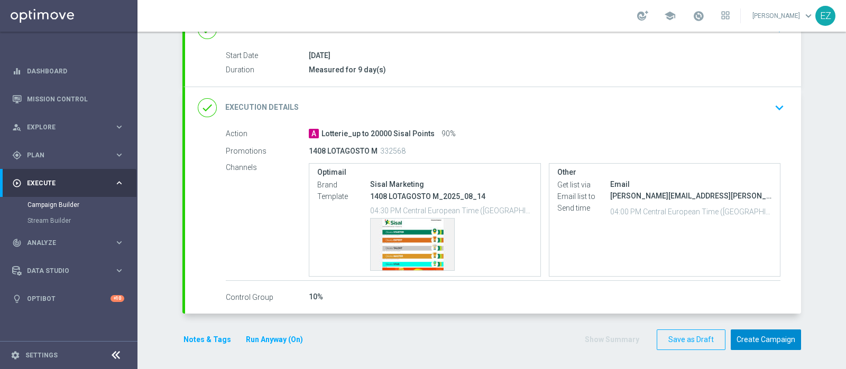
click at [753, 332] on button "Create Campaign" at bounding box center [765, 340] width 70 height 21
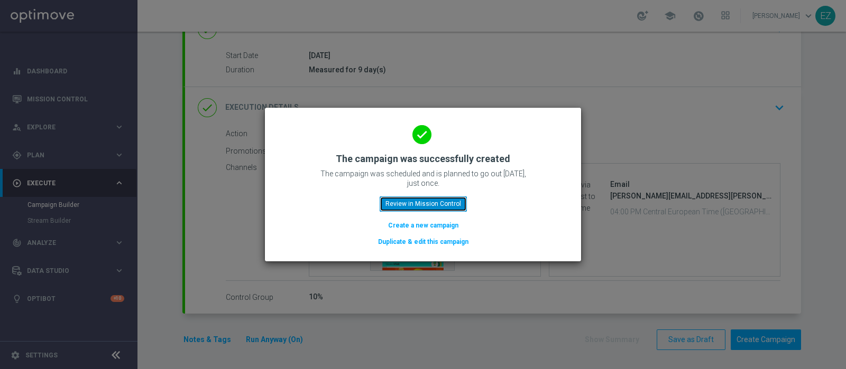
click at [449, 204] on button "Review in Mission Control" at bounding box center [423, 204] width 87 height 15
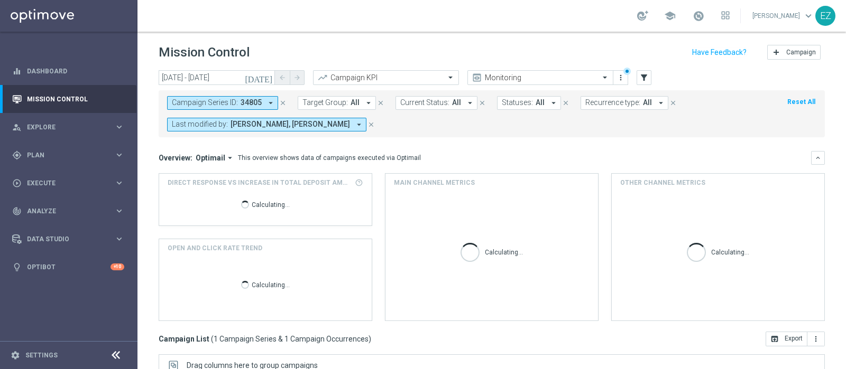
scroll to position [180, 0]
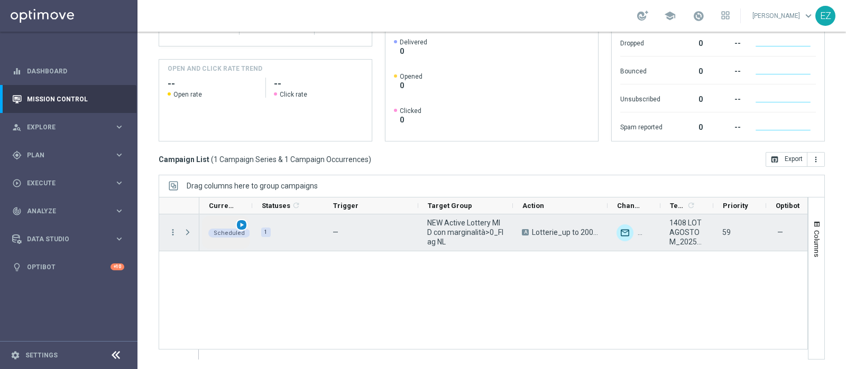
click at [241, 225] on span "play_arrow" at bounding box center [241, 224] width 7 height 7
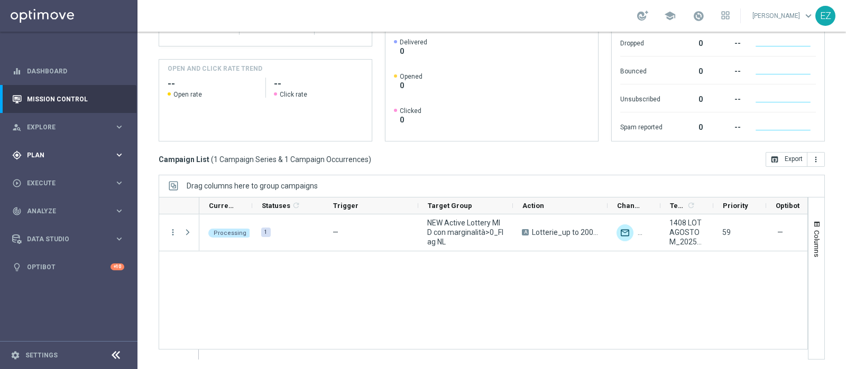
click at [50, 155] on span "Plan" at bounding box center [70, 155] width 87 height 6
click at [42, 176] on link "Target Groups" at bounding box center [68, 177] width 82 height 8
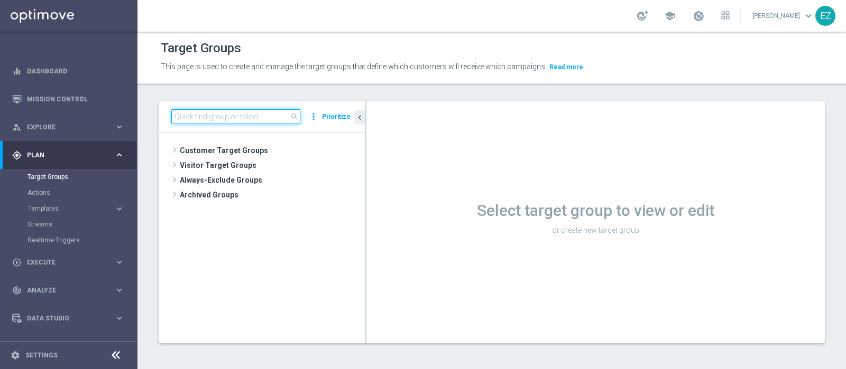
click at [242, 119] on input at bounding box center [235, 116] width 129 height 15
paste input "NEW Active Lottery LOW con marginalità>0_flag NL"
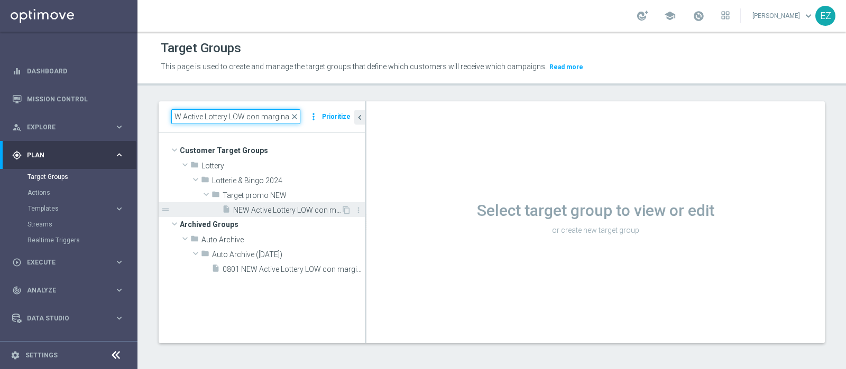
type input "NEW Active Lottery LOW con marginalit"
click at [268, 210] on span "NEW Active Lottery LOW con marginalità>0_Flag NL" at bounding box center [287, 210] width 108 height 9
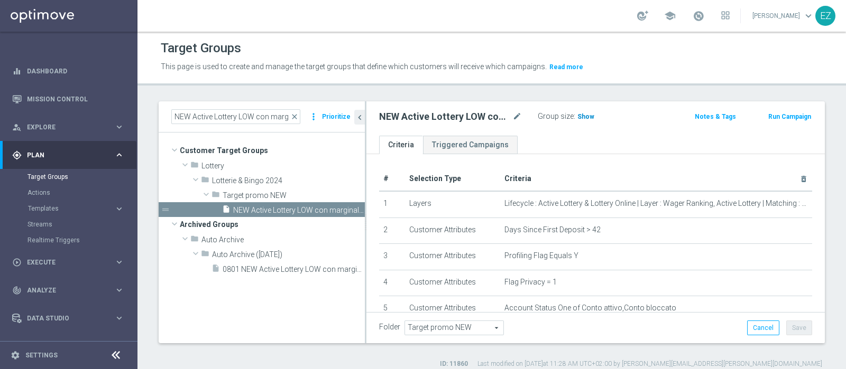
click at [579, 117] on span "Show" at bounding box center [585, 116] width 17 height 7
click at [772, 115] on button "Run Campaign" at bounding box center [789, 117] width 45 height 12
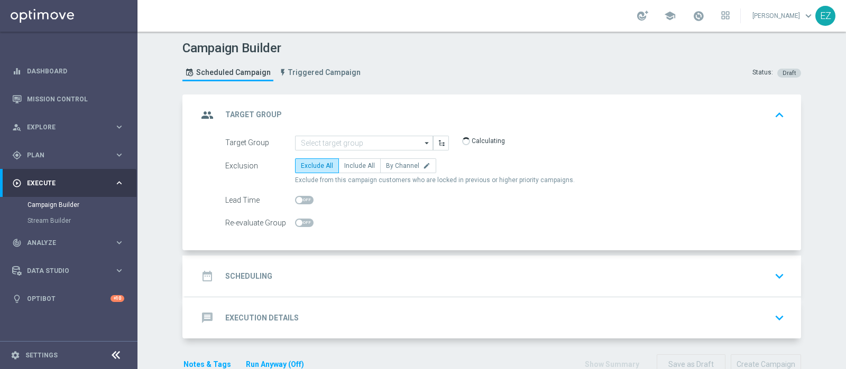
type input "NEW Active Lottery LOW con marginalità>0_Flag NL"
click at [358, 165] on span "Include All" at bounding box center [359, 165] width 31 height 7
click at [351, 165] on input "Include All" at bounding box center [347, 167] width 7 height 7
radio input "true"
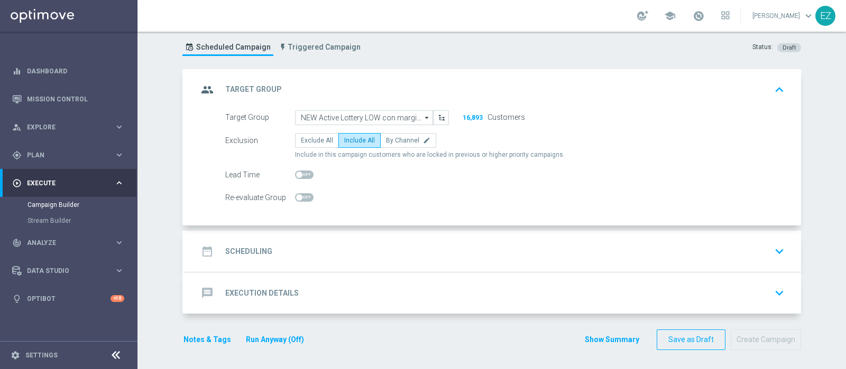
scroll to position [25, 0]
click at [307, 251] on div "date_range Scheduling keyboard_arrow_down" at bounding box center [493, 252] width 590 height 20
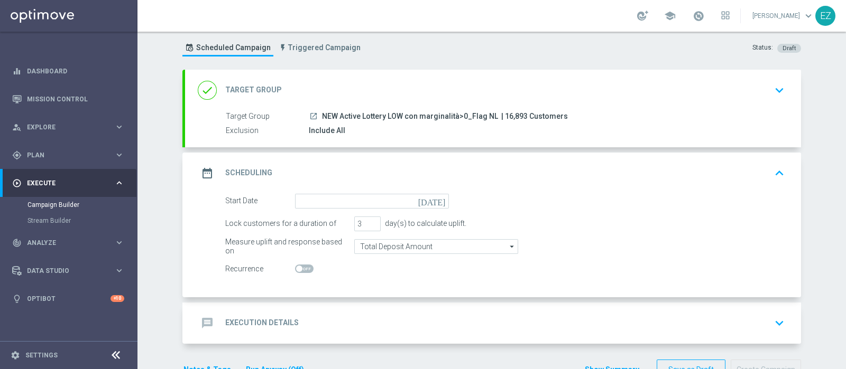
click at [437, 198] on icon "[DATE]" at bounding box center [433, 200] width 31 height 12
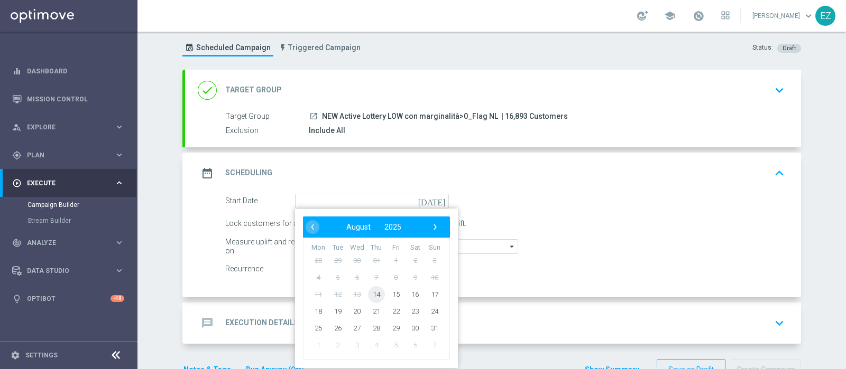
click at [374, 296] on span "14" at bounding box center [376, 294] width 17 height 17
type input "14 Aug 2025"
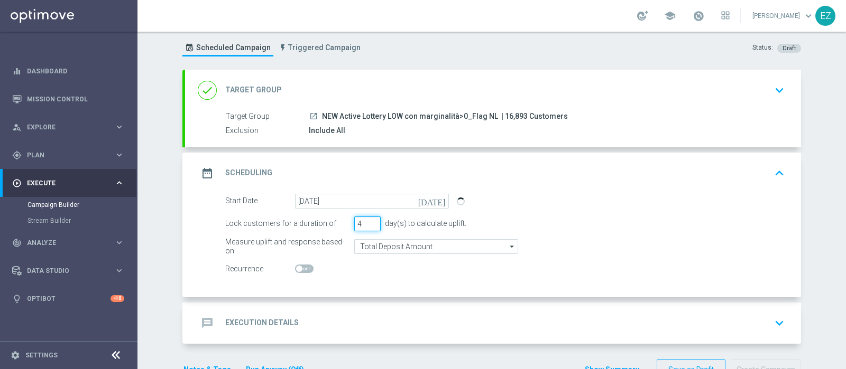
click at [368, 219] on input "4" at bounding box center [367, 224] width 26 height 15
click at [368, 219] on input "5" at bounding box center [367, 224] width 26 height 15
click at [368, 219] on input "6" at bounding box center [367, 224] width 26 height 15
click at [368, 219] on input "7" at bounding box center [367, 224] width 26 height 15
click at [368, 219] on input "8" at bounding box center [367, 224] width 26 height 15
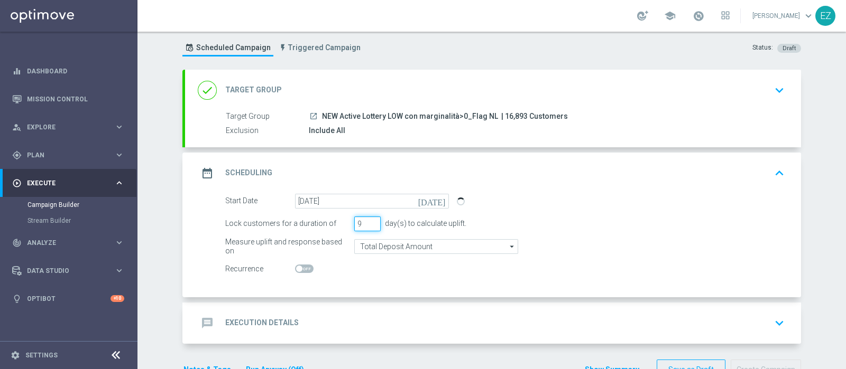
type input "9"
click at [368, 219] on input "9" at bounding box center [367, 224] width 26 height 15
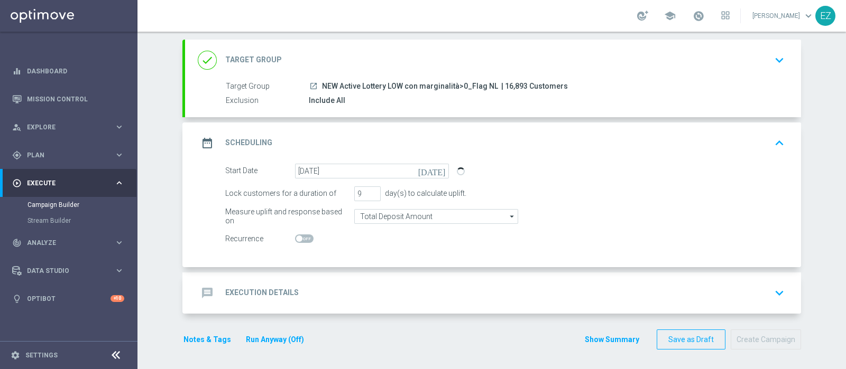
click at [308, 291] on div "message Execution Details keyboard_arrow_down" at bounding box center [493, 293] width 590 height 20
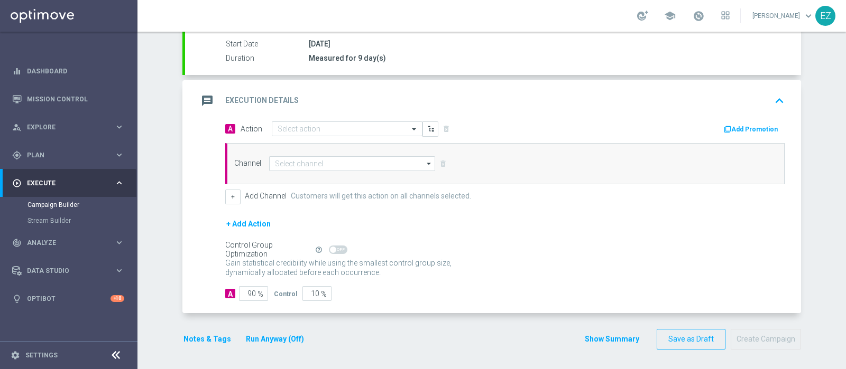
scroll to position [175, 0]
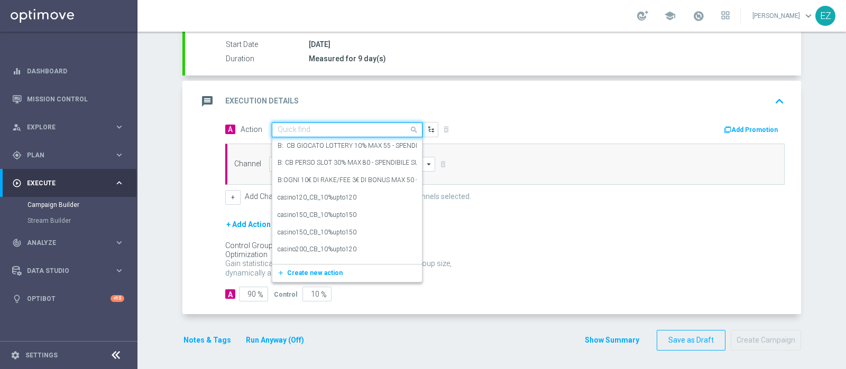
click at [320, 131] on input "text" at bounding box center [336, 130] width 118 height 9
paste input "Lotterie_upto20€"
type input "Lotterie_upto20€"
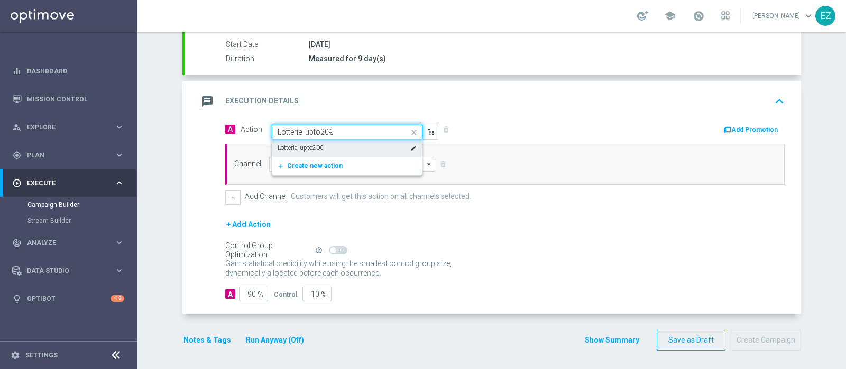
click at [320, 143] on div "Lotterie_upto20€ edit" at bounding box center [346, 148] width 139 height 17
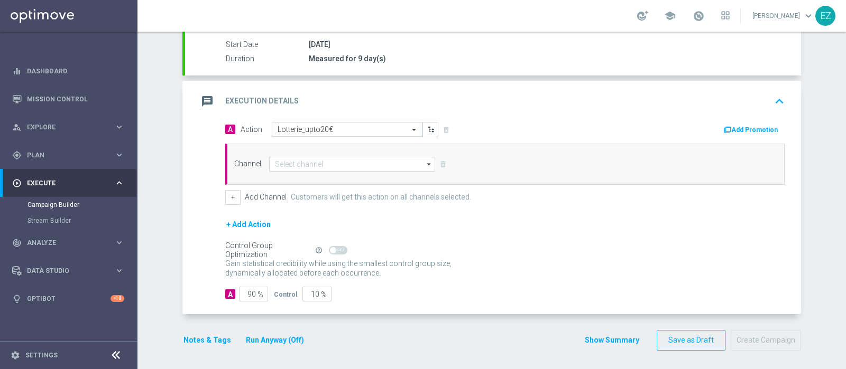
click at [745, 125] on button "Add Promotion" at bounding box center [752, 130] width 59 height 12
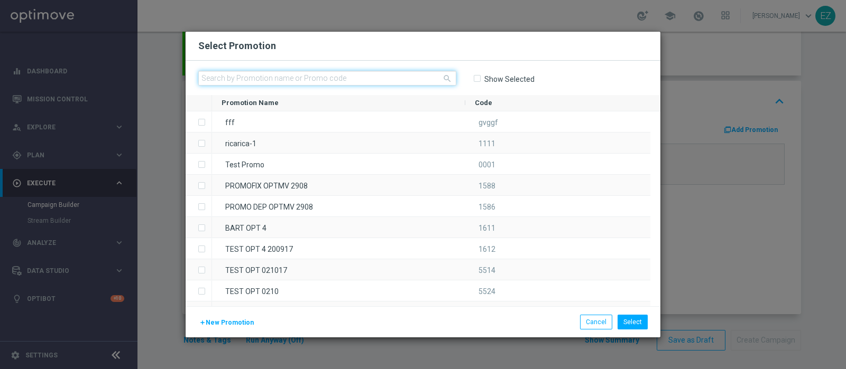
click at [360, 73] on input "text" at bounding box center [327, 78] width 258 height 15
paste input "1408 LOTAGOSTO L"
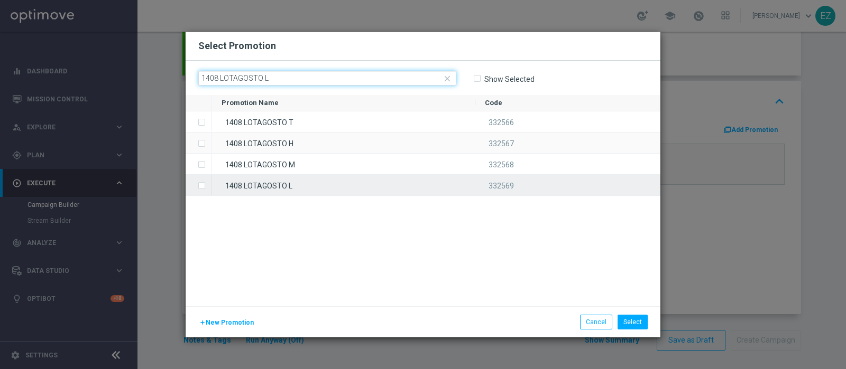
type input "1408 LOTAGOSTO L"
click at [304, 187] on div "1408 LOTAGOSTO L" at bounding box center [343, 185] width 263 height 21
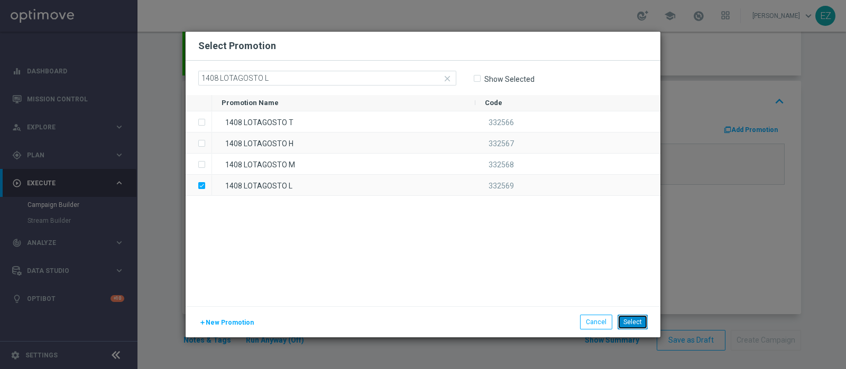
click at [639, 325] on button "Select" at bounding box center [632, 322] width 30 height 15
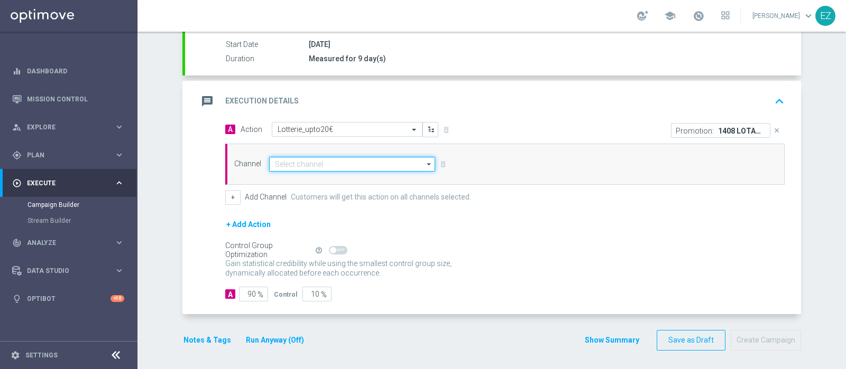
click at [341, 162] on input at bounding box center [352, 164] width 166 height 15
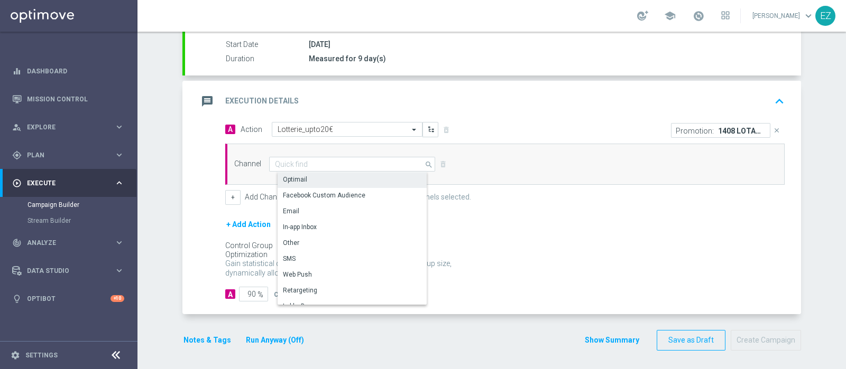
click at [325, 178] on div "Optimail" at bounding box center [356, 179] width 158 height 15
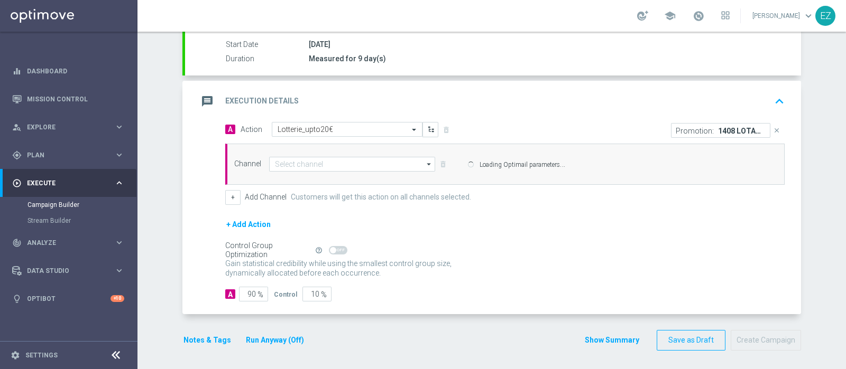
type input "Optimail"
click at [225, 202] on button "+" at bounding box center [232, 197] width 15 height 15
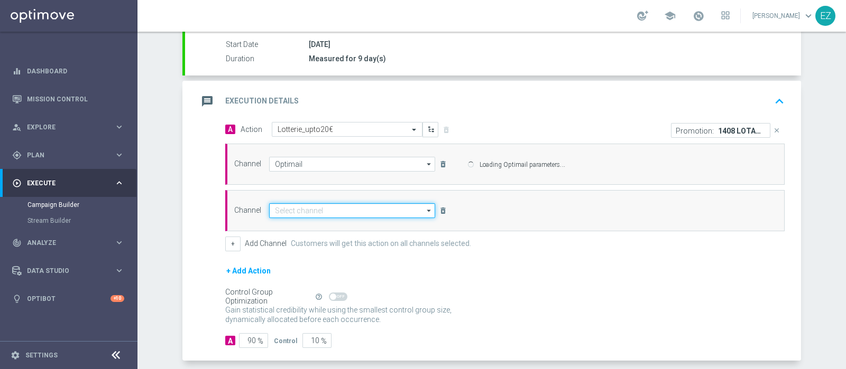
click at [277, 210] on div "Channel Optimail Optimail arrow_drop_down Drag here to set row groups Drag here…" at bounding box center [504, 188] width 559 height 88
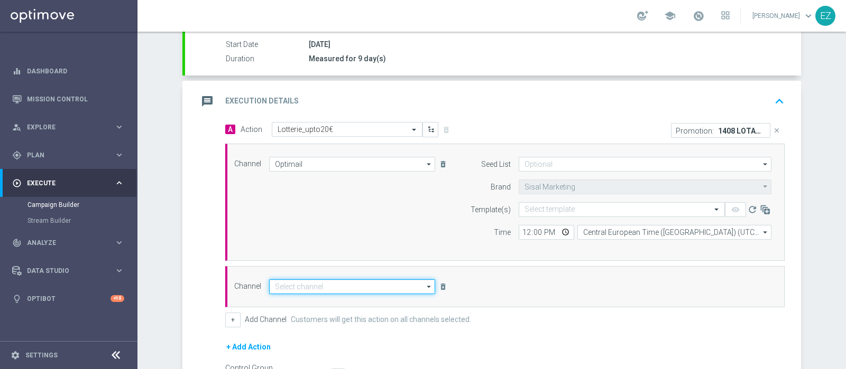
click at [291, 290] on input at bounding box center [352, 287] width 166 height 15
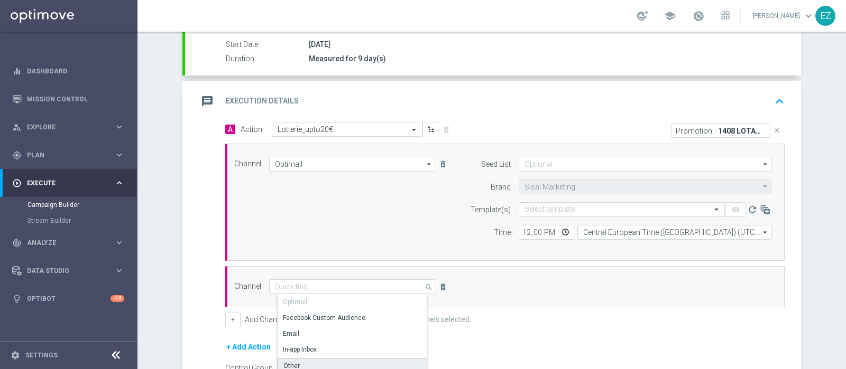
click at [298, 361] on div "Other" at bounding box center [356, 366] width 158 height 16
type input "Other"
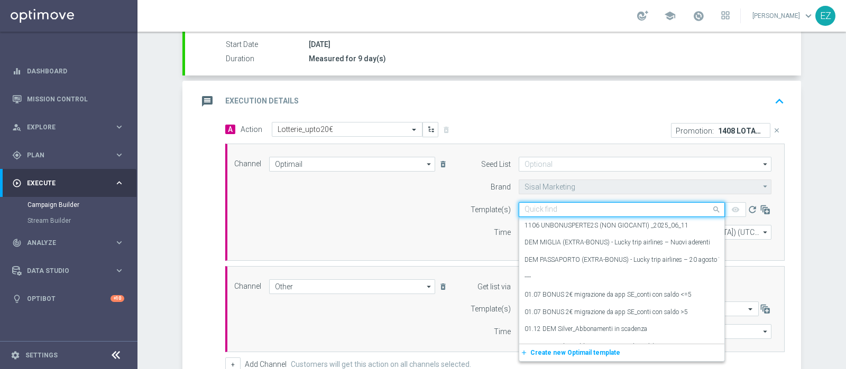
click at [562, 209] on input "text" at bounding box center [610, 210] width 173 height 9
paste input "1408 LOTAGOSTO L"
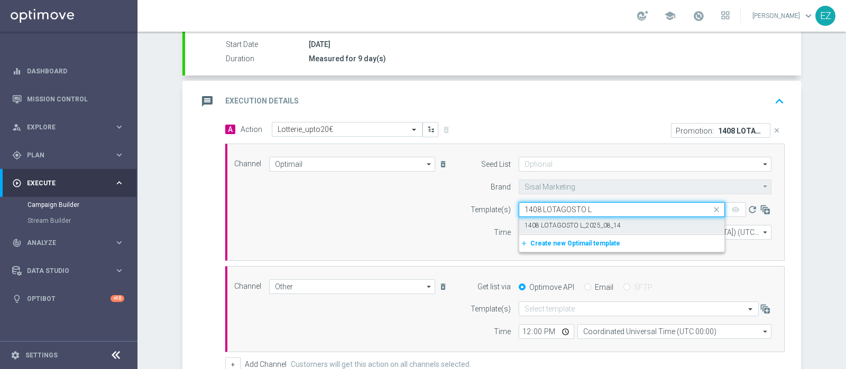
click at [566, 221] on label "1408 LOTAGOSTO L_2025_08_14" at bounding box center [572, 225] width 96 height 9
type input "1408 LOTAGOSTO L"
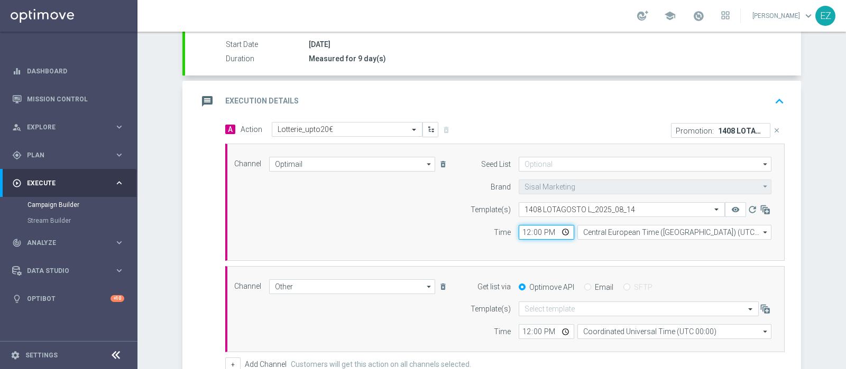
click at [520, 227] on input "12:00" at bounding box center [546, 232] width 55 height 15
type input "16:30"
click at [584, 288] on input "Email" at bounding box center [587, 288] width 7 height 7
radio input "true"
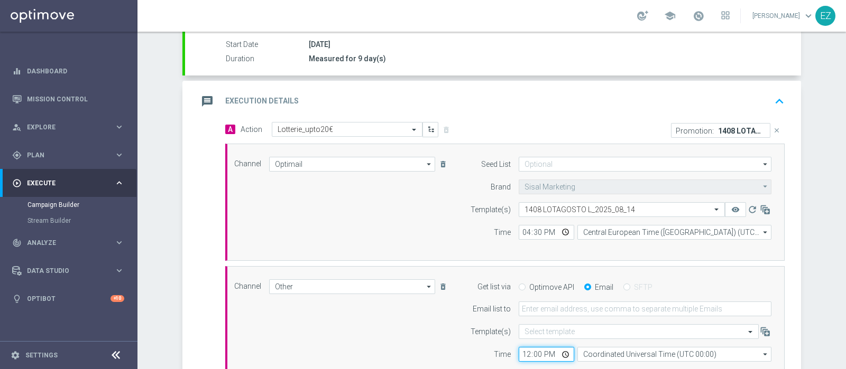
click at [521, 350] on input "12:00" at bounding box center [546, 354] width 55 height 15
type input "16:00"
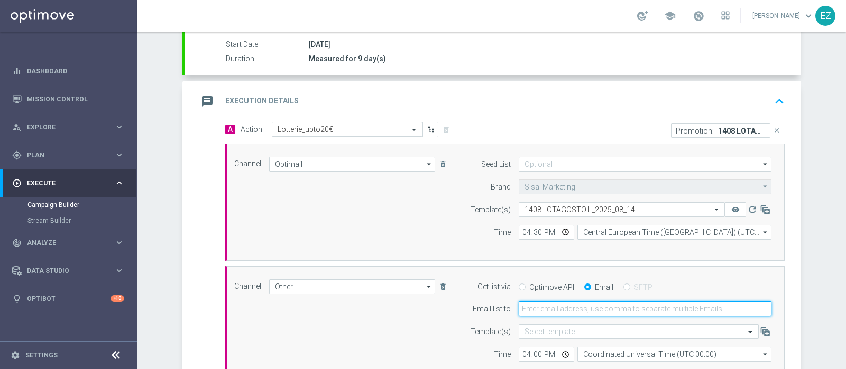
click at [554, 313] on input "email" at bounding box center [645, 309] width 253 height 15
type input "elena.zarbin@sisal.it"
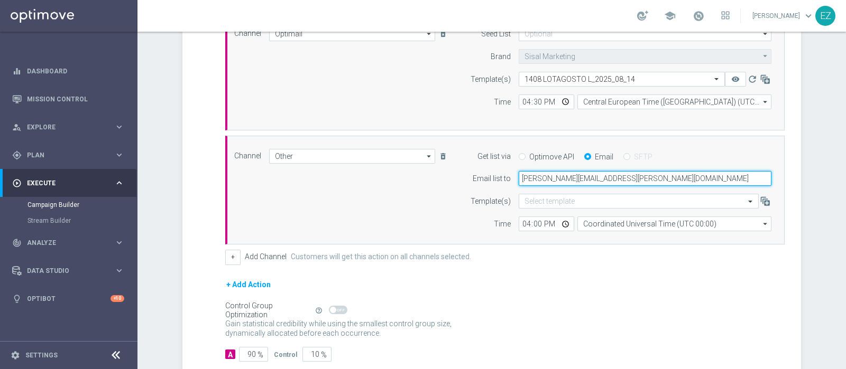
scroll to position [306, 0]
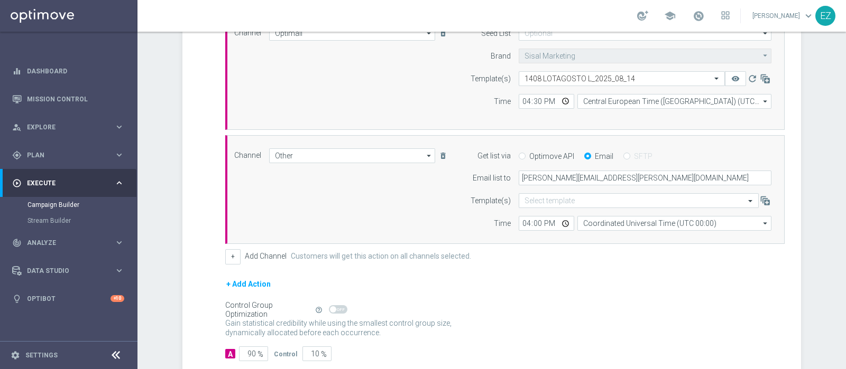
click at [540, 268] on form "A Action Select action Lotterie_upto20€ delete_forever Promotion: 1408 LOTAGOST…" at bounding box center [504, 176] width 559 height 371
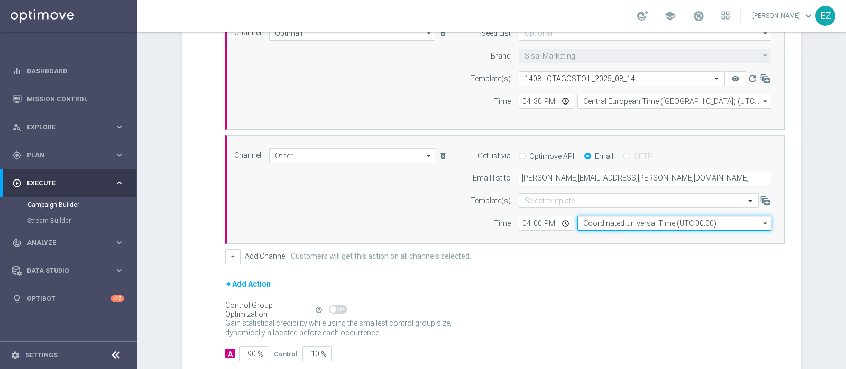
click at [618, 218] on input "Coordinated Universal Time (UTC 00:00)" at bounding box center [674, 223] width 194 height 15
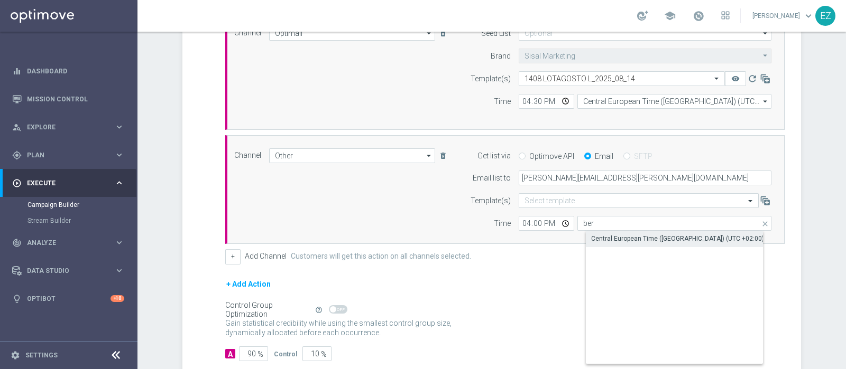
click at [625, 232] on div "Central European Time (Berlin) (UTC +02:00)" at bounding box center [683, 239] width 195 height 15
type input "Central European Time (Berlin) (UTC +02:00)"
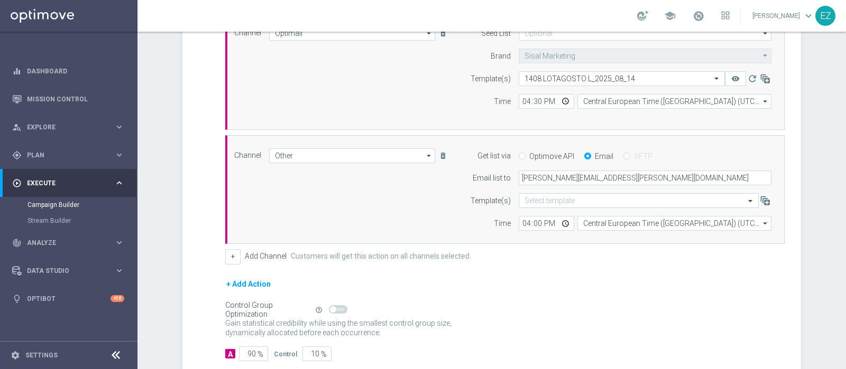
scroll to position [366, 0]
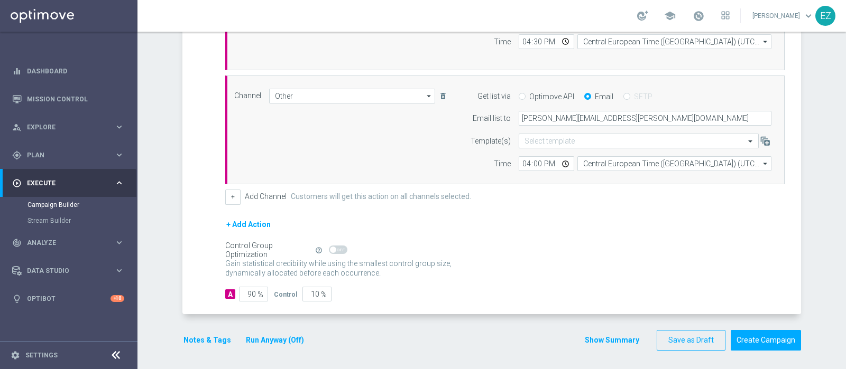
click at [263, 342] on button "Run Anyway (Off)" at bounding box center [275, 340] width 60 height 13
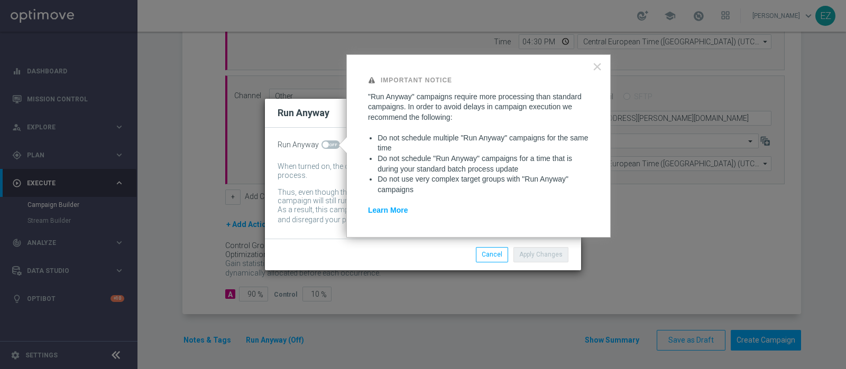
click at [328, 144] on span at bounding box center [330, 145] width 18 height 8
click at [328, 144] on input "checkbox" at bounding box center [330, 145] width 18 height 8
checkbox input "true"
click at [546, 252] on button "Apply Changes" at bounding box center [540, 254] width 55 height 15
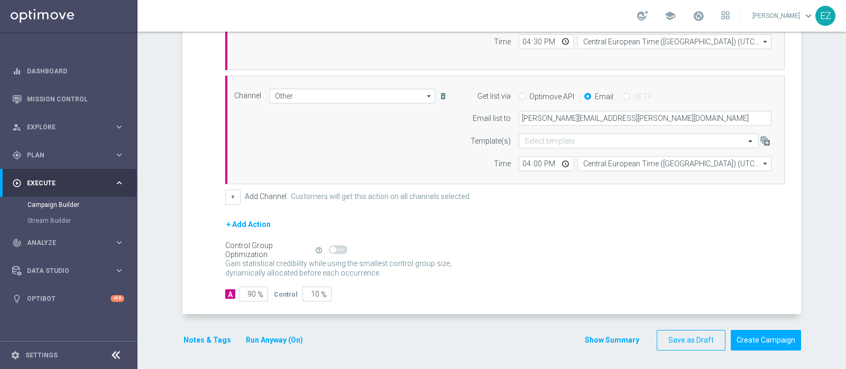
click at [200, 345] on div "Notes & Tags Run Anyway (On)" at bounding box center [249, 340] width 134 height 21
click at [201, 339] on button "Notes & Tags" at bounding box center [207, 340] width 50 height 13
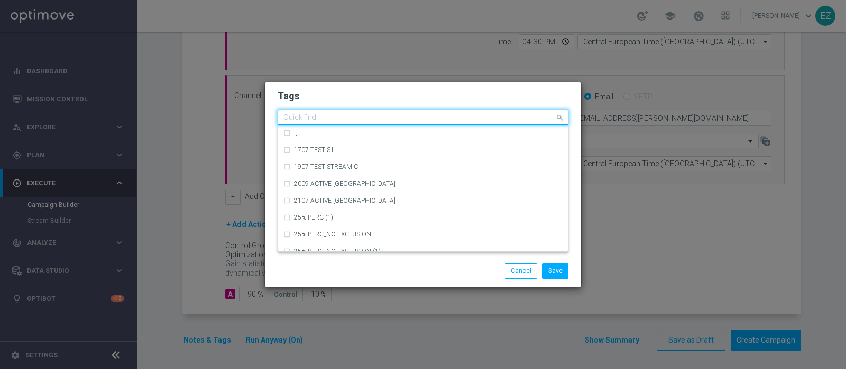
click at [293, 117] on input "text" at bounding box center [418, 118] width 271 height 9
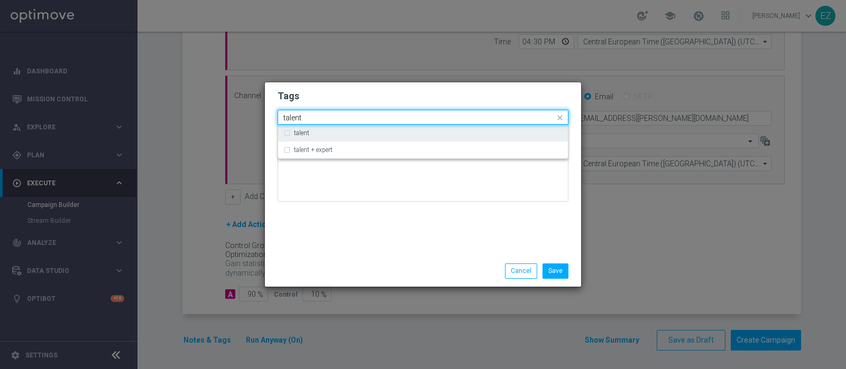
click at [304, 133] on label "talent" at bounding box center [301, 133] width 15 height 6
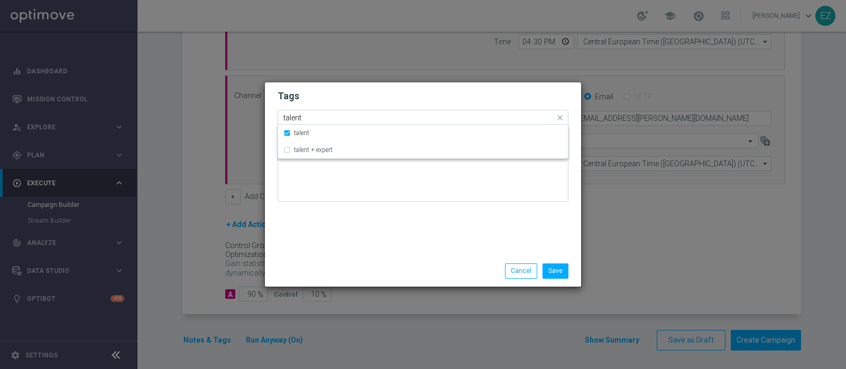
click at [294, 120] on input "talent" at bounding box center [418, 118] width 271 height 9
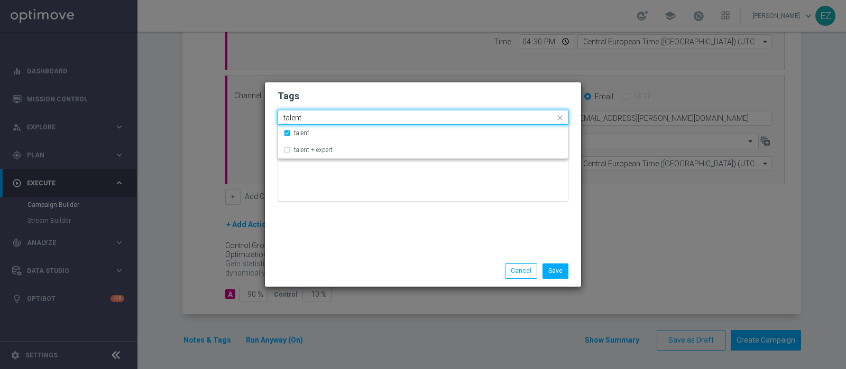
click at [294, 120] on input "talent" at bounding box center [418, 118] width 271 height 9
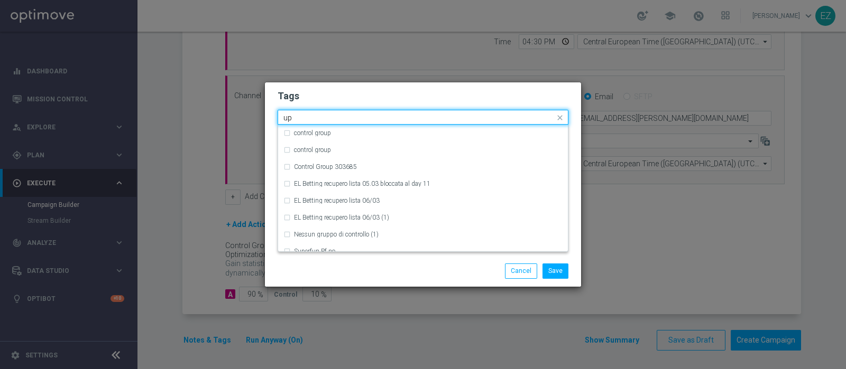
type input "u"
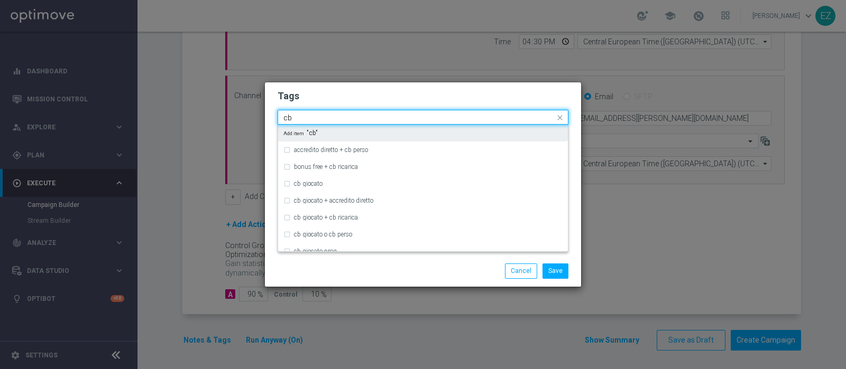
type input "c"
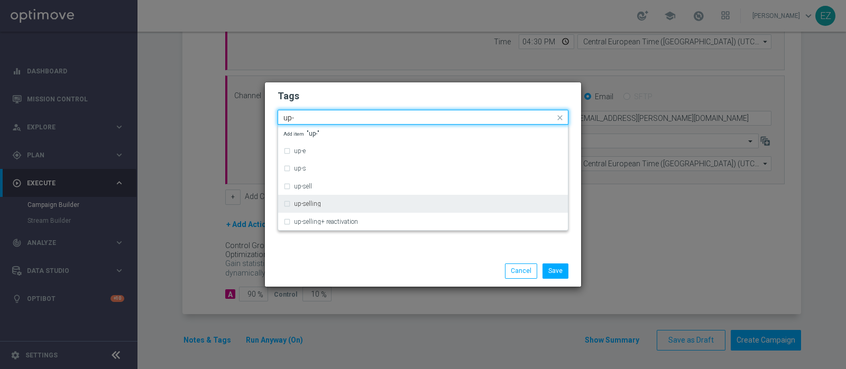
click at [307, 201] on label "up-selling" at bounding box center [307, 204] width 27 height 6
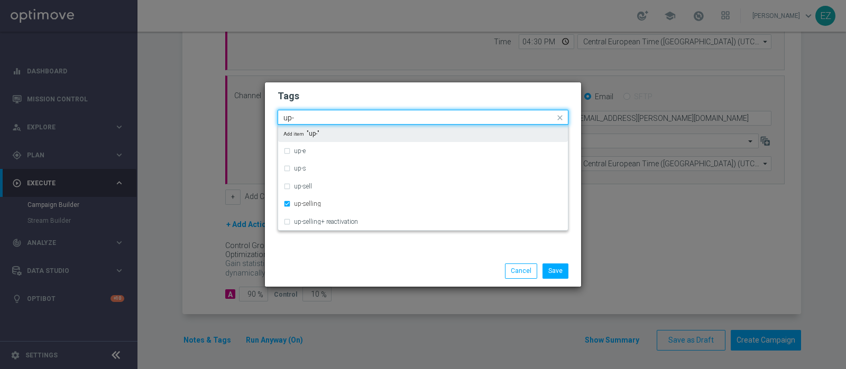
drag, startPoint x: 311, startPoint y: 117, endPoint x: 256, endPoint y: 110, distance: 54.8
click at [256, 110] on modal-container "Tags Quick find × talent × up-selling up- up-e up-s up-sell up-selling up-selli…" at bounding box center [423, 184] width 846 height 369
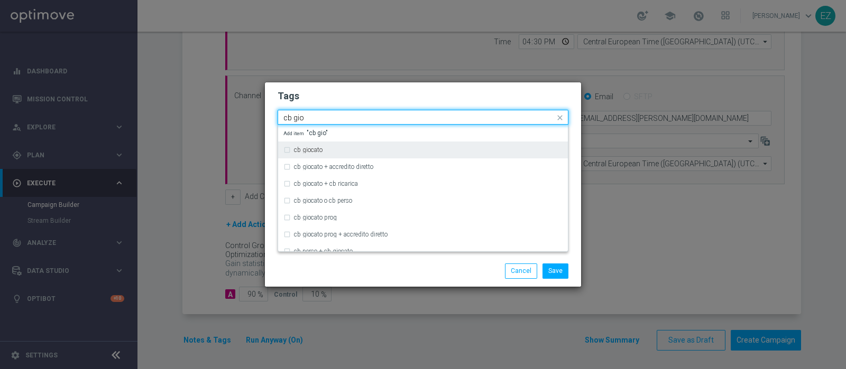
click at [312, 146] on div "cb giocato" at bounding box center [422, 150] width 279 height 17
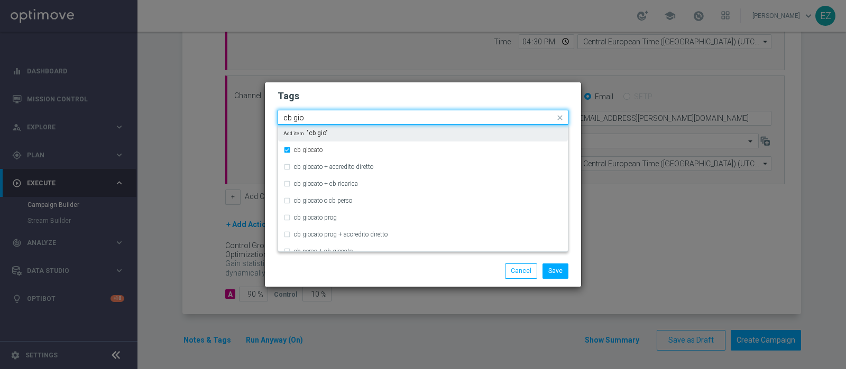
drag, startPoint x: 309, startPoint y: 120, endPoint x: 237, endPoint y: 109, distance: 73.3
click at [237, 109] on modal-container "Tags Quick find × talent × up-selling × cb giocato cb gio cb giocato cb giocato…" at bounding box center [423, 184] width 846 height 369
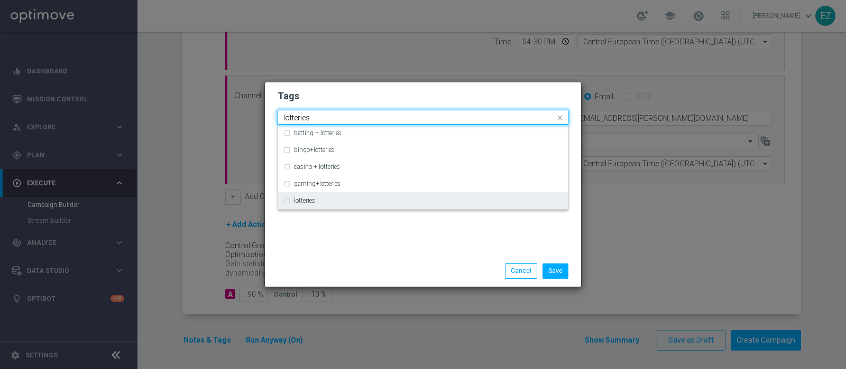
click at [302, 199] on label "lotteries" at bounding box center [304, 201] width 21 height 6
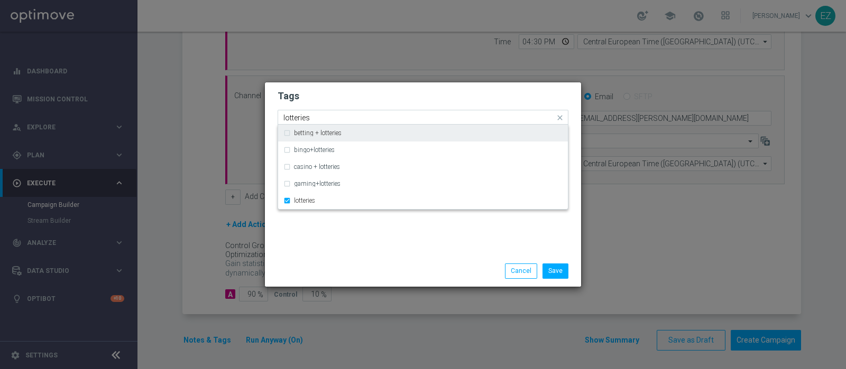
click at [298, 116] on input "lotteries" at bounding box center [418, 118] width 271 height 9
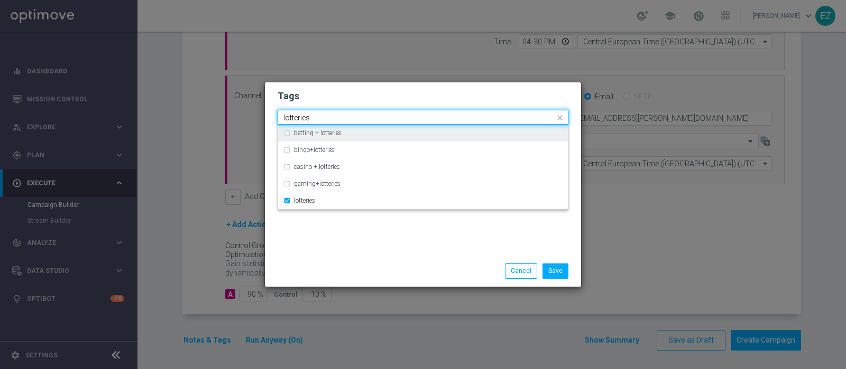
click at [298, 116] on input "lotteries" at bounding box center [418, 118] width 271 height 9
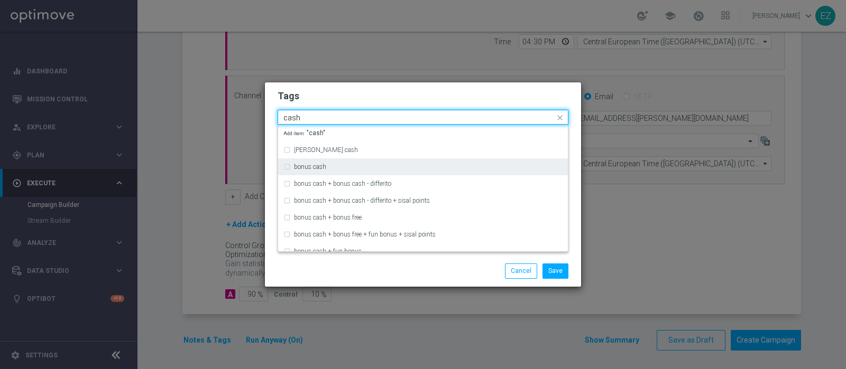
click at [319, 165] on label "bonus cash" at bounding box center [310, 167] width 32 height 6
type input "cash"
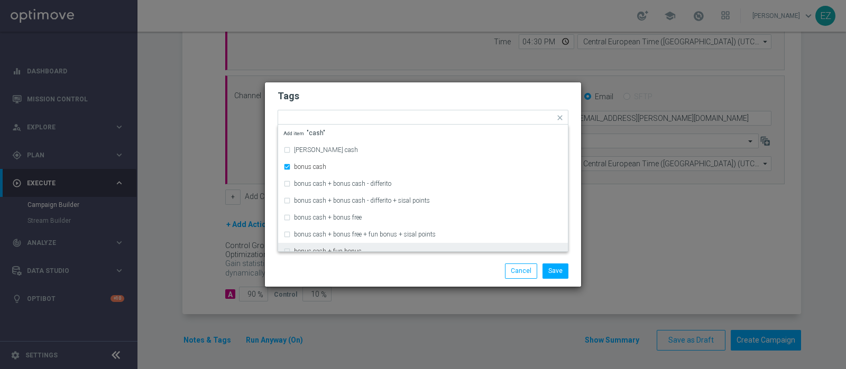
click at [353, 264] on div at bounding box center [321, 264] width 102 height 1
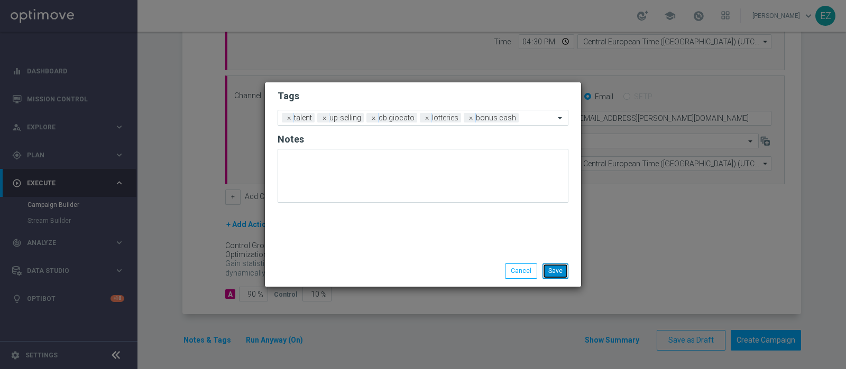
click at [551, 272] on button "Save" at bounding box center [555, 271] width 26 height 15
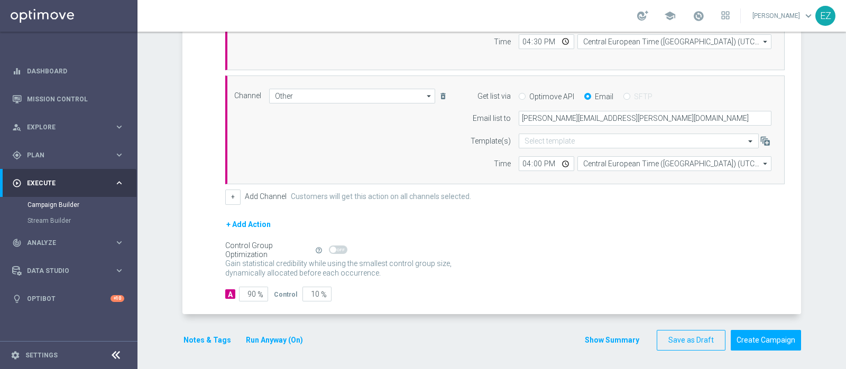
click at [611, 337] on button "Show Summary" at bounding box center [611, 341] width 55 height 12
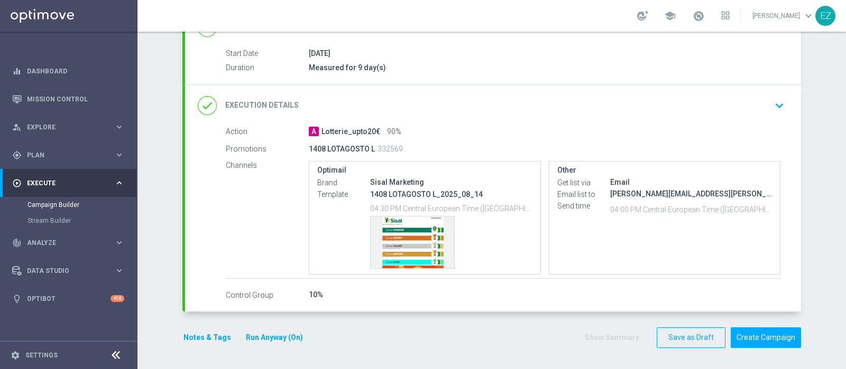
scroll to position [164, 0]
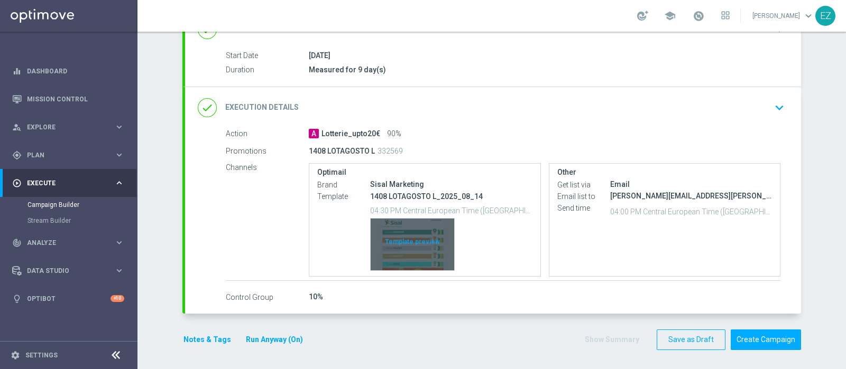
click at [412, 230] on div "Template preview" at bounding box center [413, 245] width 84 height 52
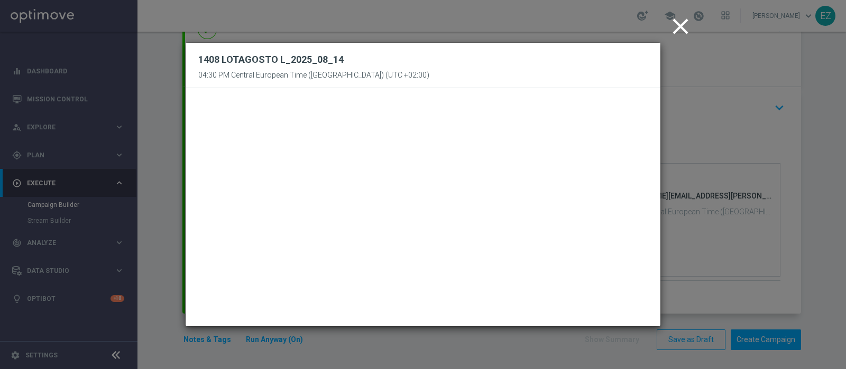
click at [683, 26] on icon "close" at bounding box center [680, 26] width 26 height 26
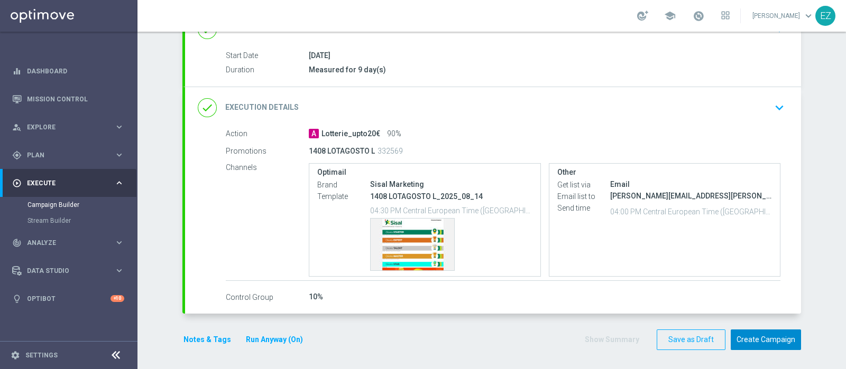
click at [753, 338] on button "Create Campaign" at bounding box center [765, 340] width 70 height 21
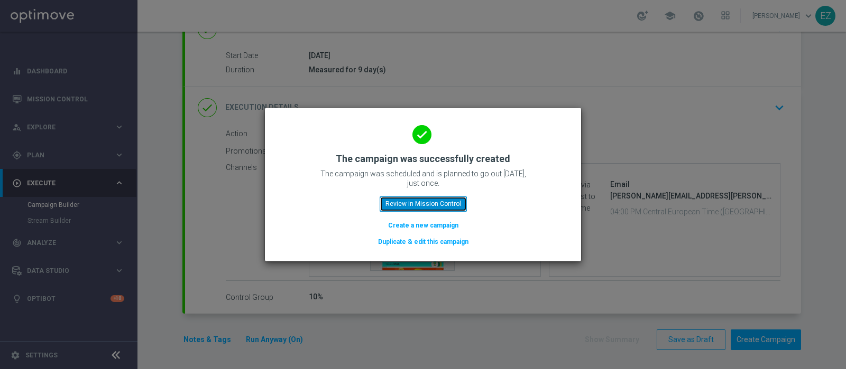
click at [405, 203] on button "Review in Mission Control" at bounding box center [423, 204] width 87 height 15
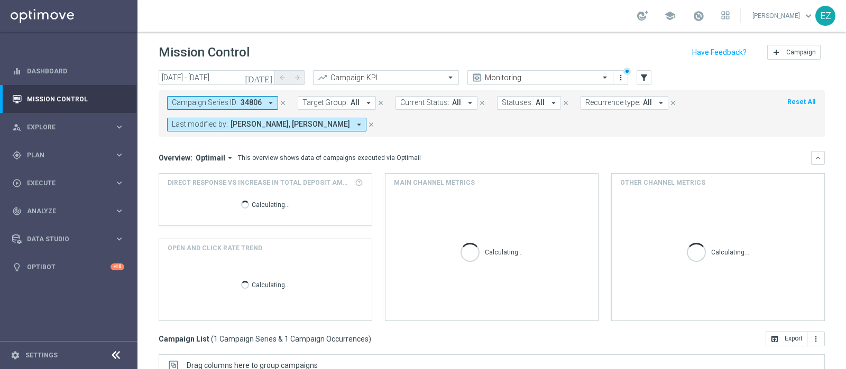
scroll to position [180, 0]
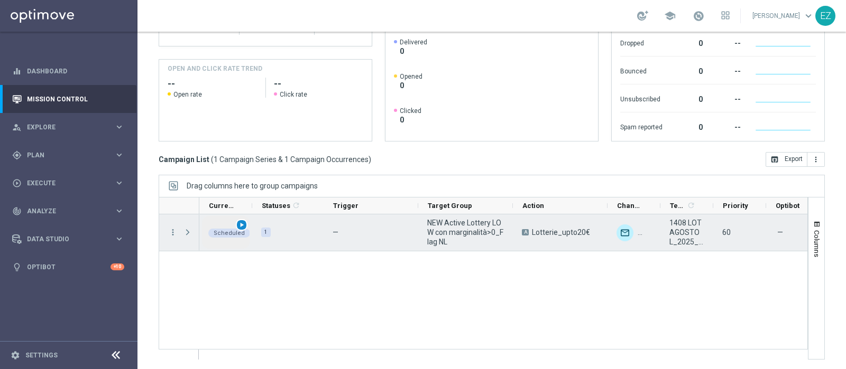
click at [242, 225] on span "play_arrow" at bounding box center [241, 224] width 7 height 7
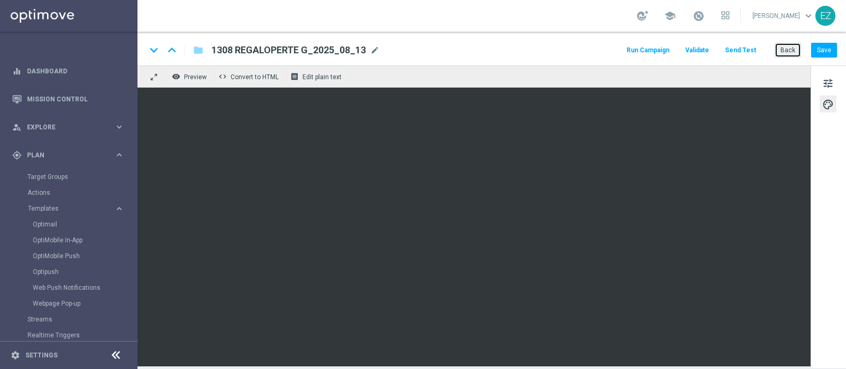
click at [789, 49] on button "Back" at bounding box center [787, 50] width 26 height 15
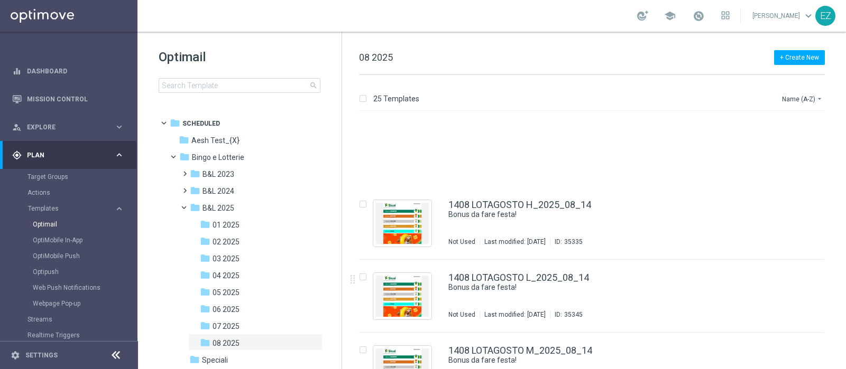
scroll to position [1565, 0]
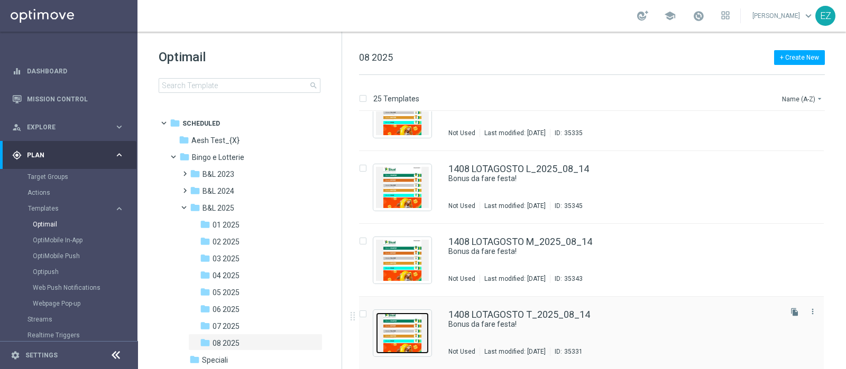
click at [400, 339] on img "Press SPACE to select this row." at bounding box center [402, 333] width 53 height 41
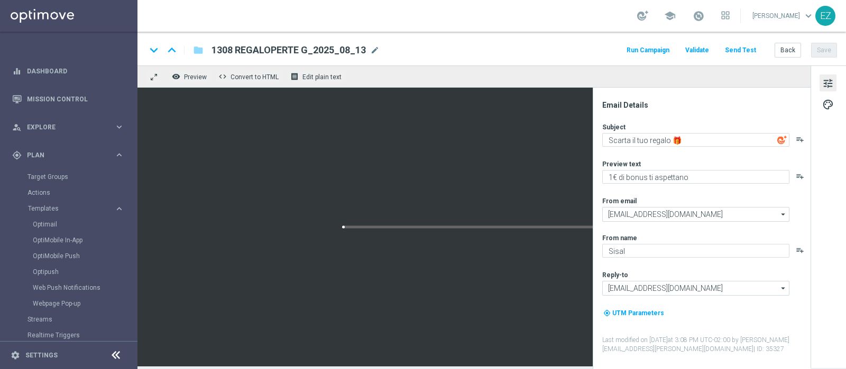
type textarea "Bonus da fare festa!"
type textarea "Per te fino a 130€ di bonus"
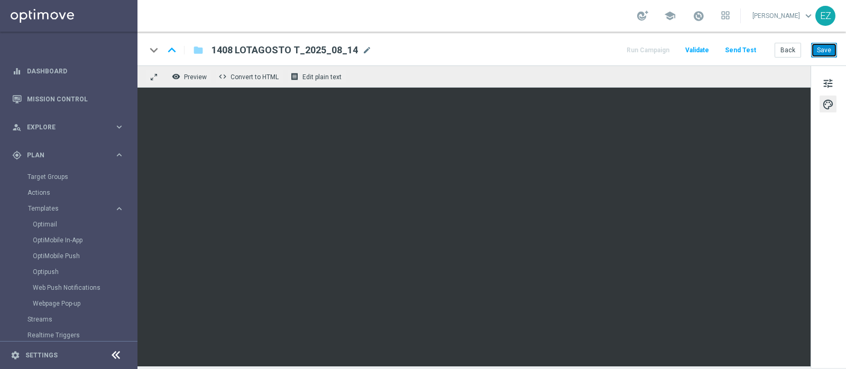
click at [826, 50] on button "Save" at bounding box center [824, 50] width 26 height 15
click at [835, 49] on button "Save" at bounding box center [824, 50] width 26 height 15
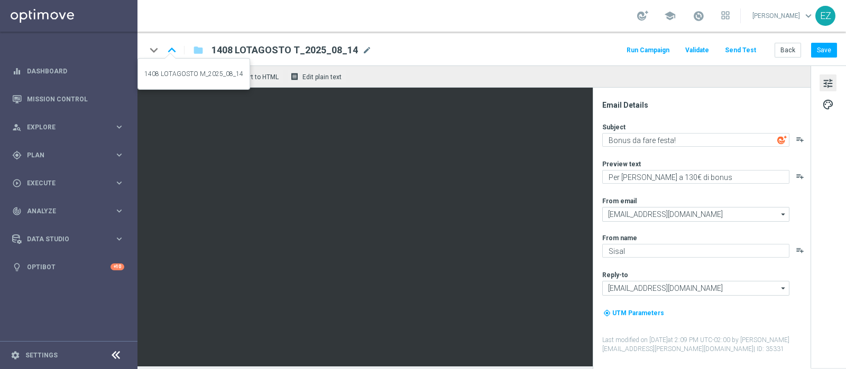
click at [171, 48] on icon "keyboard_arrow_up" at bounding box center [172, 50] width 16 height 16
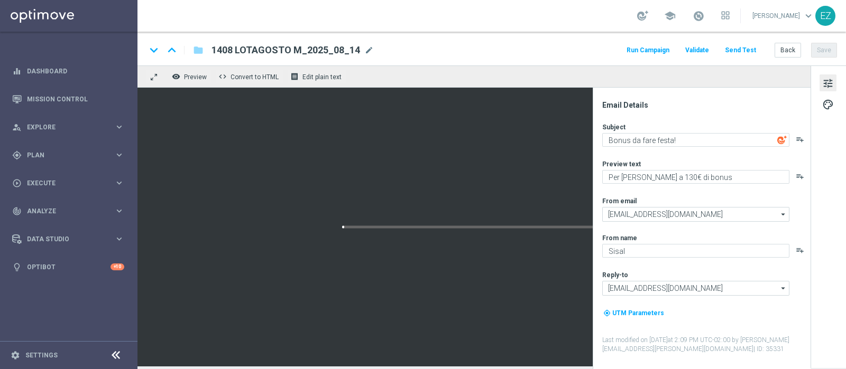
type textarea "Fino a 20.000 Sisal point per te!"
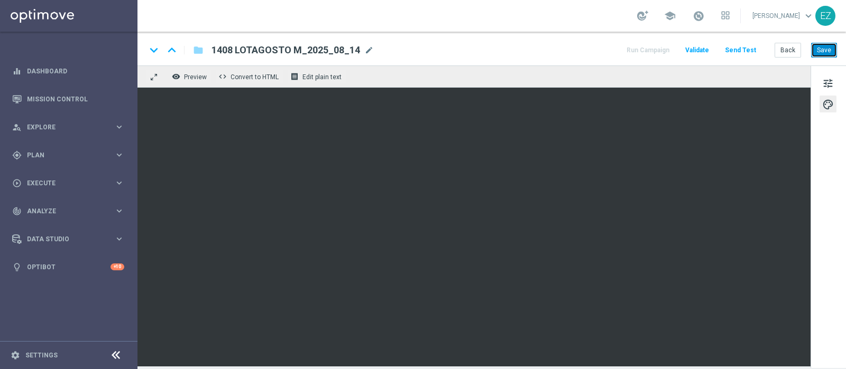
click at [831, 54] on button "Save" at bounding box center [824, 50] width 26 height 15
click at [173, 49] on icon "keyboard_arrow_up" at bounding box center [172, 50] width 16 height 16
click at [827, 53] on button "Save" at bounding box center [824, 50] width 26 height 15
click at [174, 49] on icon "keyboard_arrow_up" at bounding box center [172, 50] width 16 height 16
click at [818, 47] on button "Save" at bounding box center [824, 50] width 26 height 15
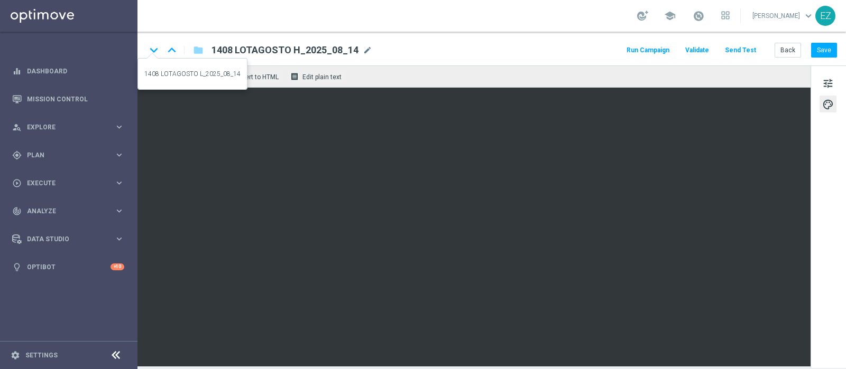
click at [149, 49] on icon "keyboard_arrow_down" at bounding box center [154, 50] width 16 height 16
click at [156, 50] on icon "keyboard_arrow_down" at bounding box center [154, 50] width 16 height 16
click at [825, 56] on button "Save" at bounding box center [824, 50] width 26 height 15
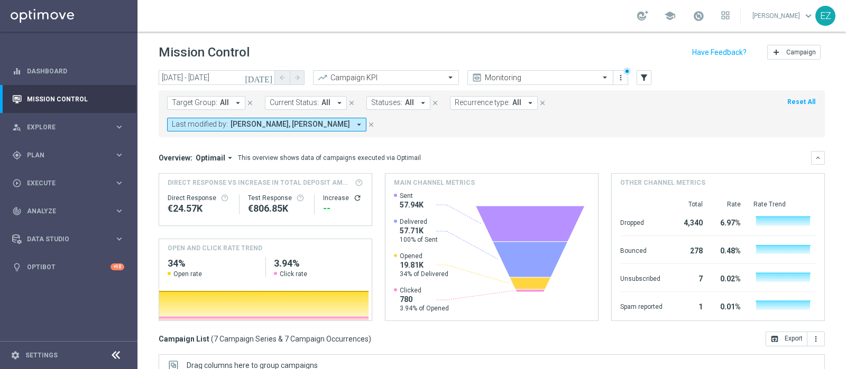
click at [267, 77] on icon "today" at bounding box center [259, 78] width 29 height 10
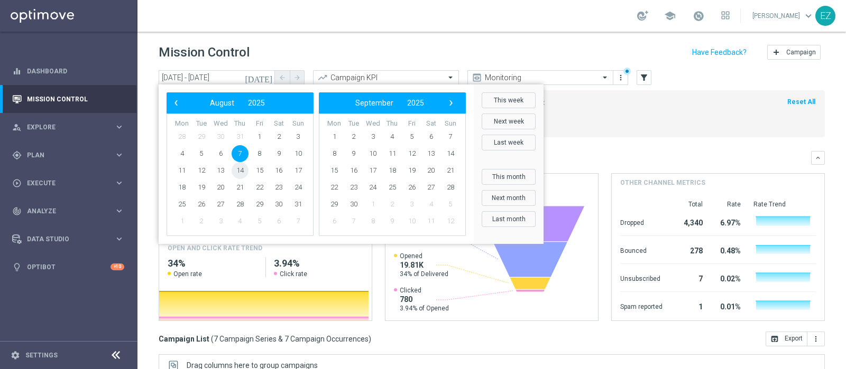
click at [235, 171] on span "14" at bounding box center [240, 170] width 17 height 17
type input "[DATE] - [DATE]"
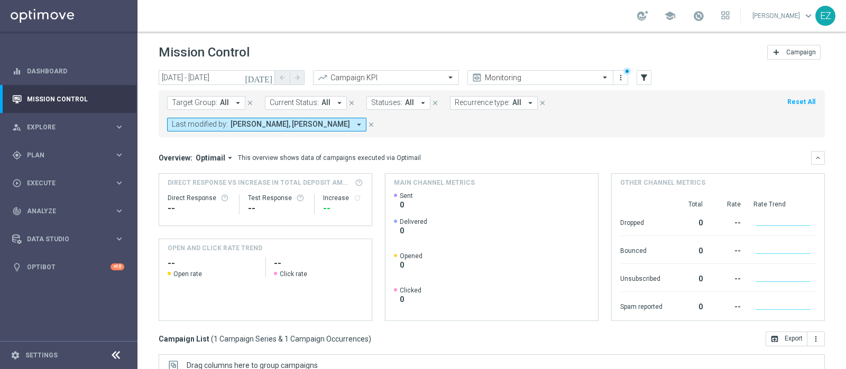
scroll to position [159, 0]
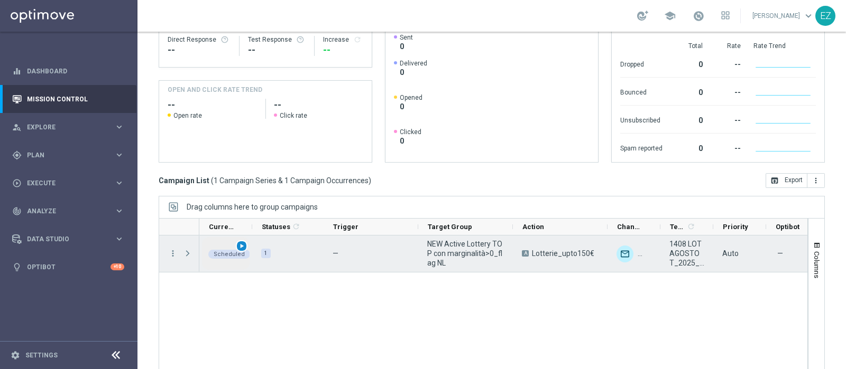
click at [242, 243] on span "play_arrow" at bounding box center [241, 246] width 7 height 7
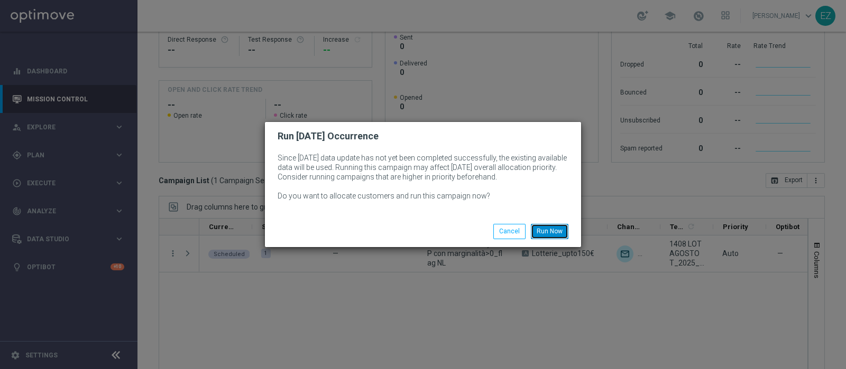
click at [555, 232] on button "Run Now" at bounding box center [550, 231] width 38 height 15
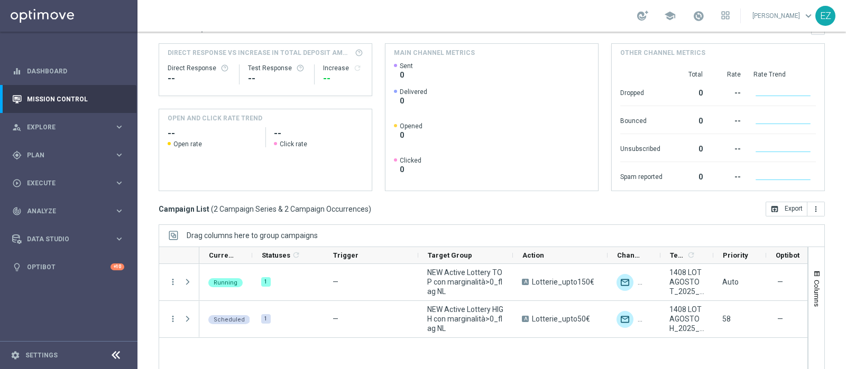
scroll to position [155, 0]
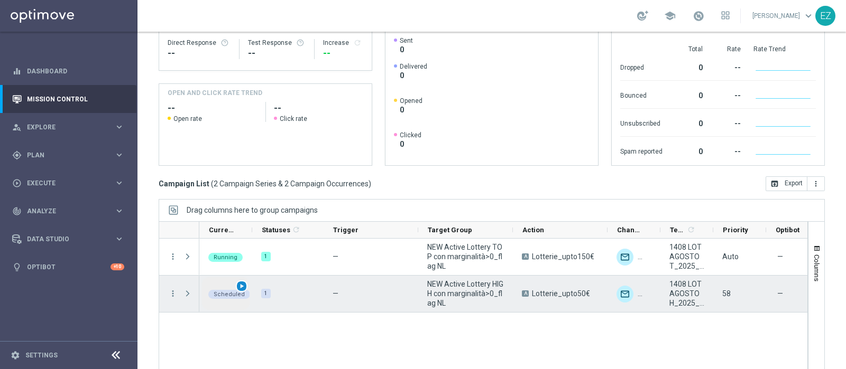
click at [244, 283] on span "play_arrow" at bounding box center [241, 286] width 7 height 7
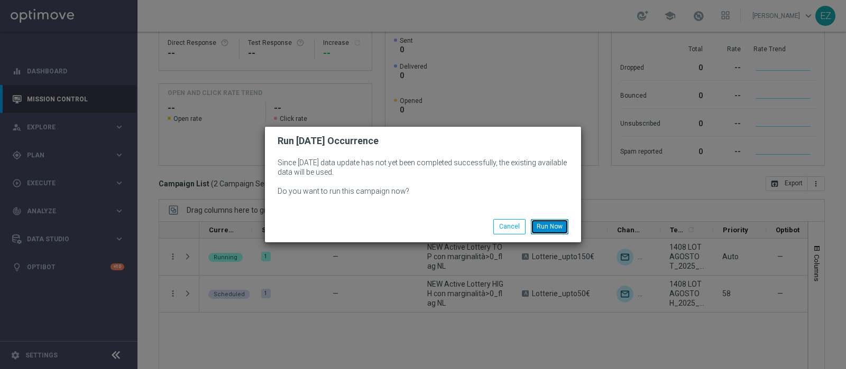
click at [552, 226] on button "Run Now" at bounding box center [550, 226] width 38 height 15
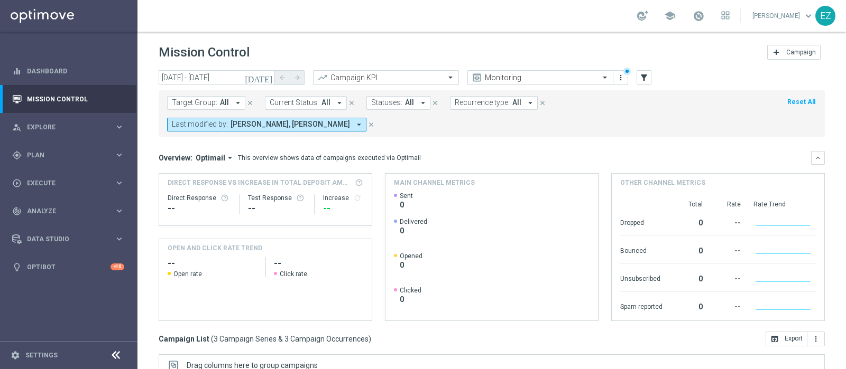
scroll to position [159, 0]
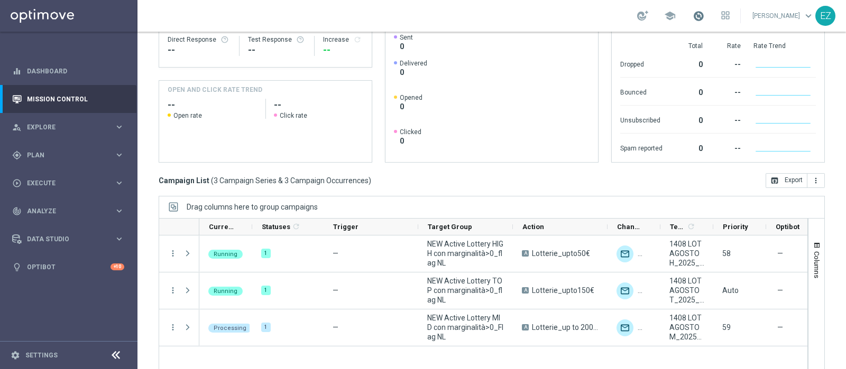
click at [704, 19] on span at bounding box center [698, 16] width 12 height 12
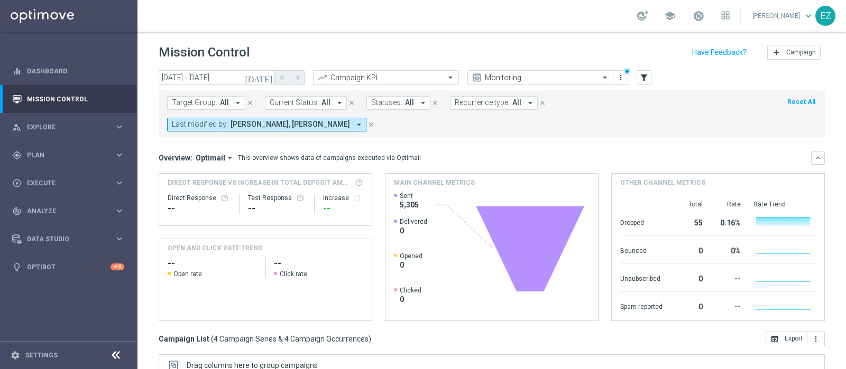
scroll to position [159, 0]
